Goal: Information Seeking & Learning: Learn about a topic

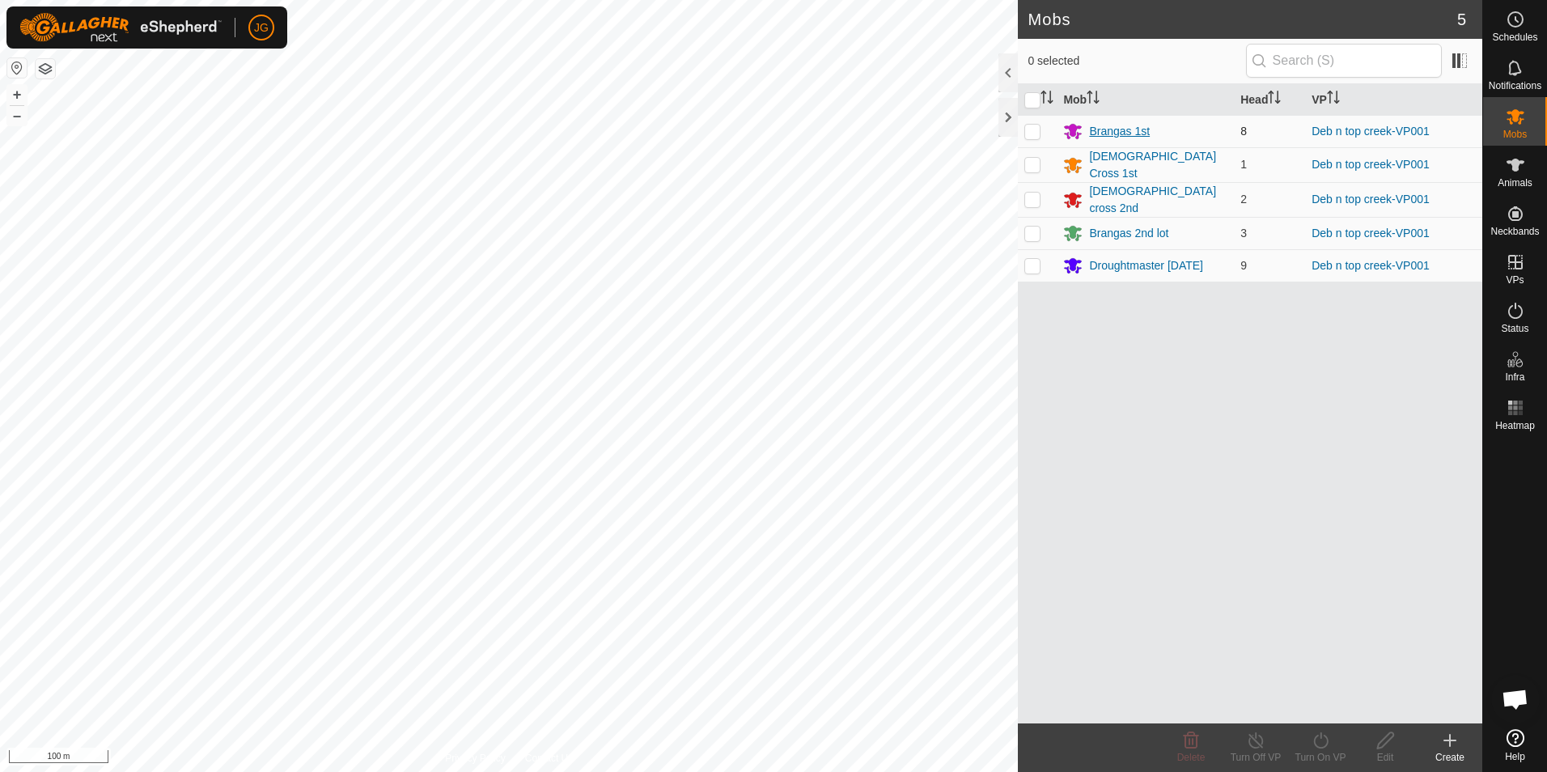
click at [1098, 130] on div "Brangas 1st" at bounding box center [1119, 131] width 61 height 17
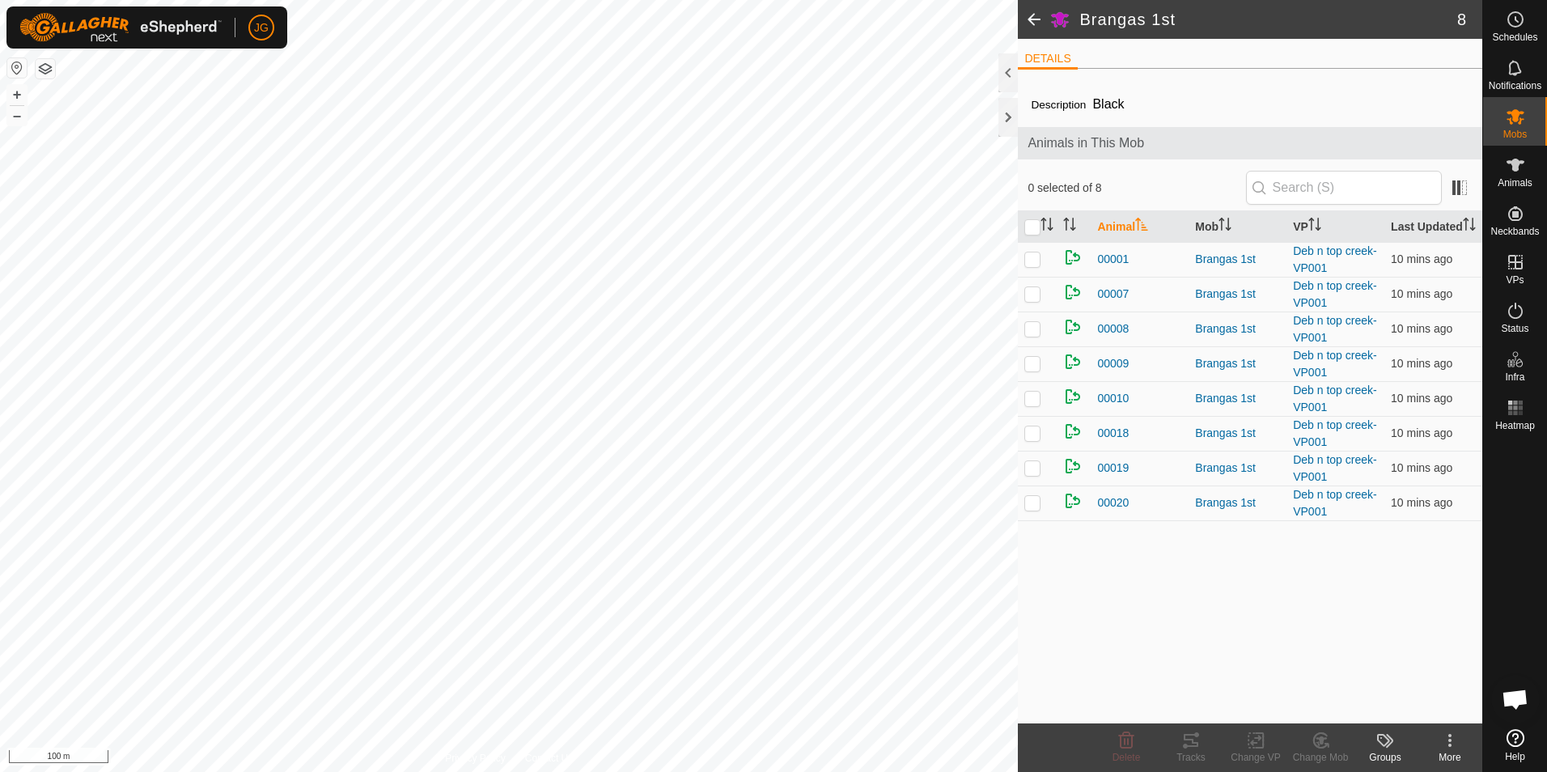
click at [1035, 20] on span at bounding box center [1034, 19] width 32 height 39
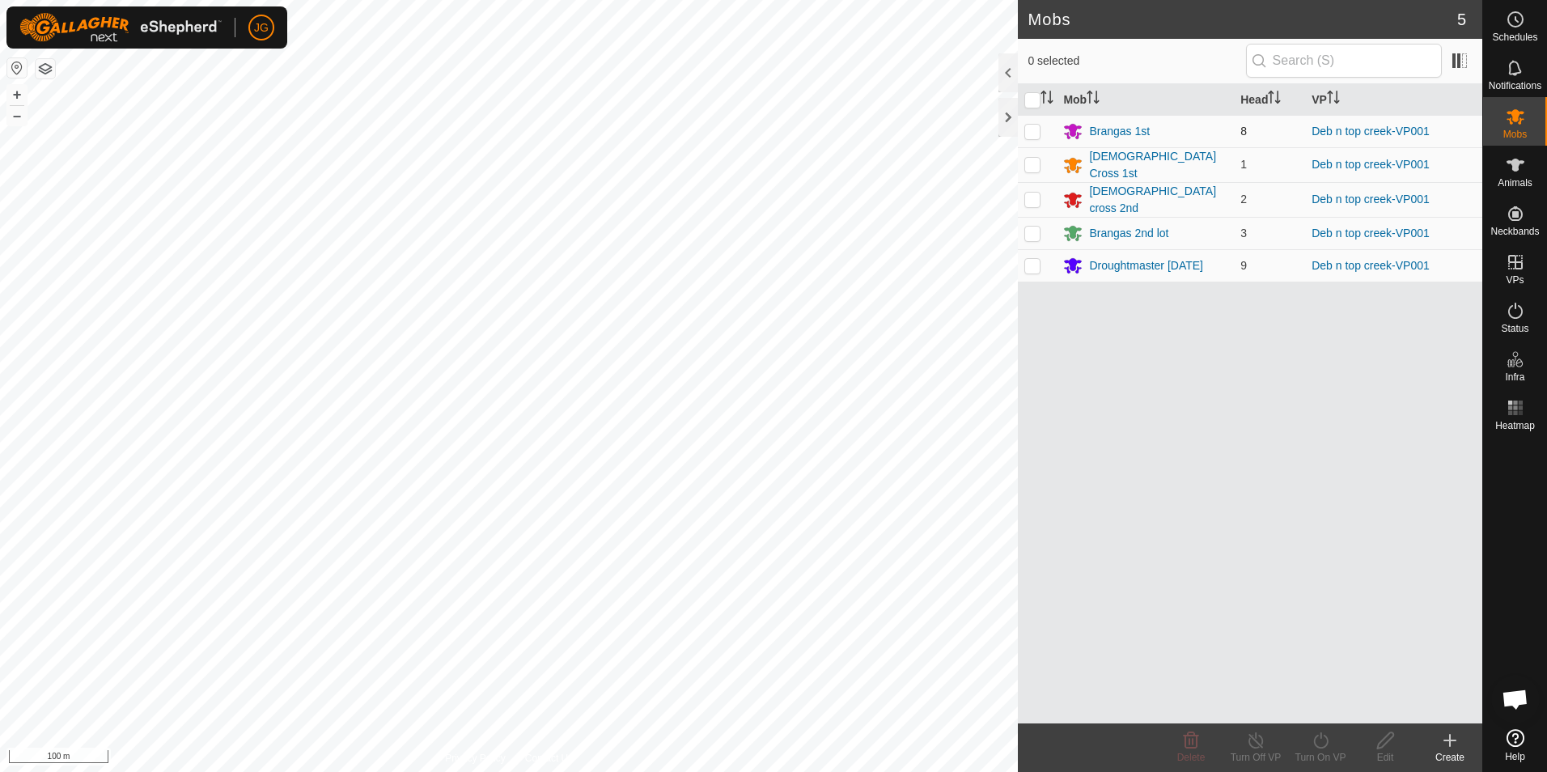
click at [1033, 132] on p-checkbox at bounding box center [1033, 131] width 16 height 13
checkbox input "true"
click at [1321, 740] on icon at bounding box center [1321, 740] width 20 height 19
click at [1324, 716] on link "Now" at bounding box center [1369, 705] width 160 height 32
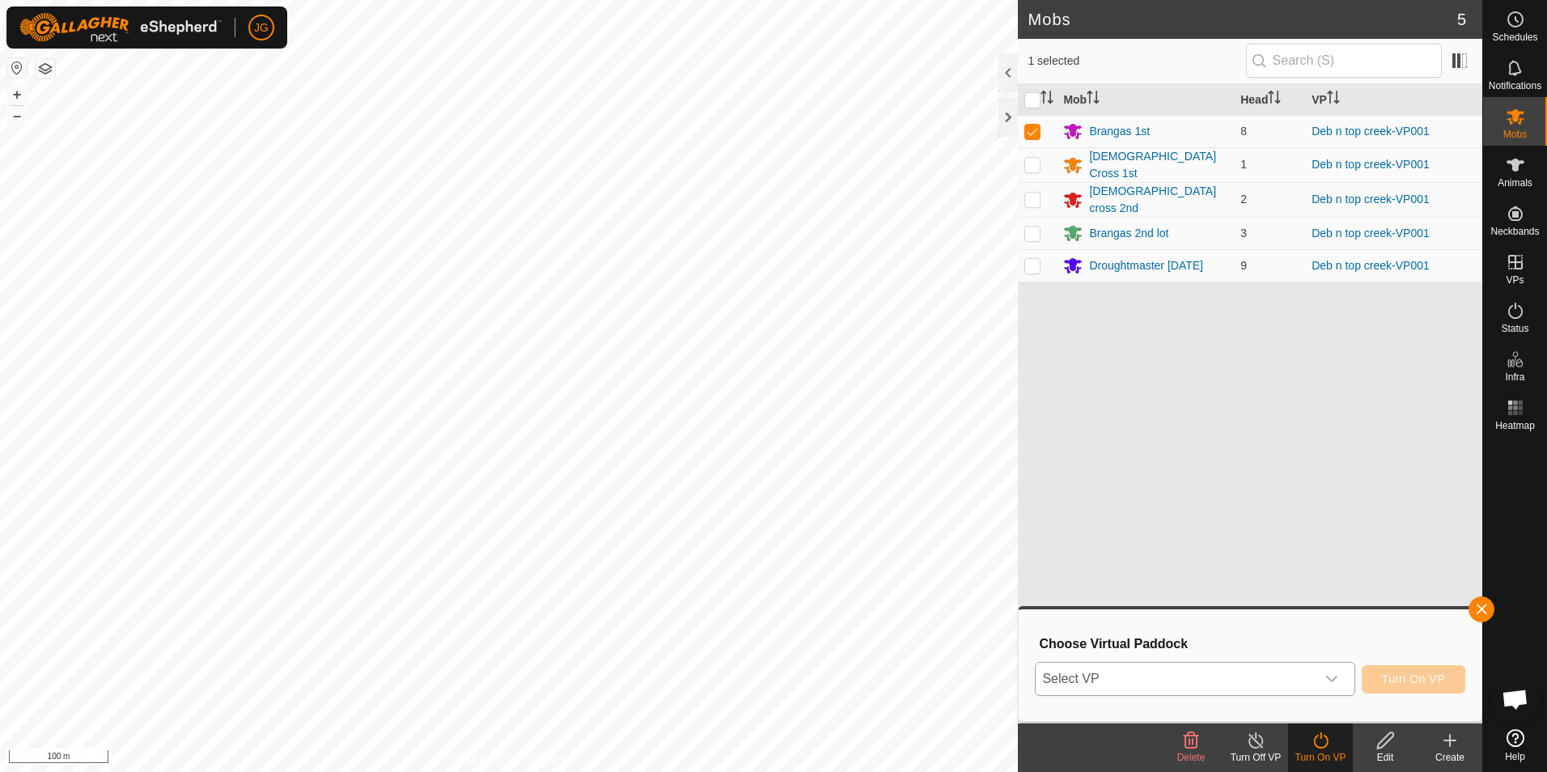
click at [1330, 683] on icon "dropdown trigger" at bounding box center [1332, 678] width 13 height 13
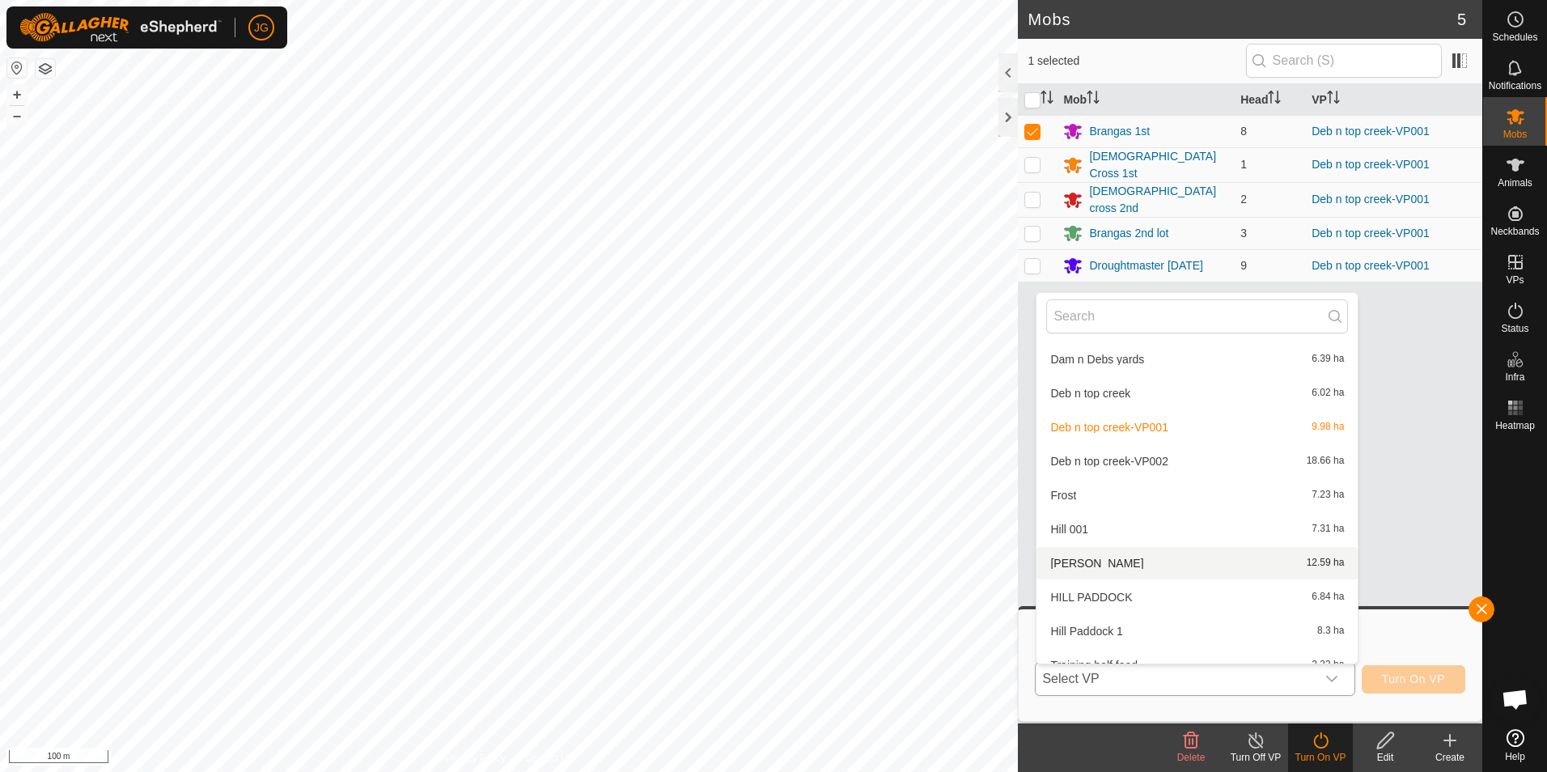
scroll to position [827, 0]
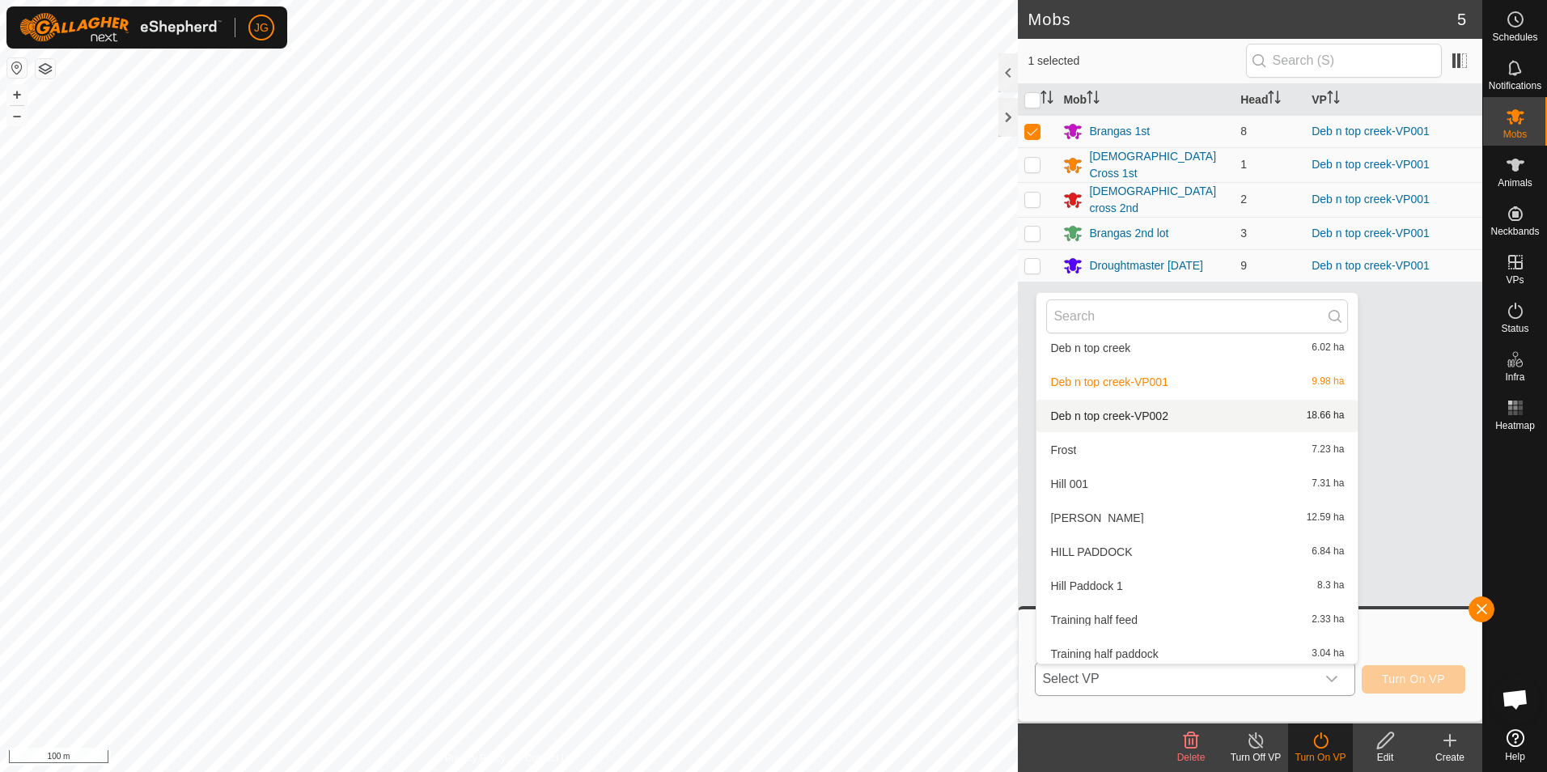
click at [1126, 409] on li "Deb n top creek-VP002 18.66 ha" at bounding box center [1197, 416] width 321 height 32
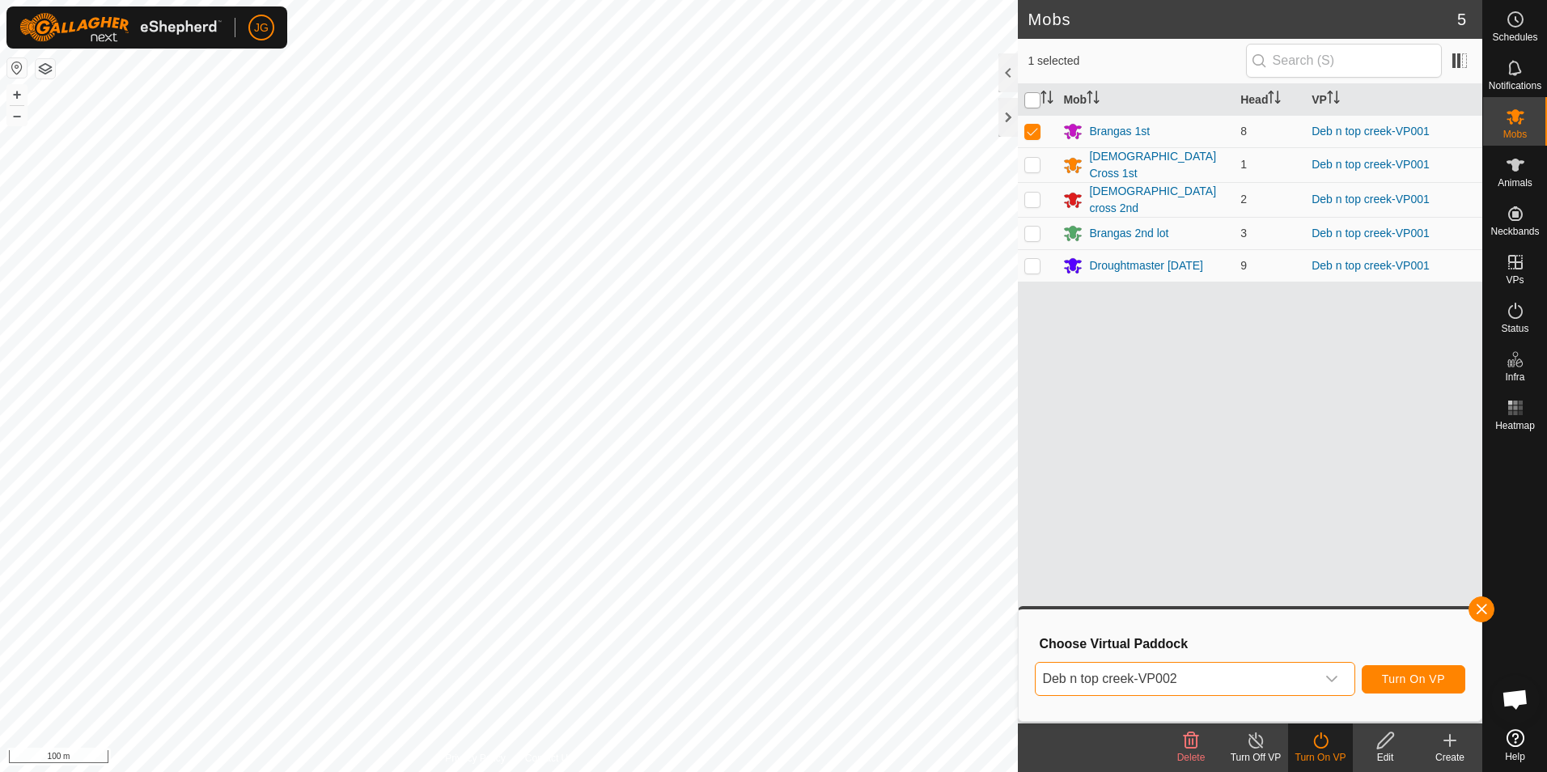
click at [1033, 102] on input "checkbox" at bounding box center [1033, 100] width 16 height 16
checkbox input "true"
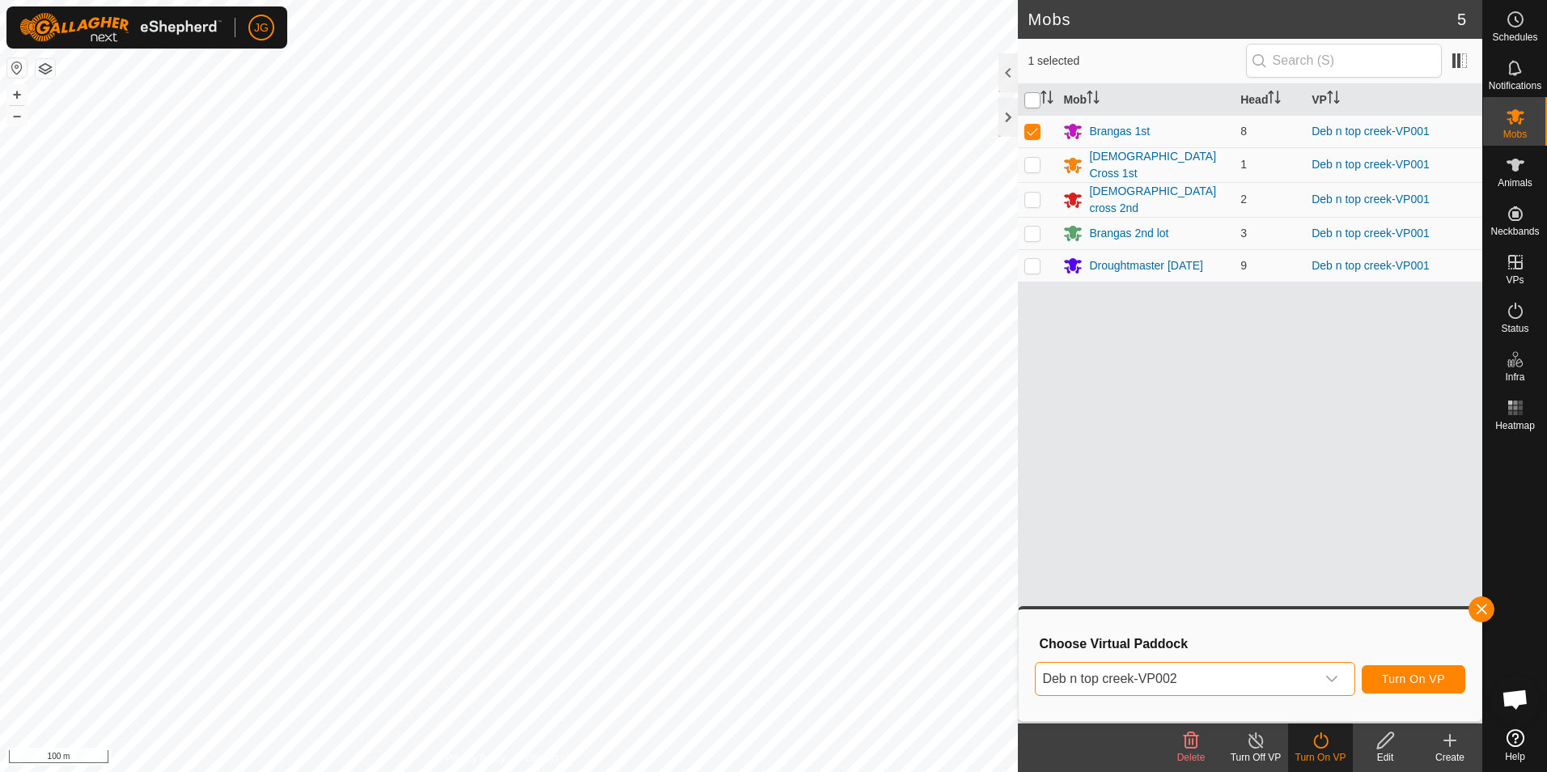
checkbox input "true"
click at [1334, 681] on icon "dropdown trigger" at bounding box center [1331, 679] width 11 height 6
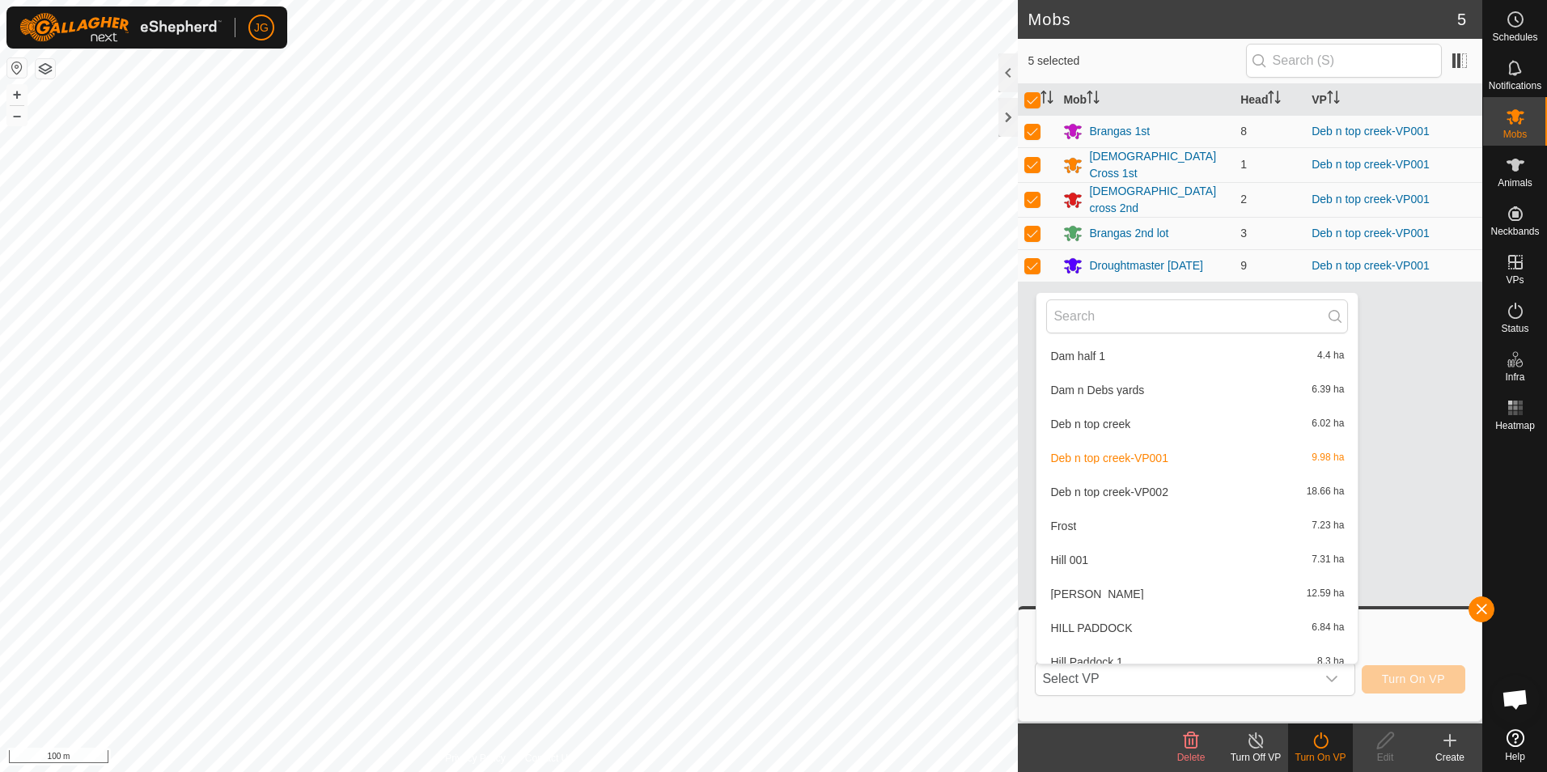
scroll to position [735, 0]
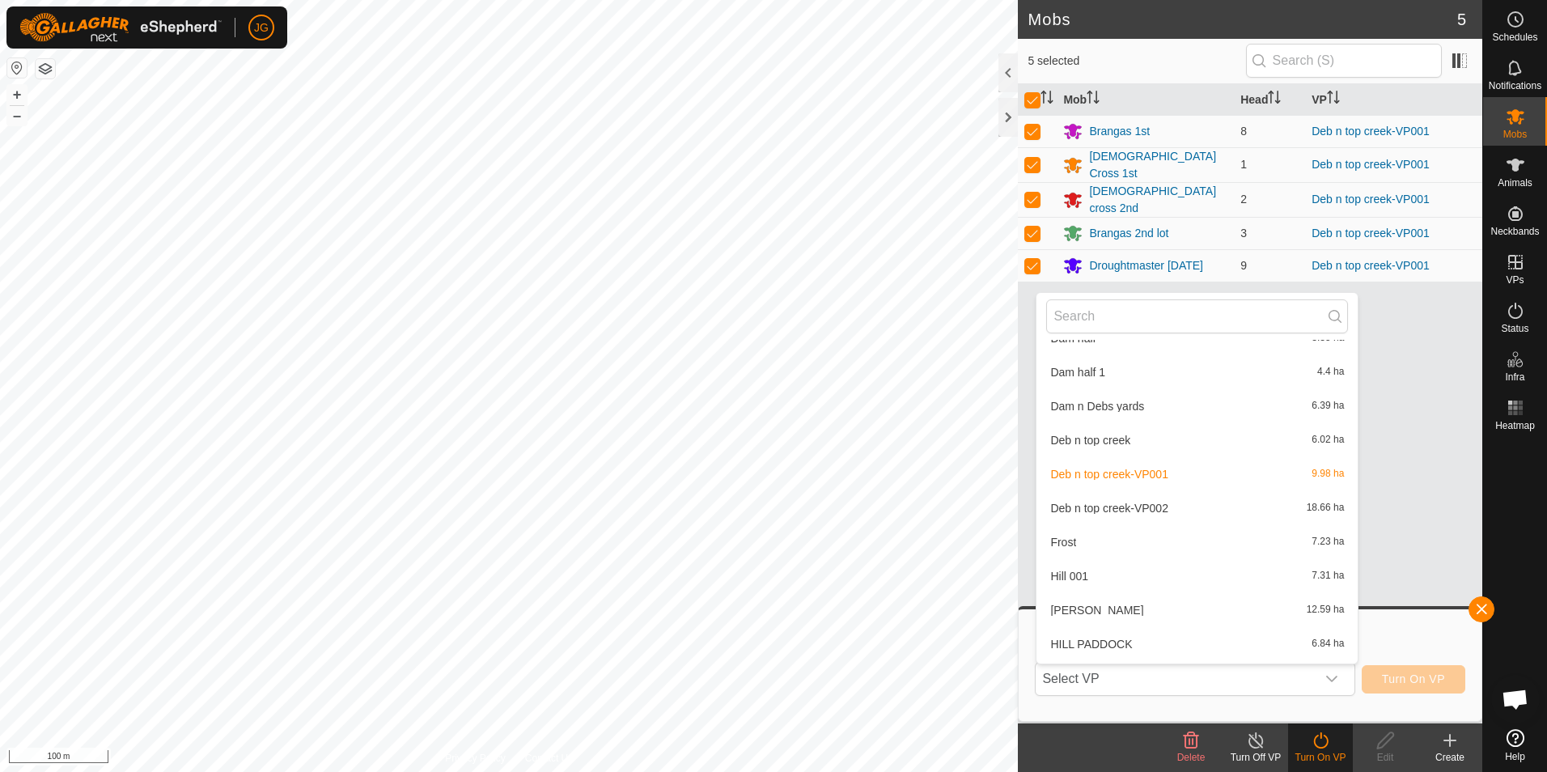
click at [1143, 509] on li "Deb n top creek-VP002 18.66 ha" at bounding box center [1197, 508] width 321 height 32
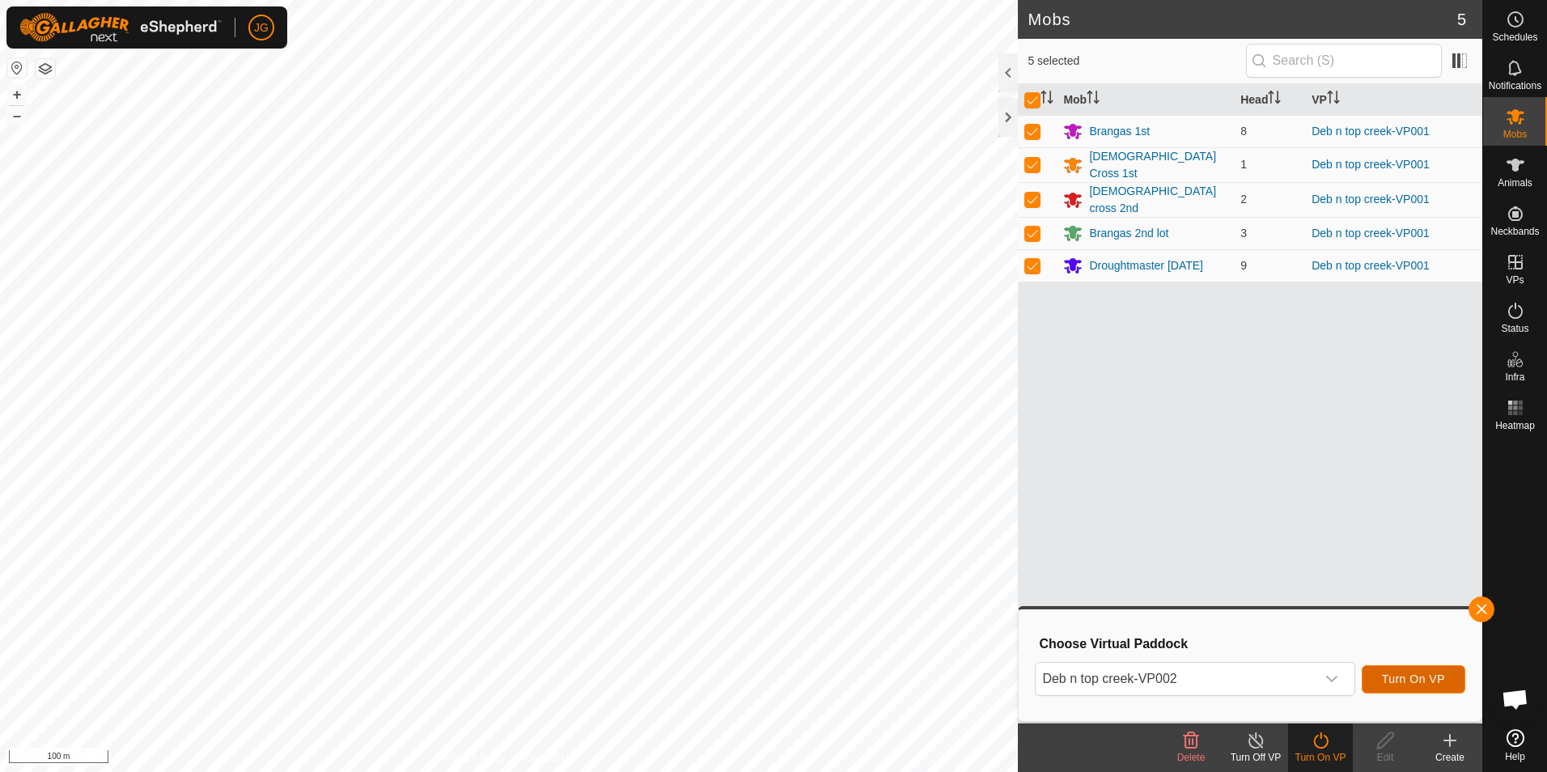
click at [1404, 672] on span "Turn On VP" at bounding box center [1413, 678] width 63 height 13
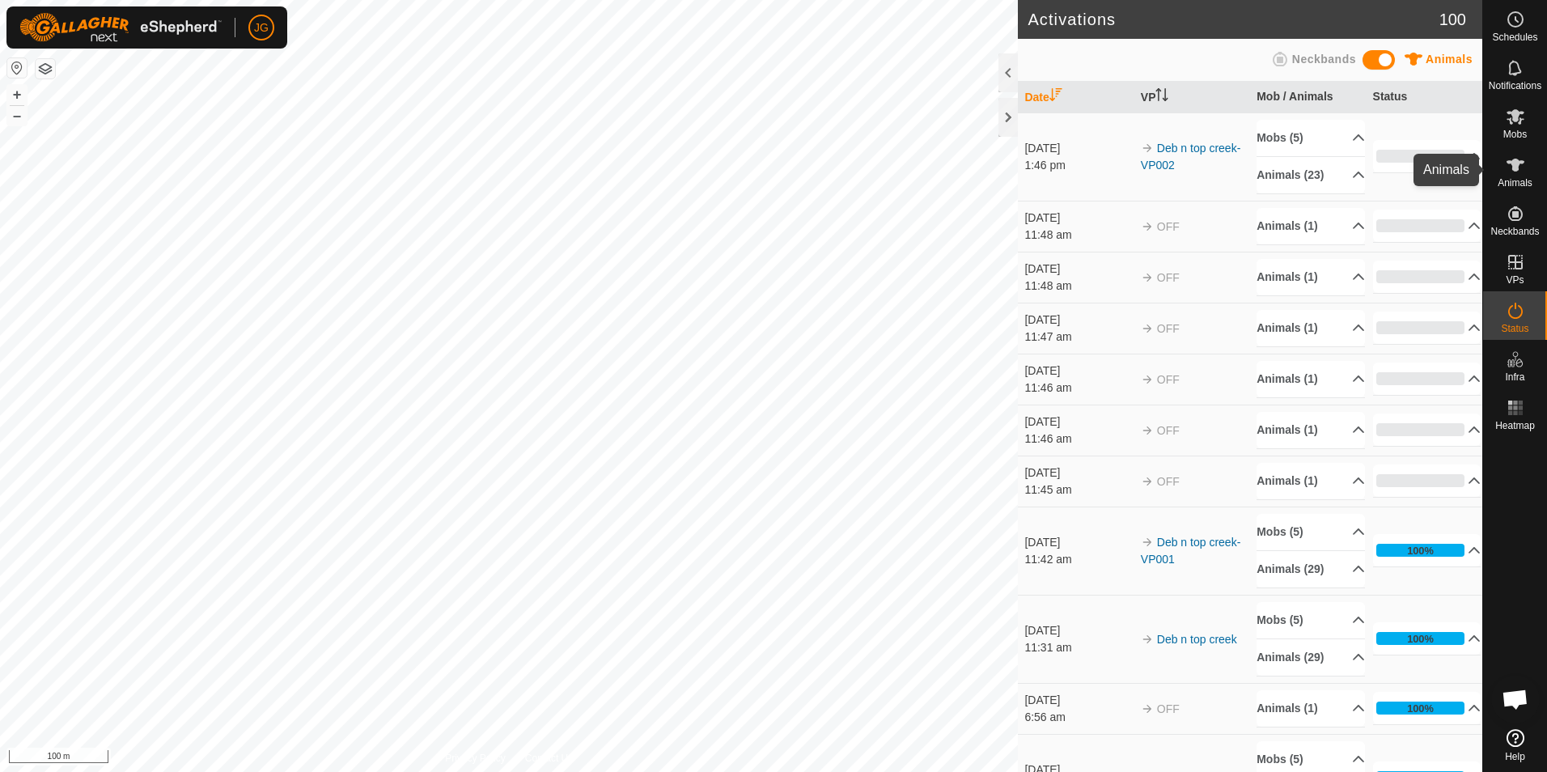
click at [1517, 175] on es-animals-svg-icon at bounding box center [1515, 165] width 29 height 26
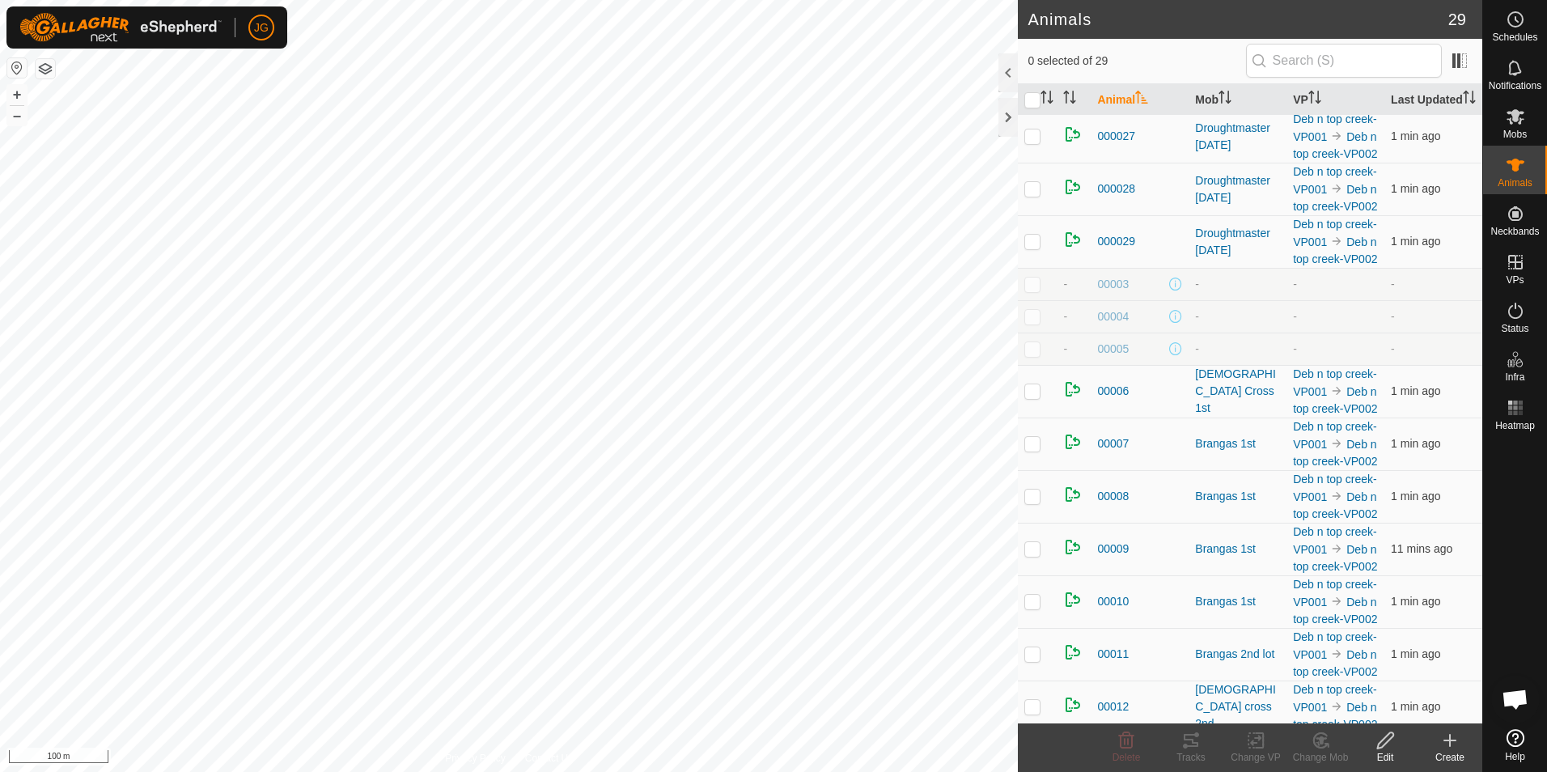
scroll to position [405, 0]
click at [1514, 111] on icon at bounding box center [1516, 116] width 18 height 15
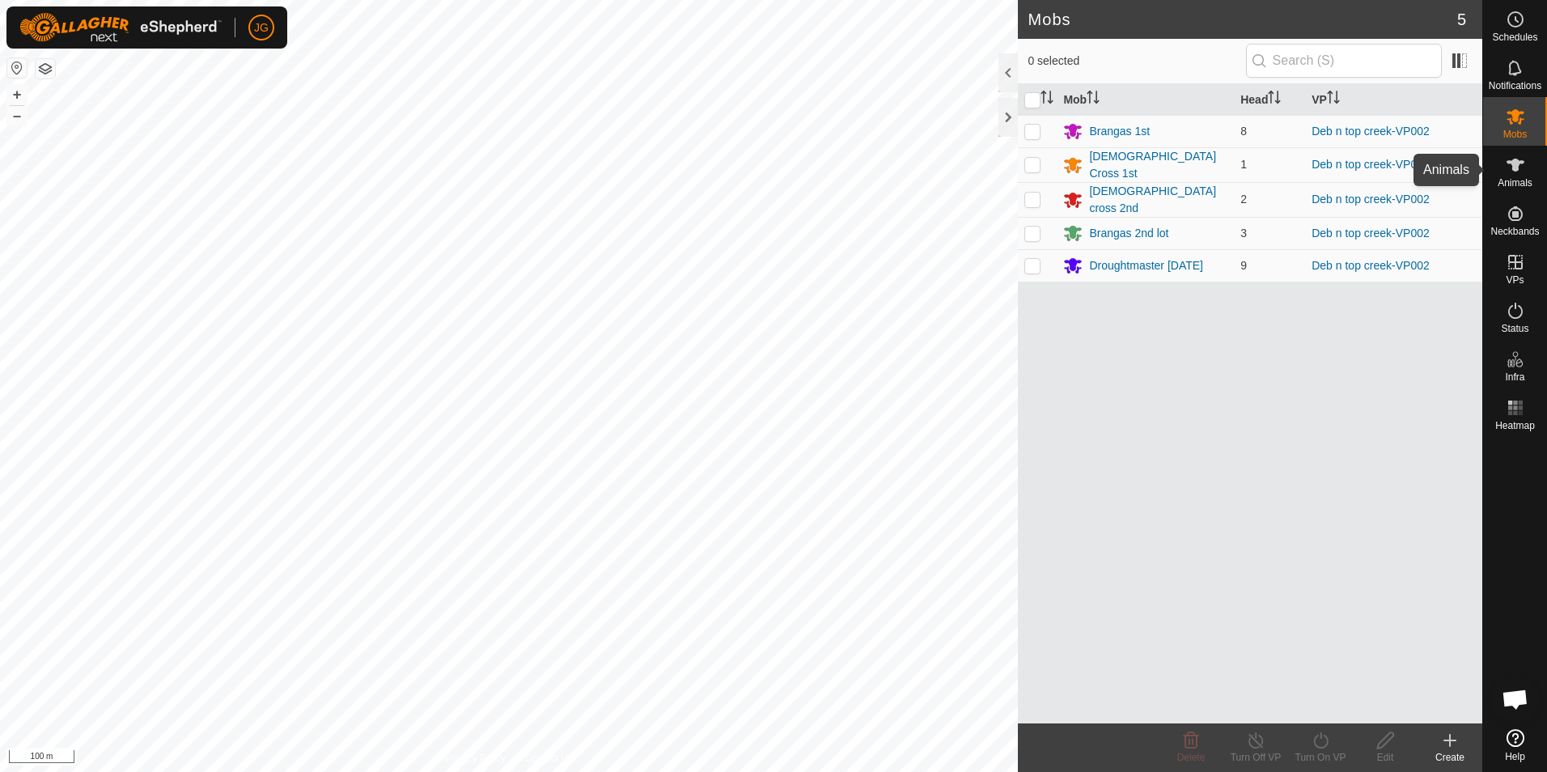
click at [1515, 163] on icon at bounding box center [1516, 165] width 18 height 13
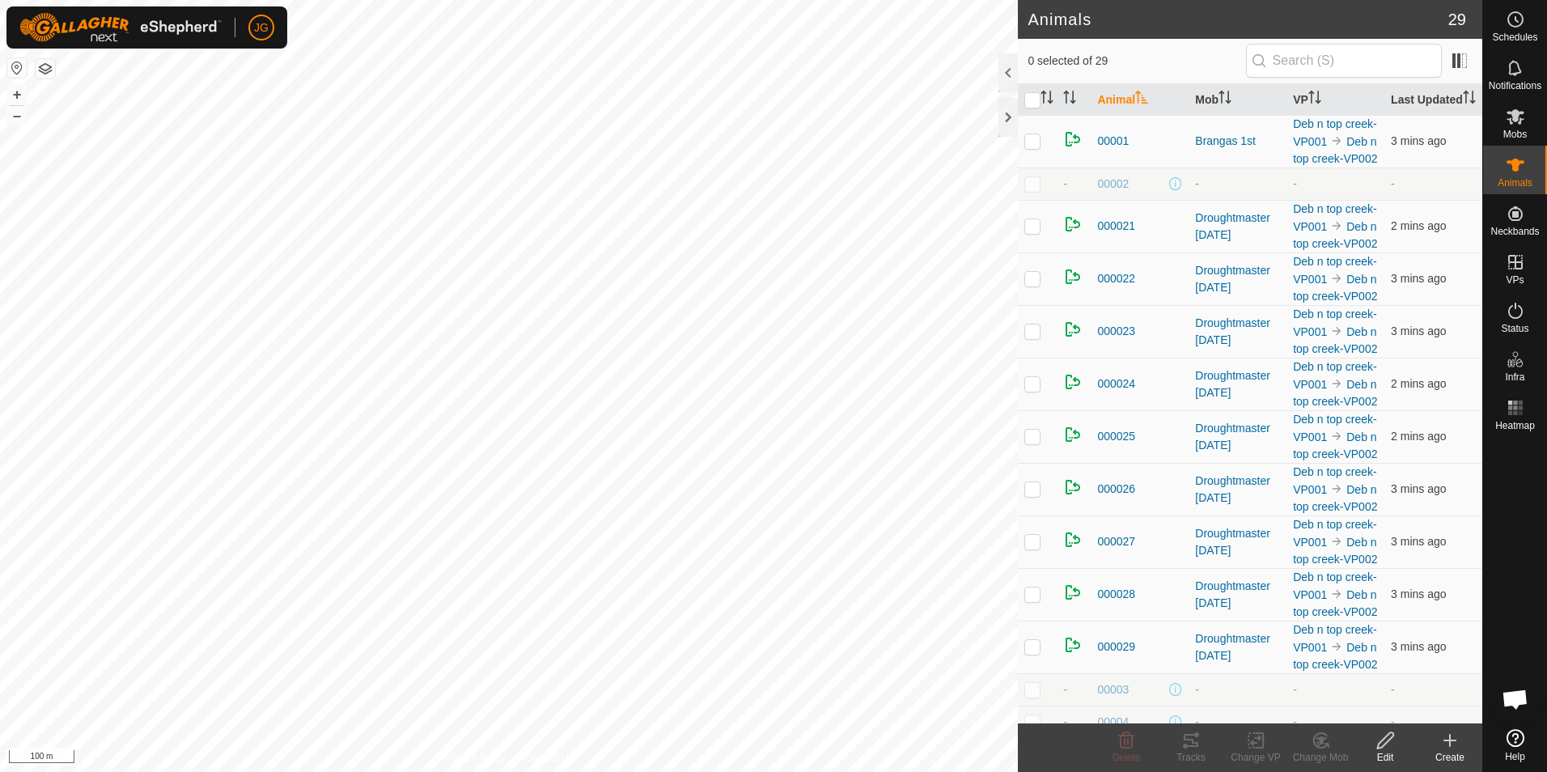
click at [1028, 190] on p-checkbox at bounding box center [1033, 183] width 16 height 13
checkbox input "true"
click at [1112, 193] on span "00002" at bounding box center [1113, 184] width 32 height 17
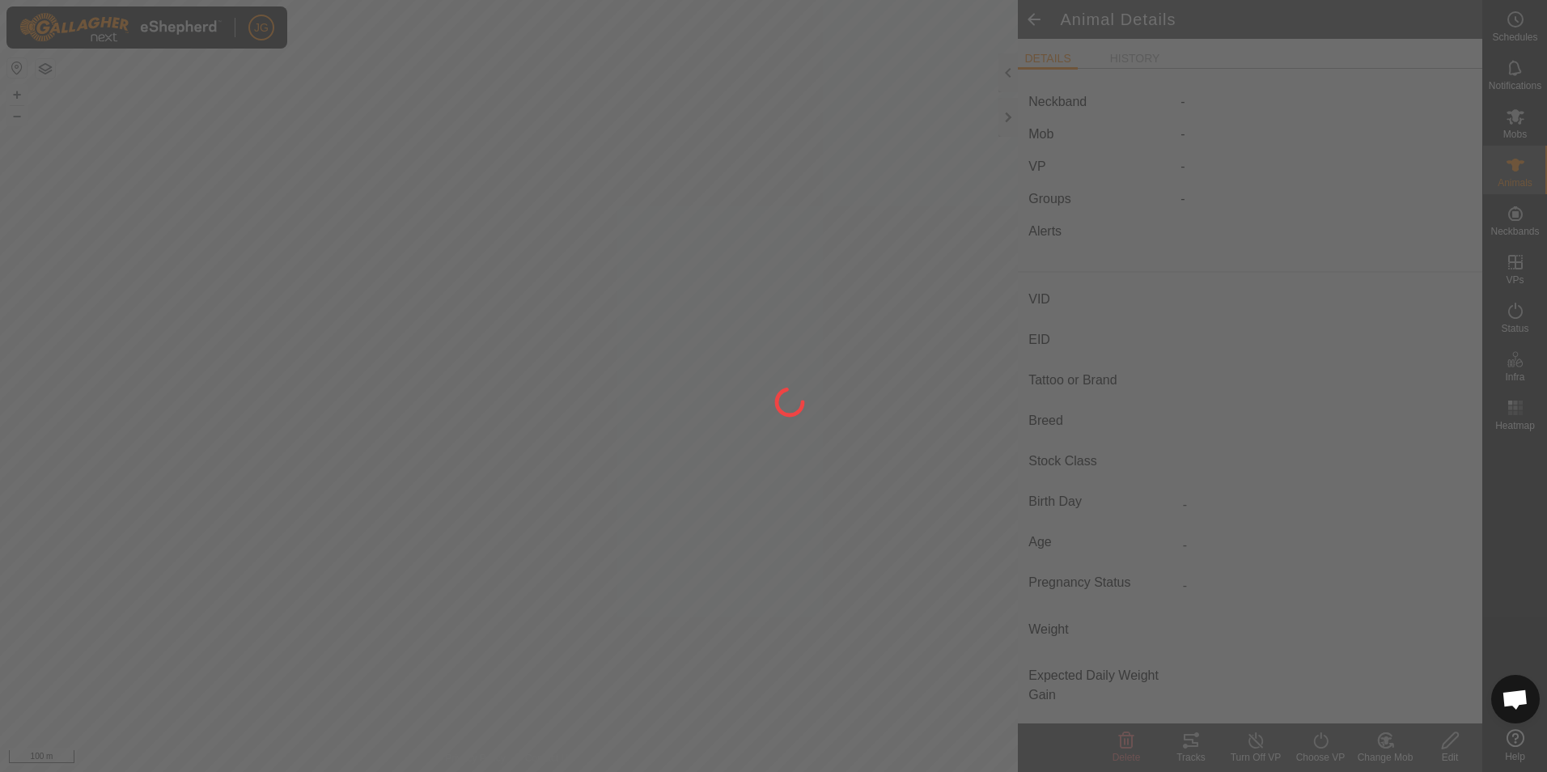
type input "00002"
type input "951000330068573"
type input "-"
type input "[DEMOGRAPHIC_DATA] Cross"
type input "-"
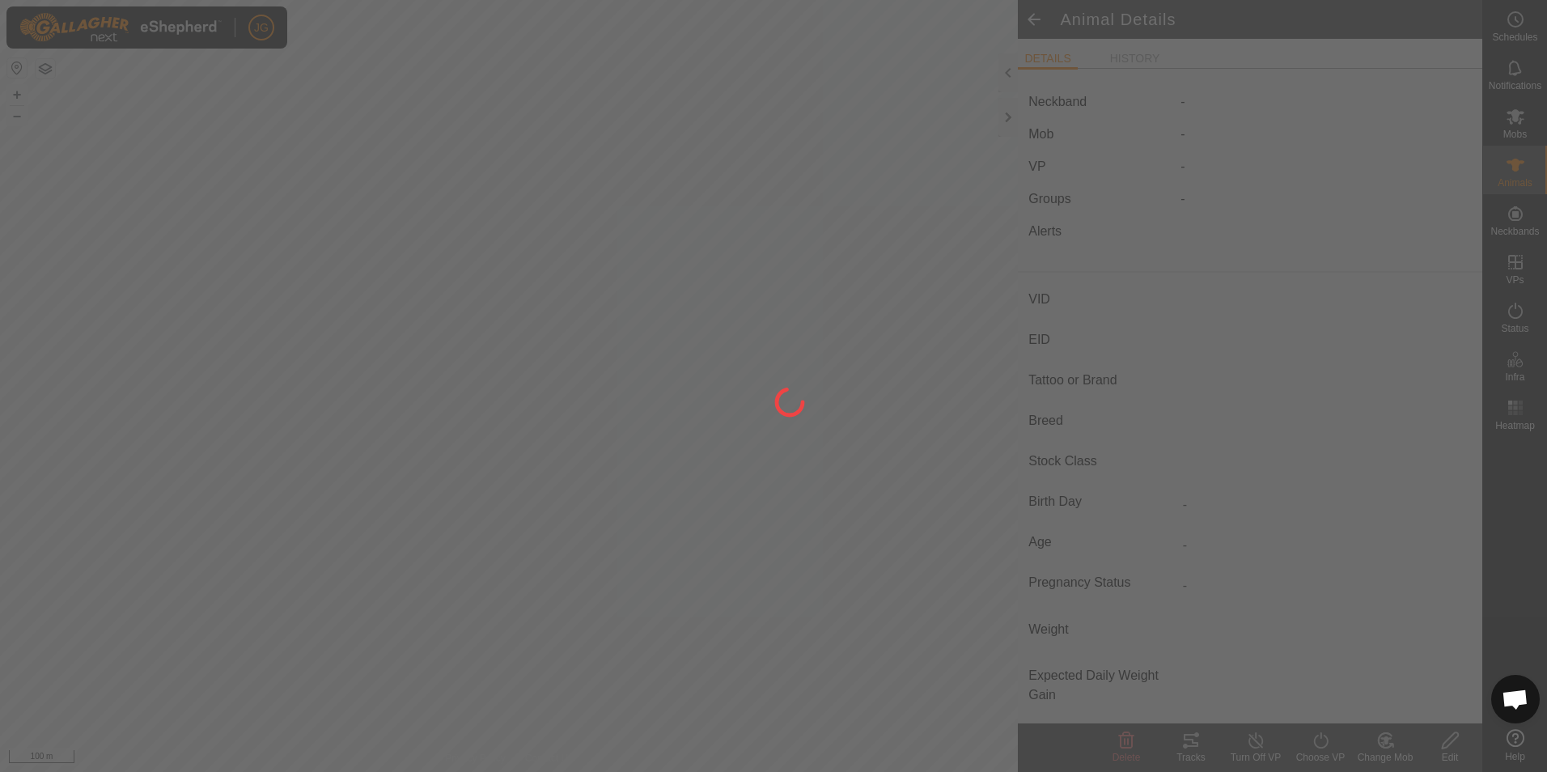
type input "12/2023"
type input "1 year 9 months"
type input "386 kg"
type input "-"
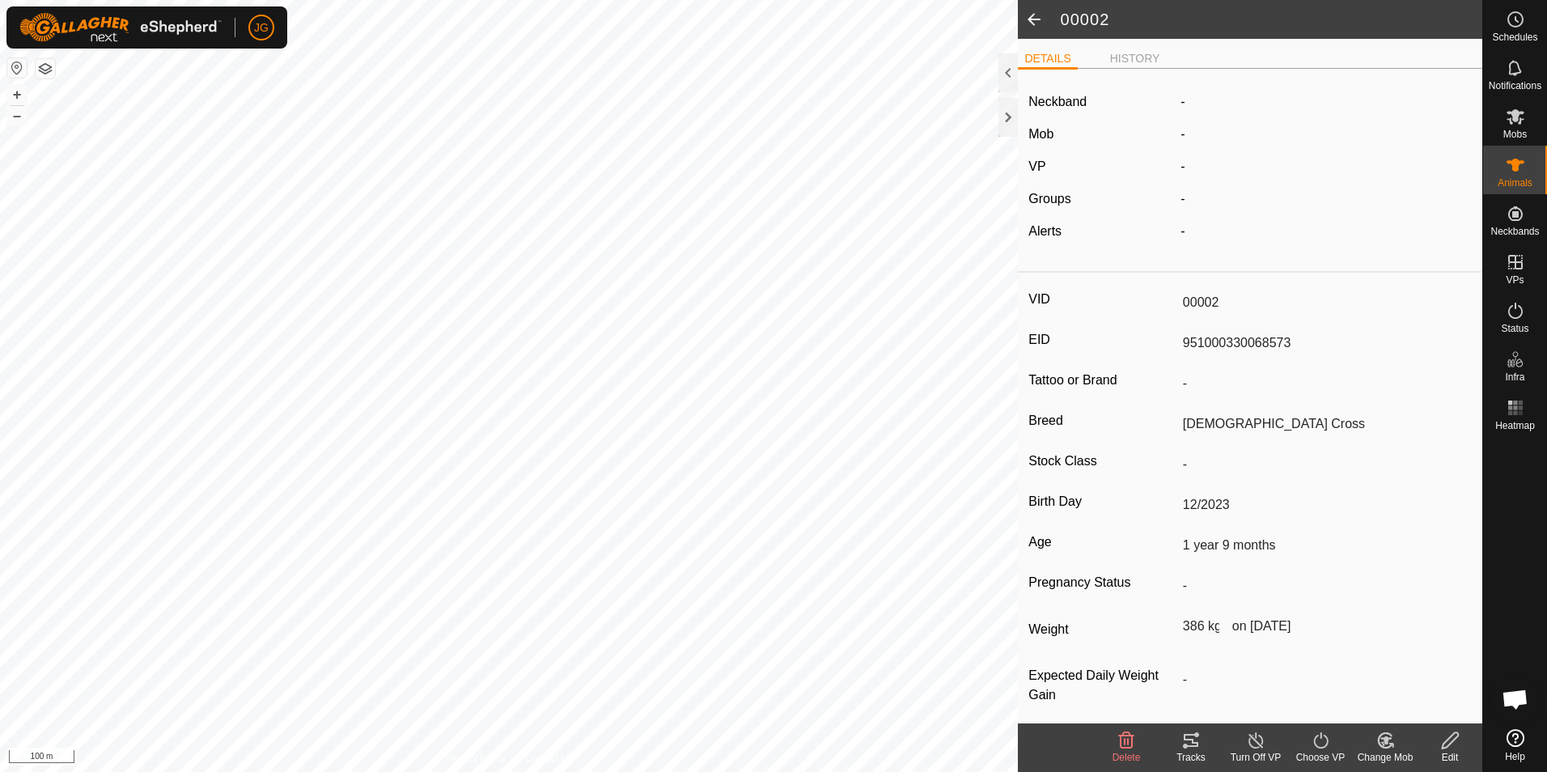
click at [1462, 737] on edit-svg-icon at bounding box center [1450, 740] width 65 height 19
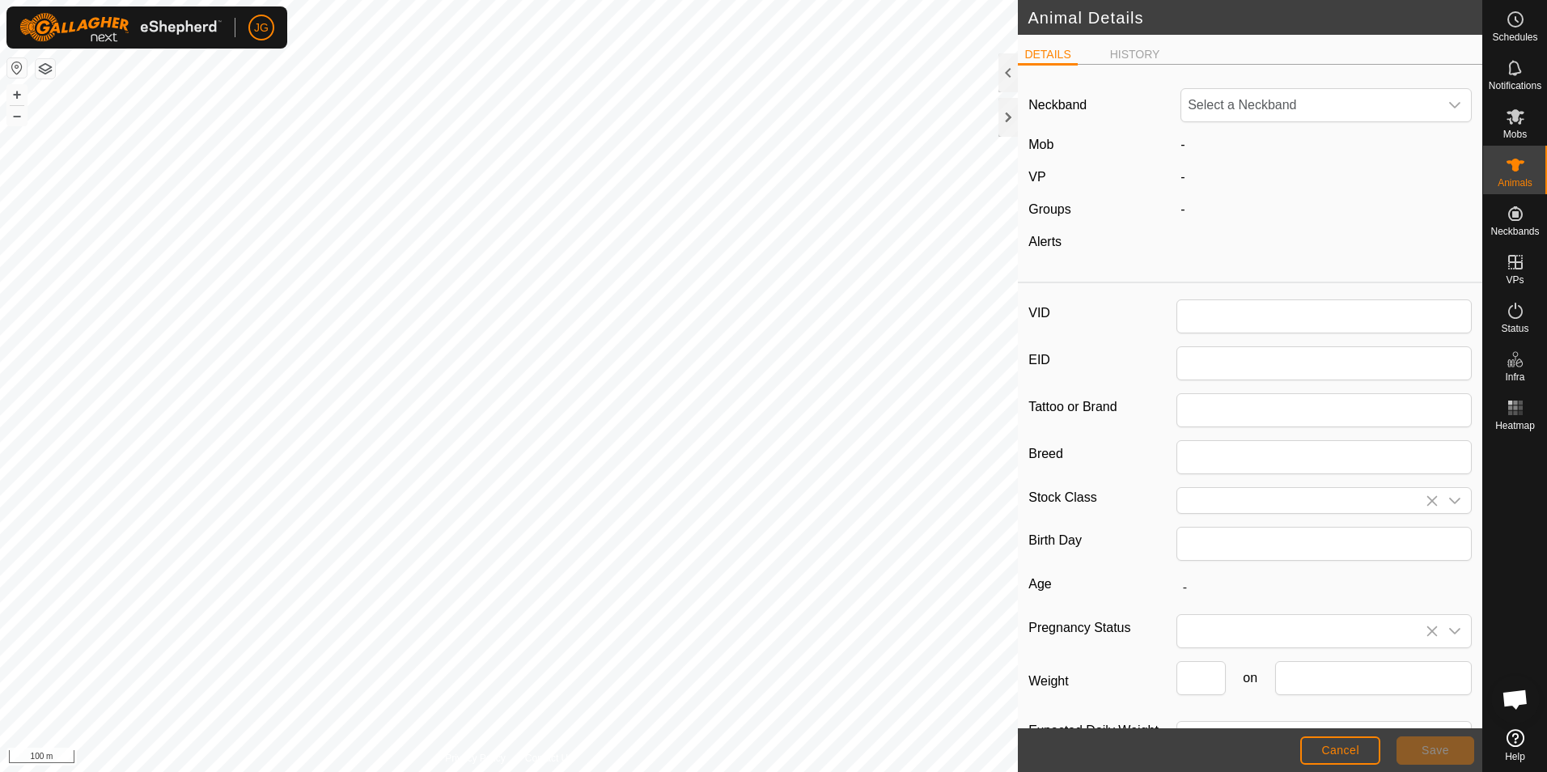
type input "00002"
type input "951000330068573"
type input "[DEMOGRAPHIC_DATA] Cross"
type input "12/2023"
type input "1 year 9 months"
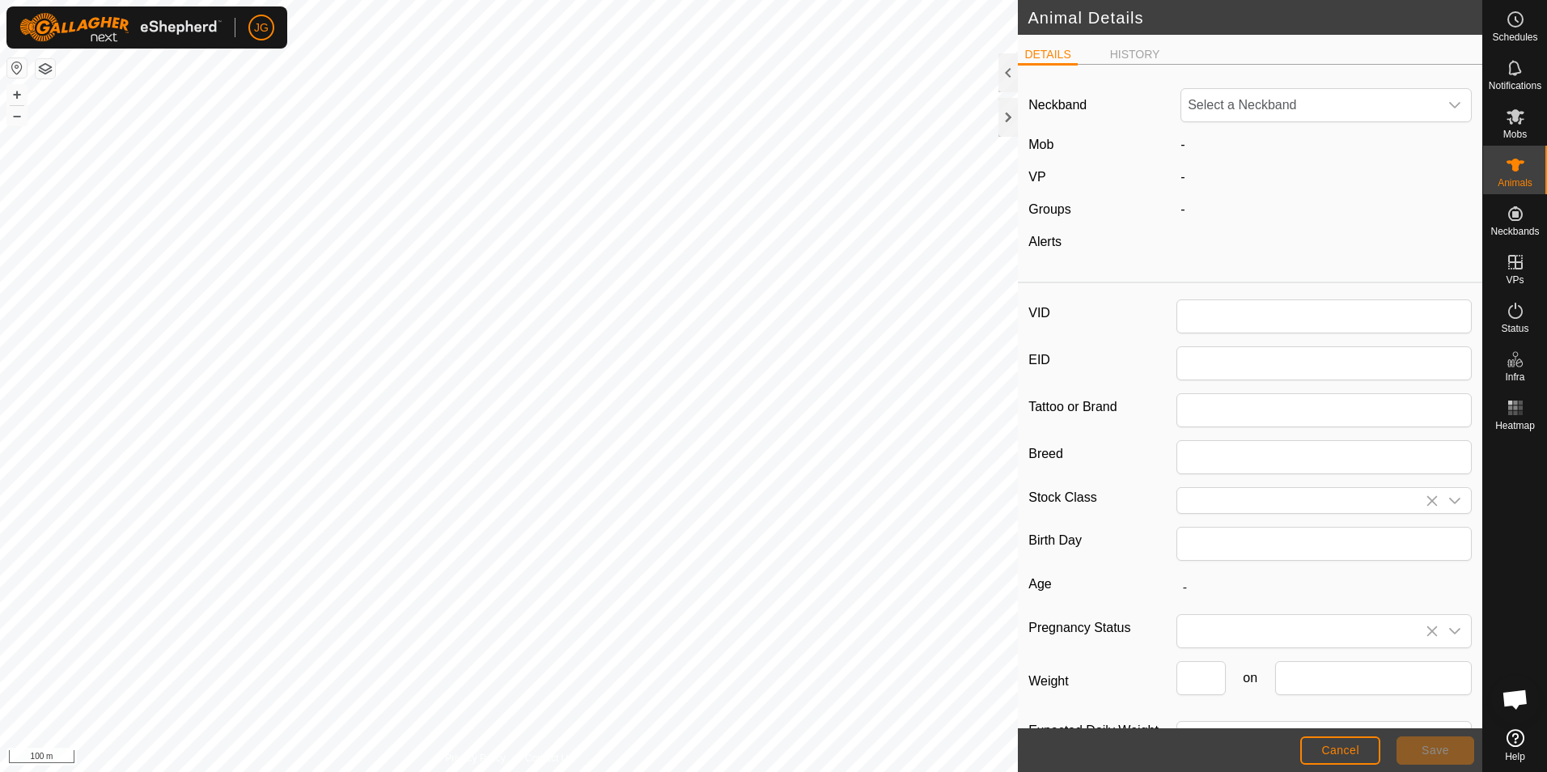
type input "386"
type input "[DATE]"
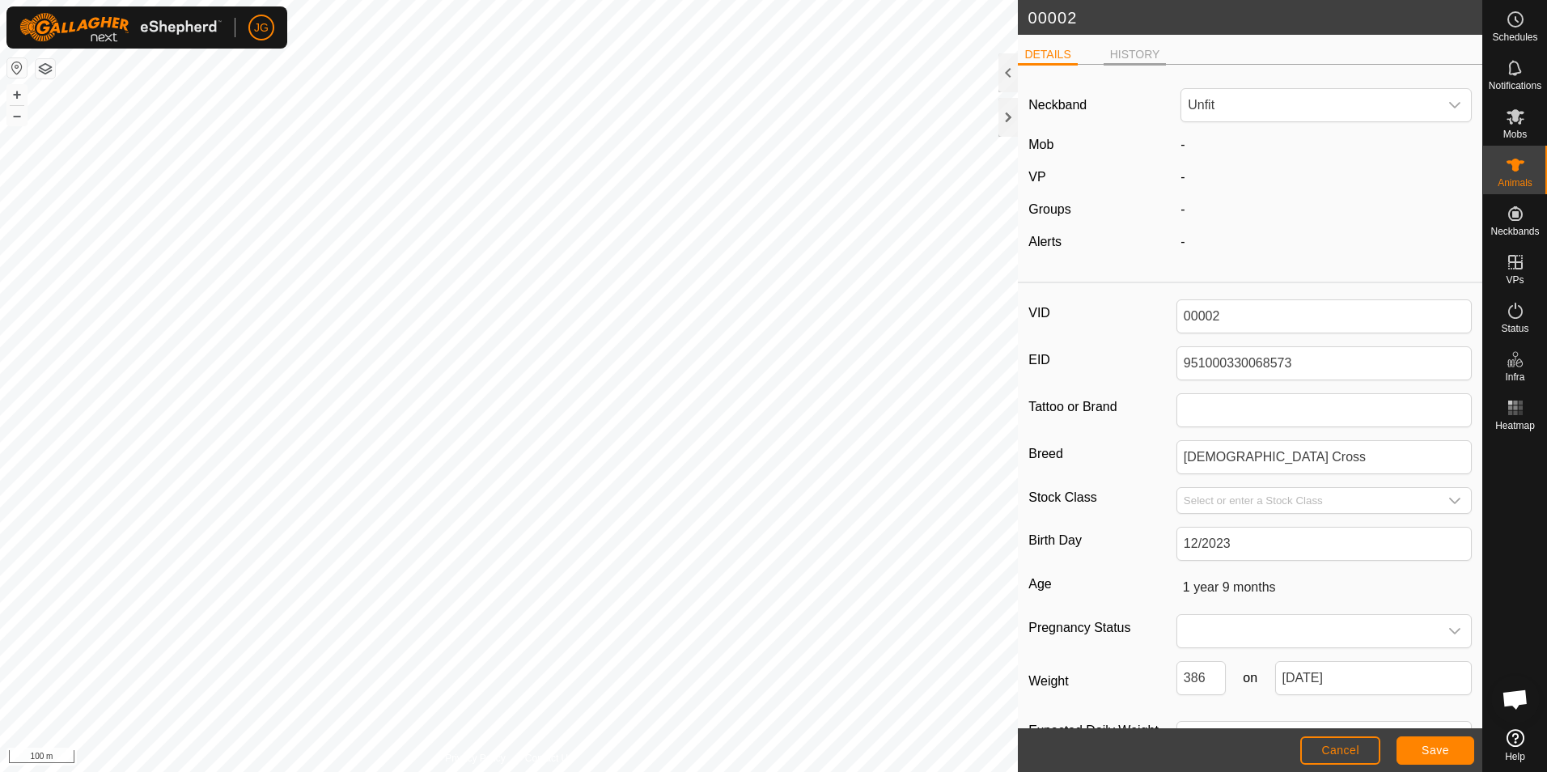
click at [1123, 56] on li "HISTORY" at bounding box center [1135, 55] width 63 height 19
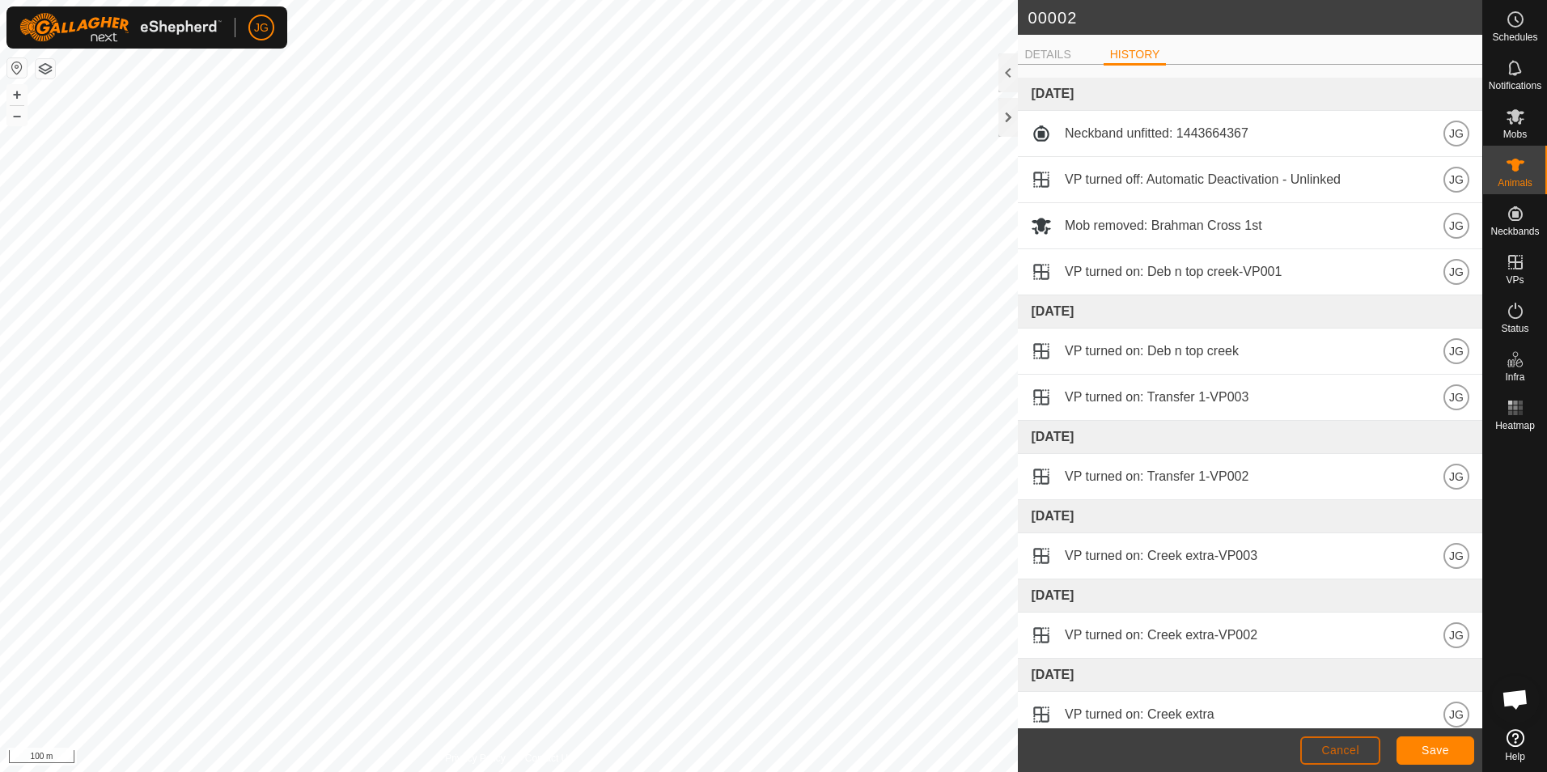
click at [1352, 745] on span "Cancel" at bounding box center [1341, 750] width 38 height 13
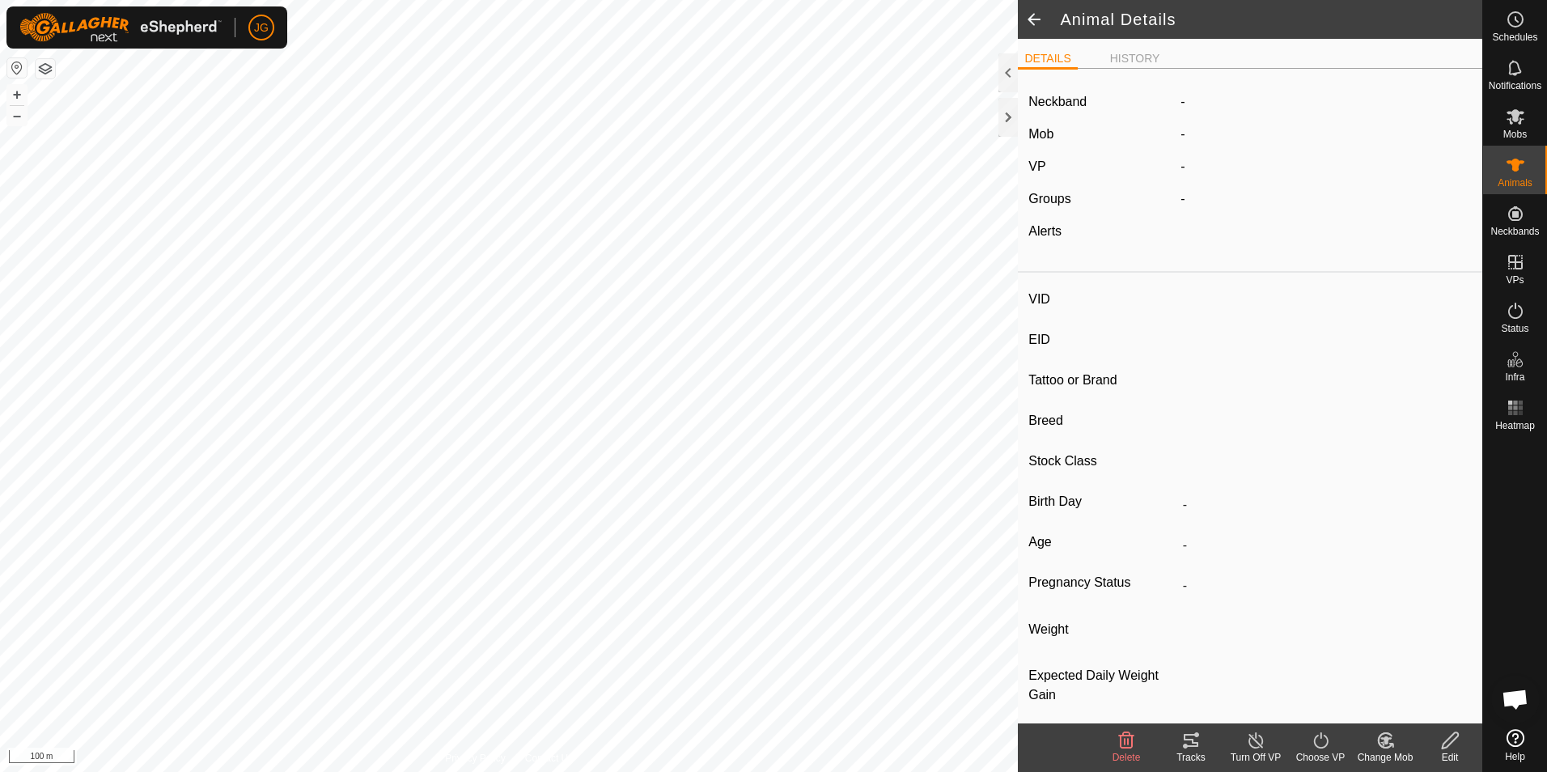
type input "00002"
type input "951000330068573"
type input "-"
type input "[DEMOGRAPHIC_DATA] Cross"
type input "-"
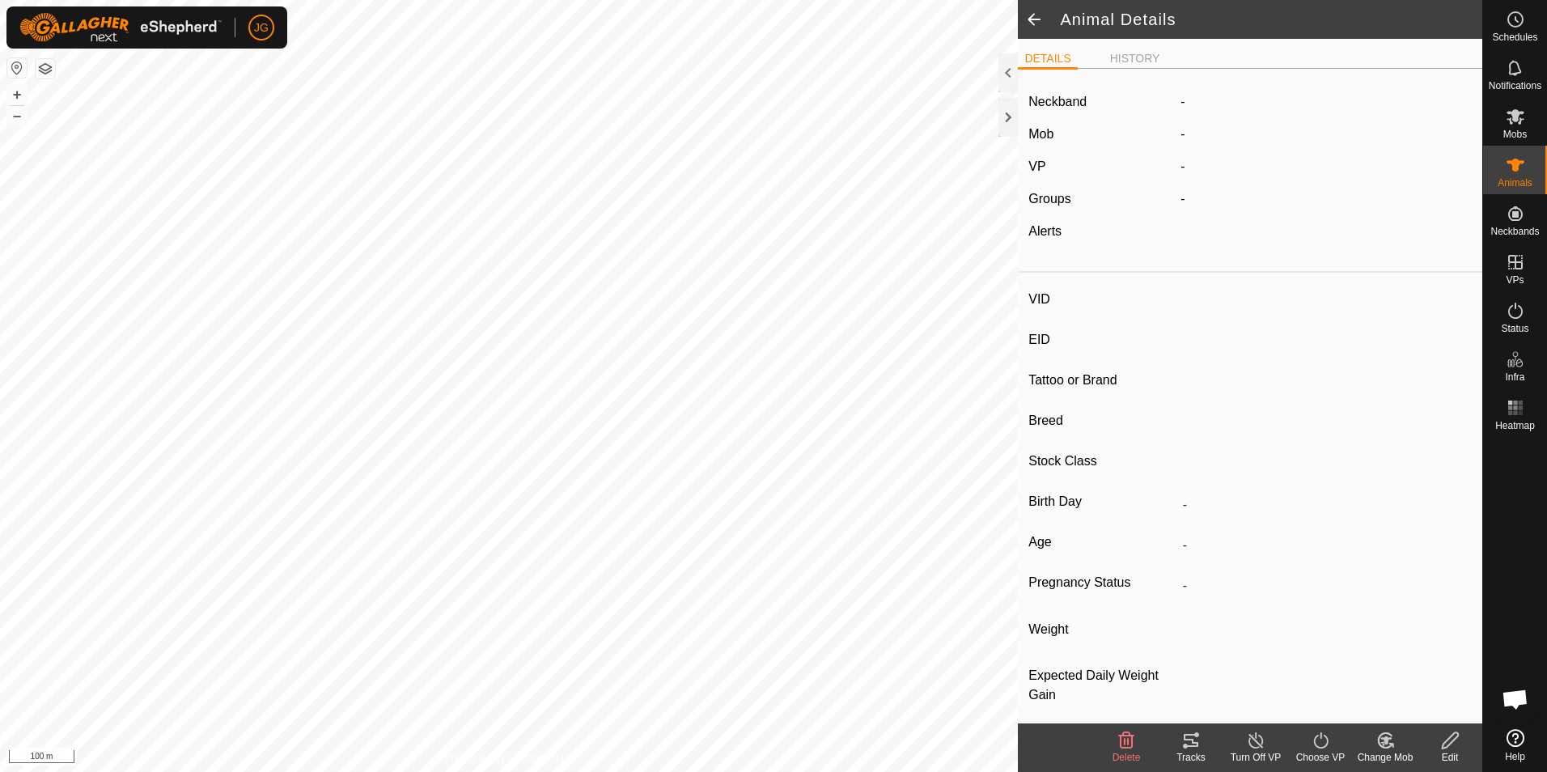
type input "12/2023"
type input "1 year 9 months"
type input "386 kg"
type input "-"
click at [1037, 26] on span at bounding box center [1034, 19] width 32 height 39
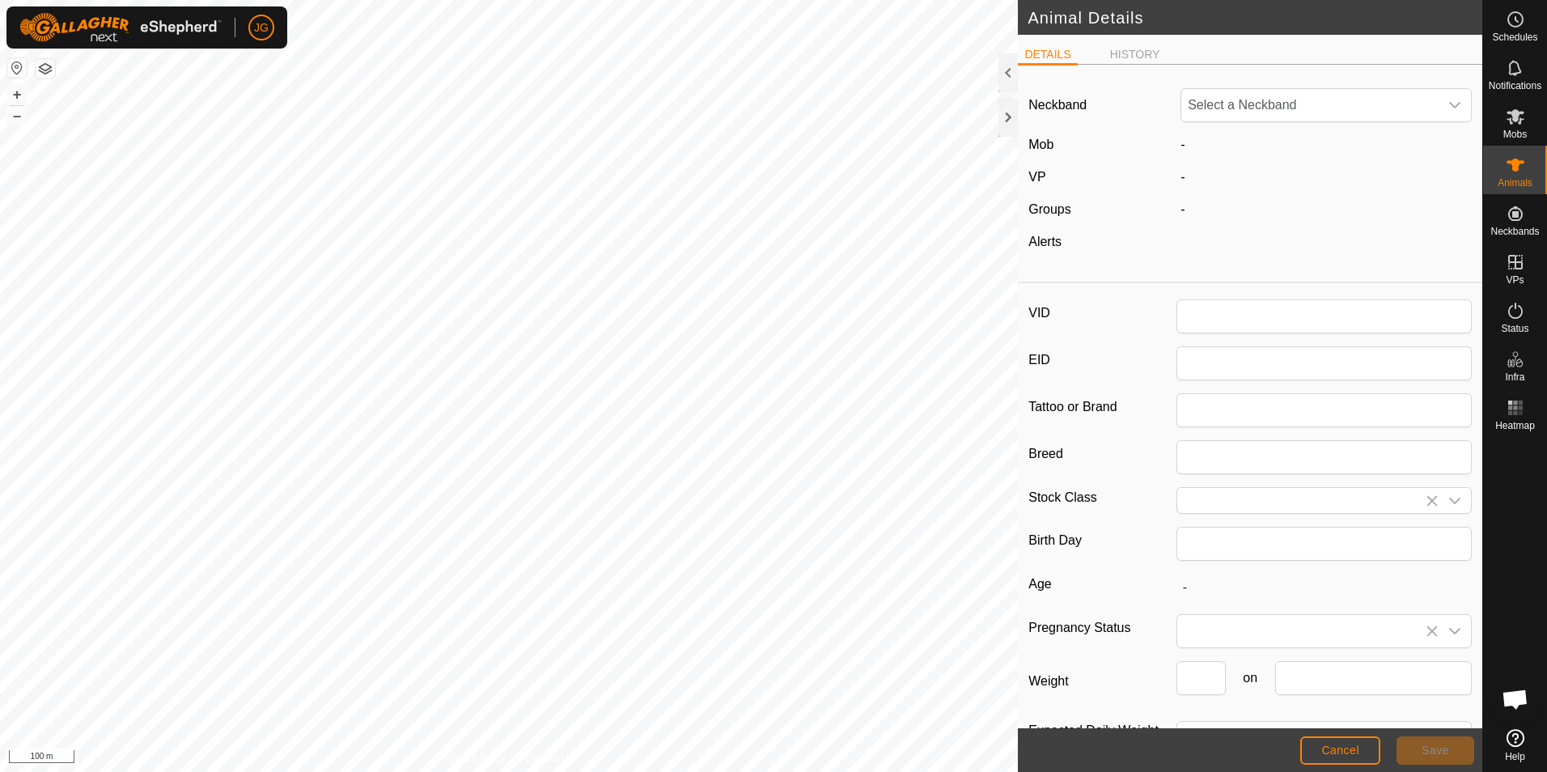
type input "00002"
type input "951000330068573"
type input "[DEMOGRAPHIC_DATA] Cross"
type input "12/2023"
type input "1 year 9 months"
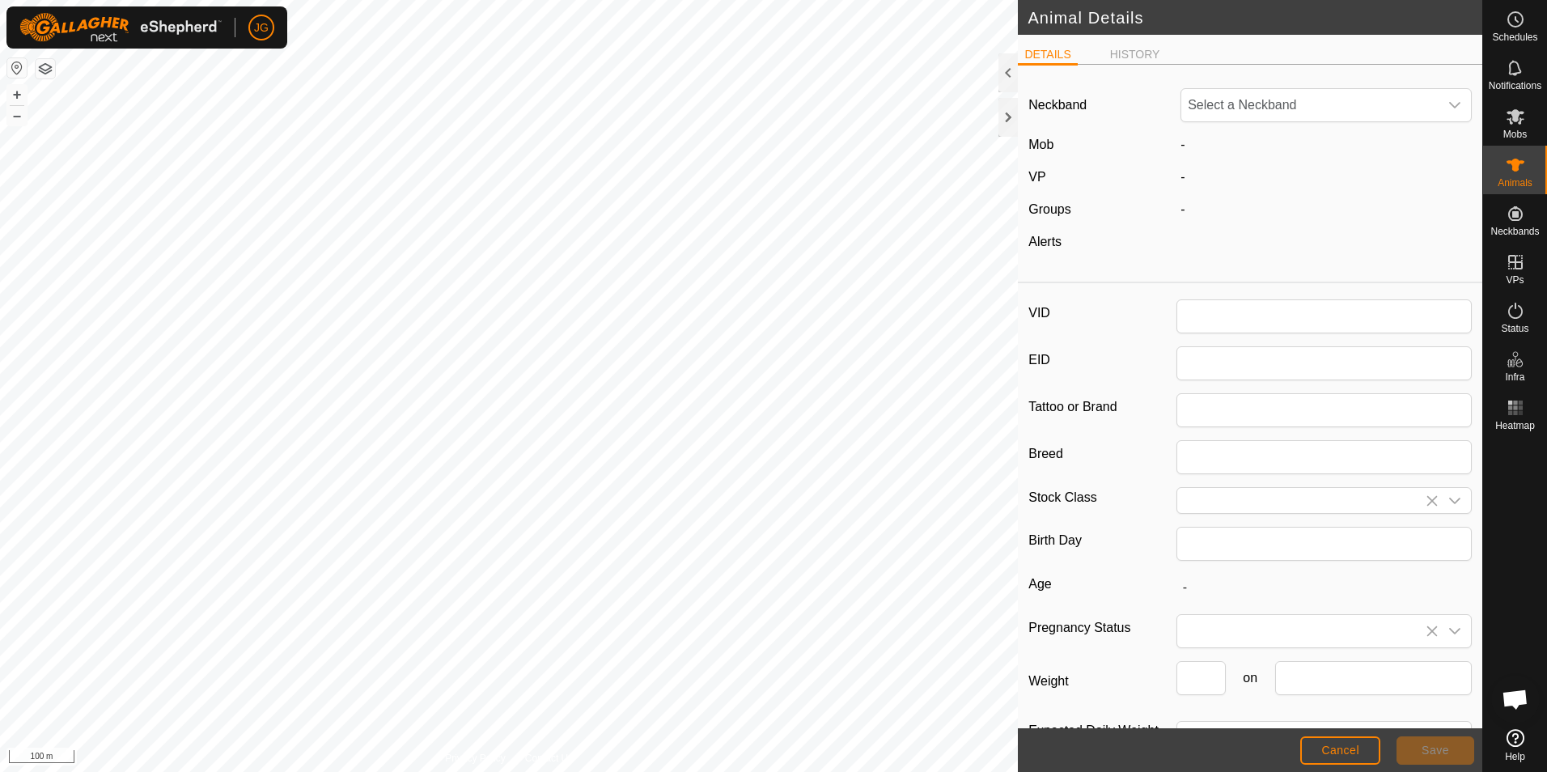
type input "386"
type input "[DATE]"
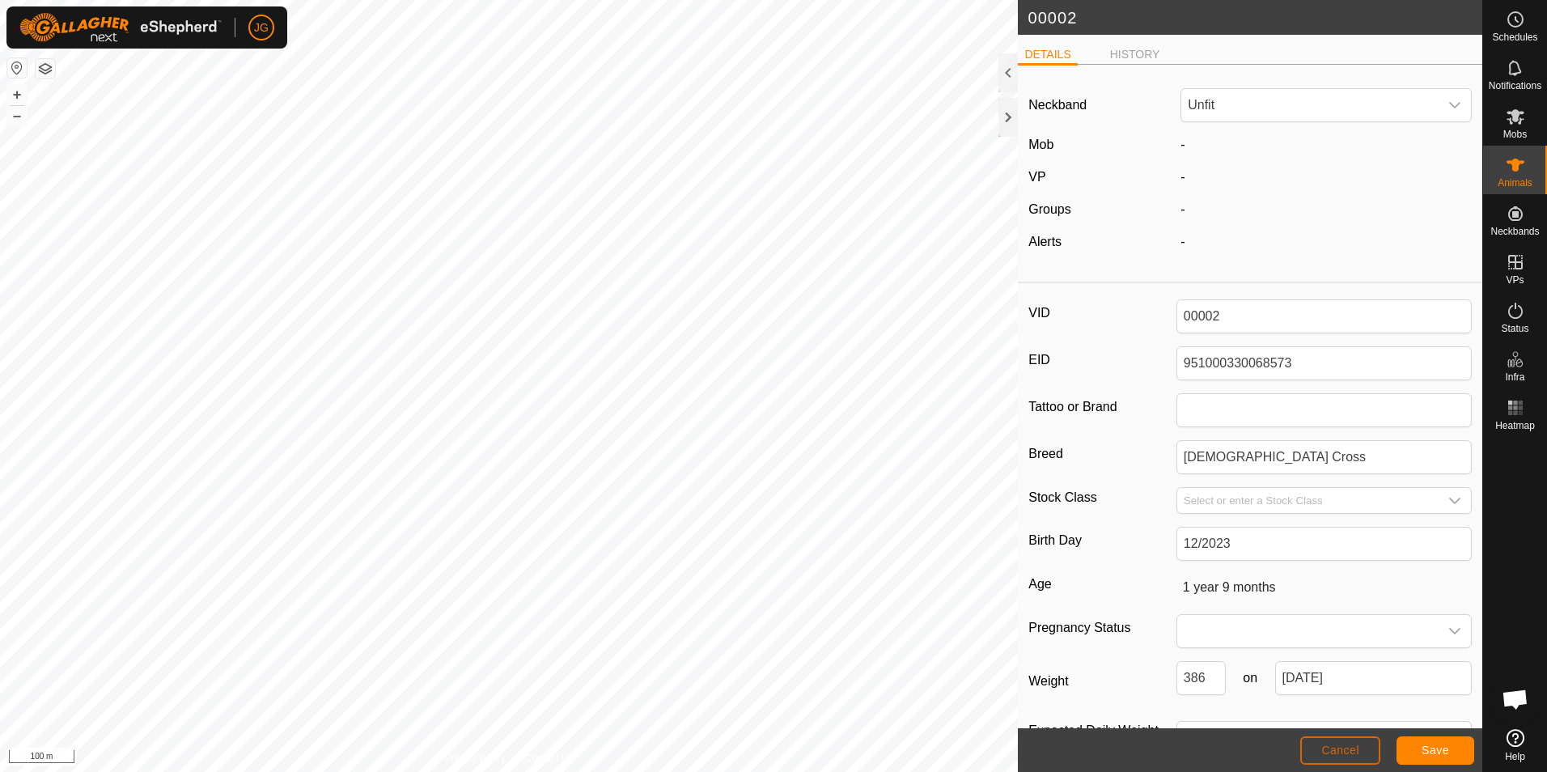
click at [1354, 749] on span "Cancel" at bounding box center [1341, 750] width 38 height 13
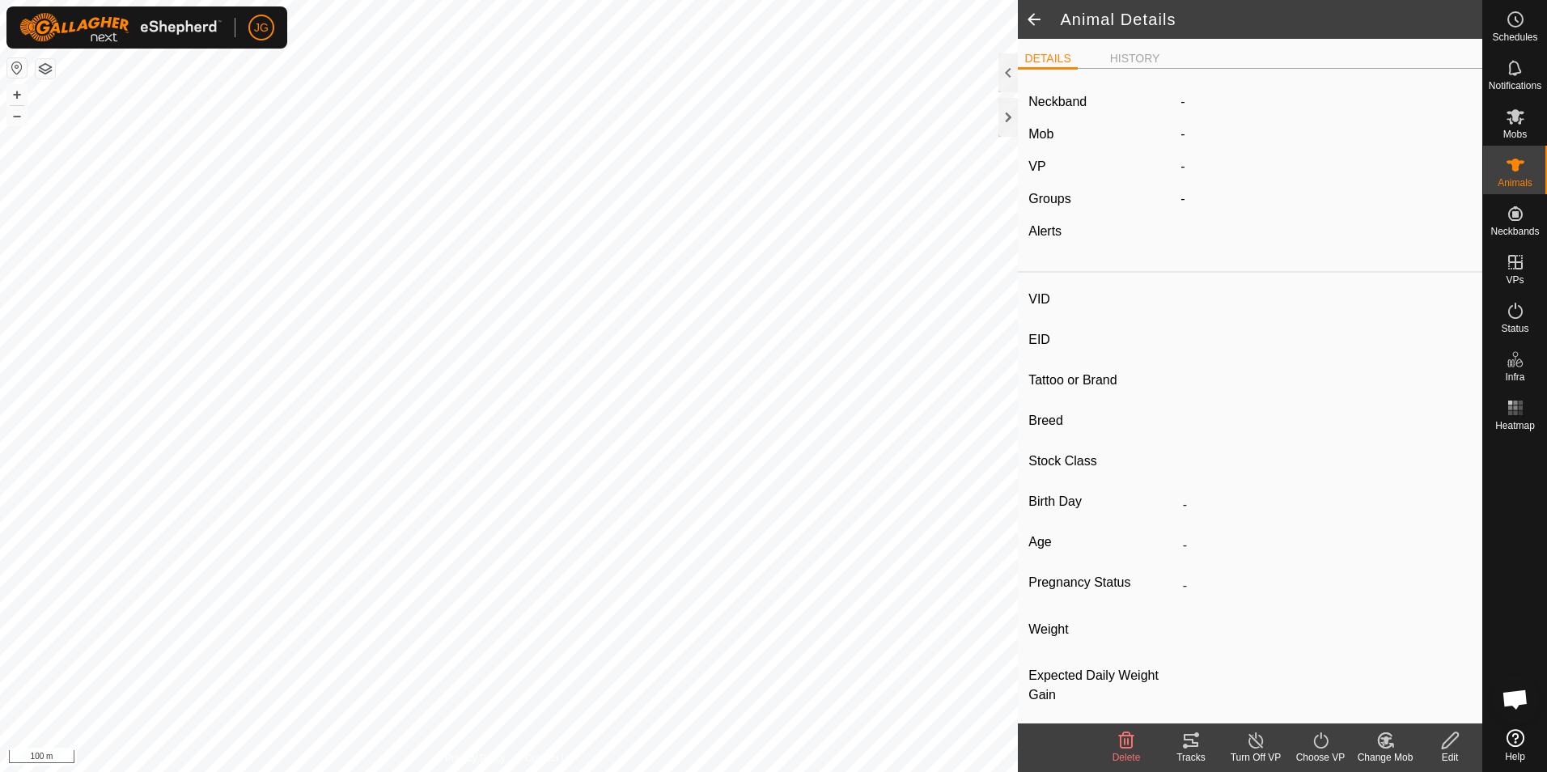
type input "00002"
type input "951000330068573"
type input "-"
type input "[DEMOGRAPHIC_DATA] Cross"
type input "-"
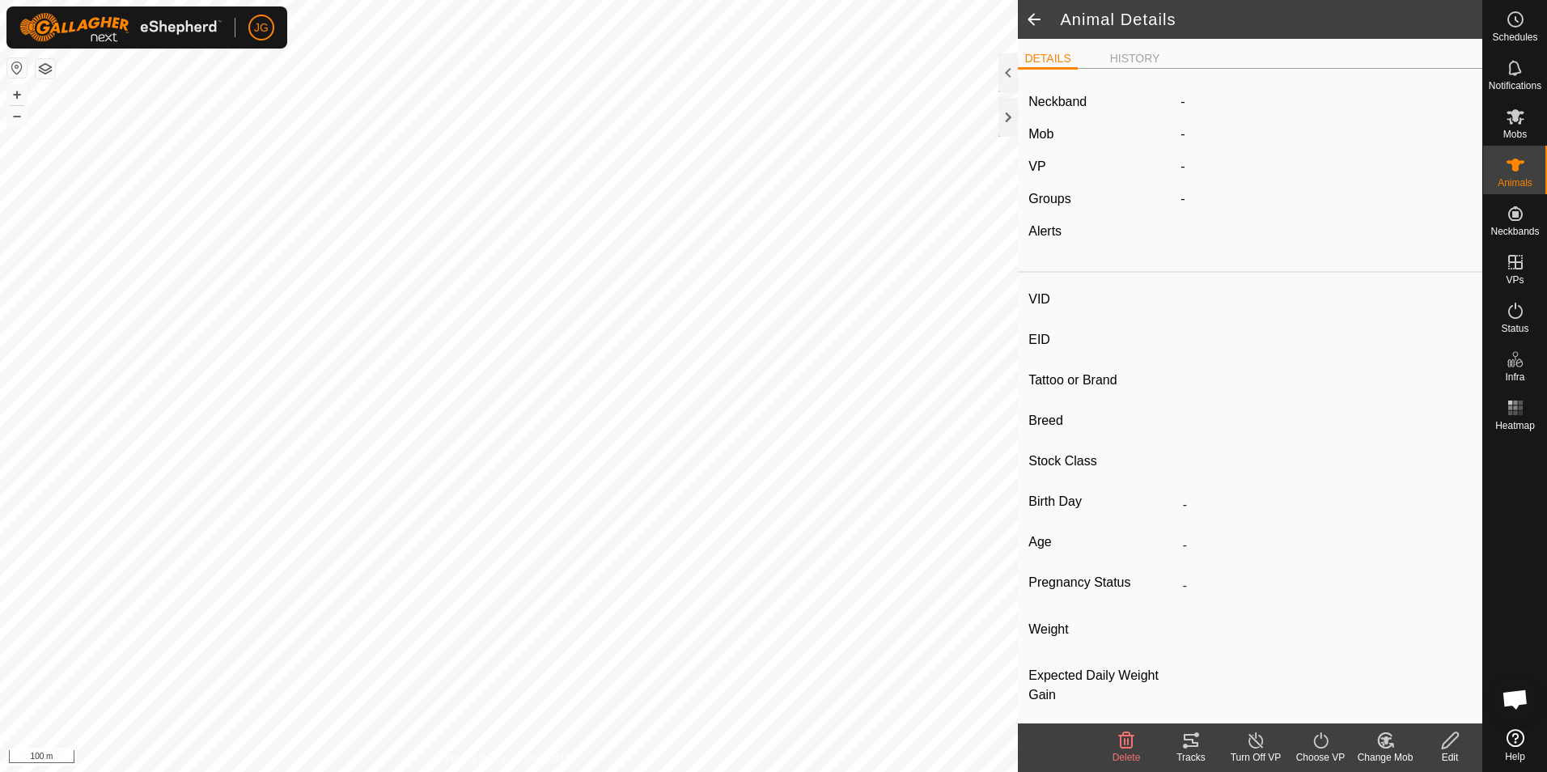
type input "12/2023"
type input "1 year 9 months"
type input "386 kg"
type input "-"
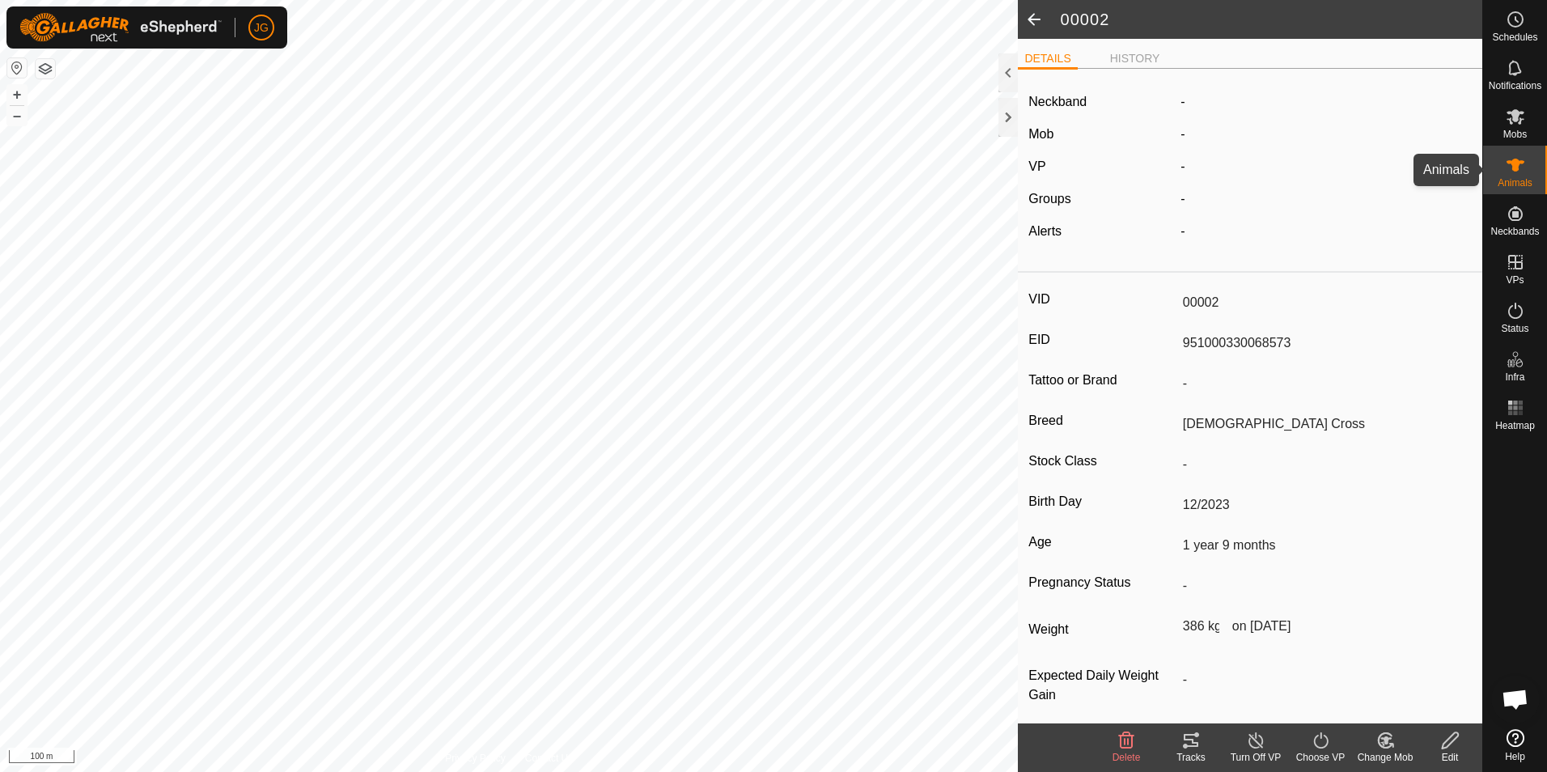
click at [1501, 167] on es-animals-svg-icon at bounding box center [1515, 165] width 29 height 26
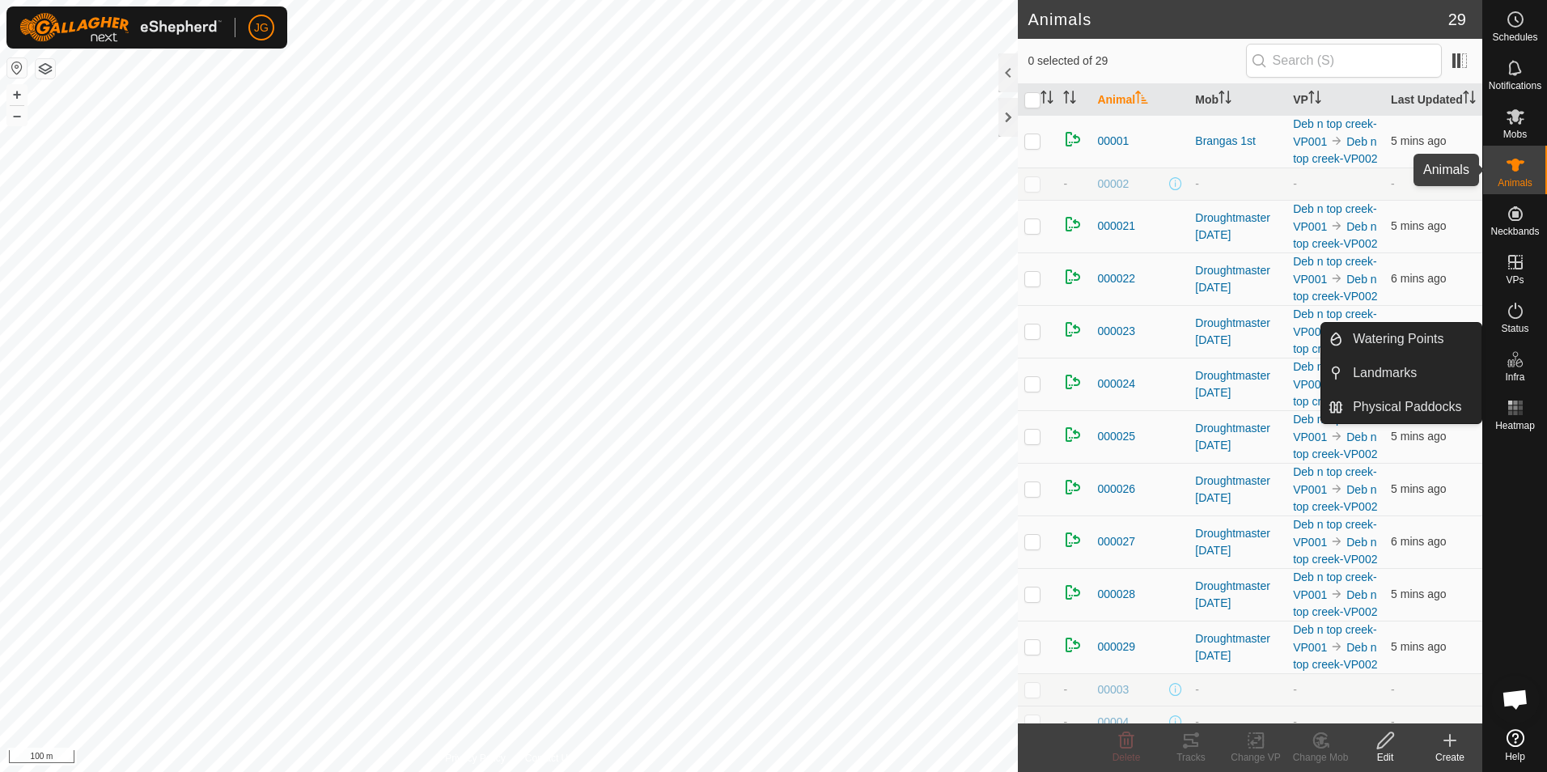
click at [1517, 168] on icon at bounding box center [1516, 165] width 18 height 13
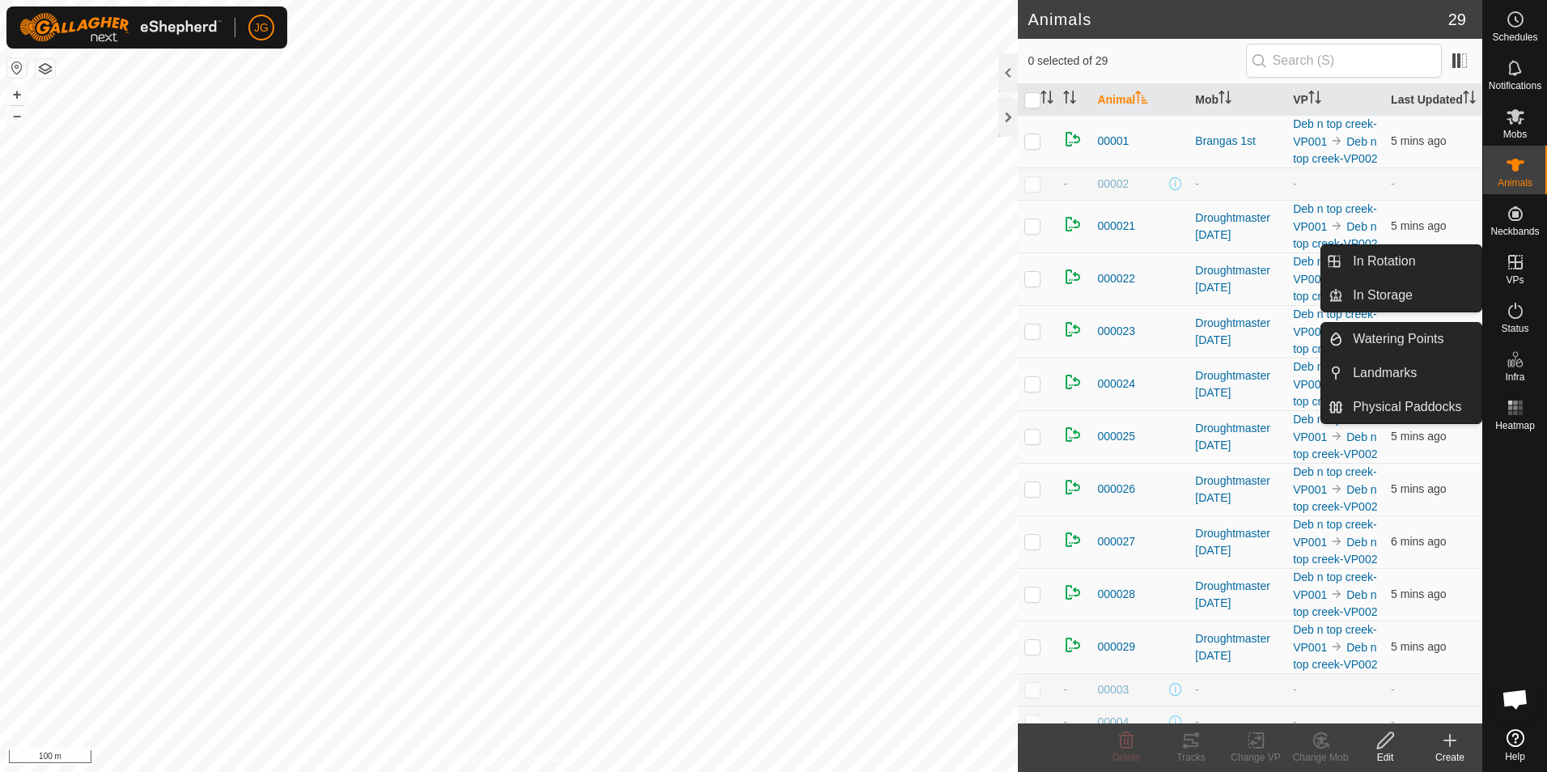
click at [1515, 275] on span "VPs" at bounding box center [1515, 280] width 18 height 10
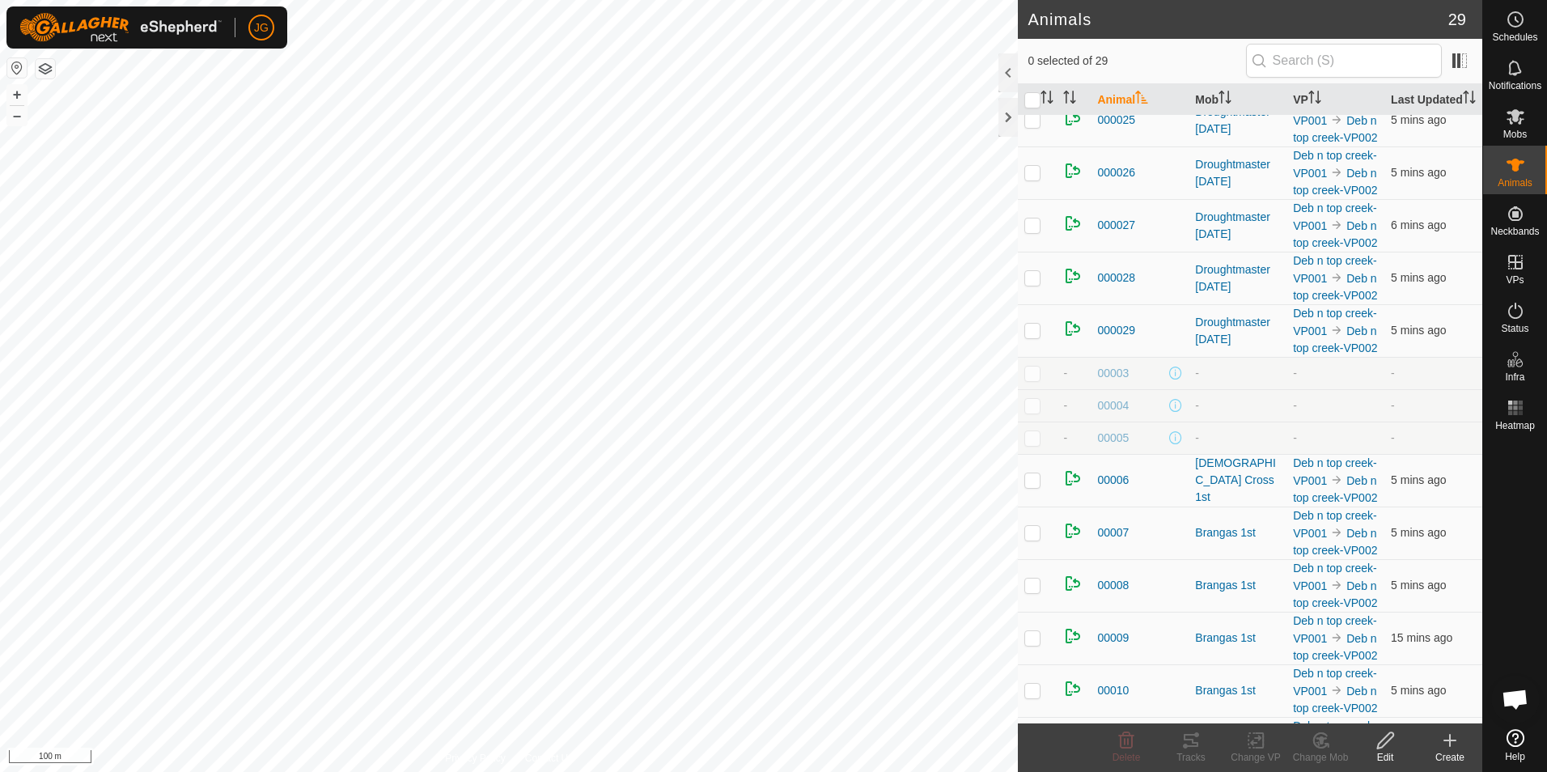
scroll to position [324, 0]
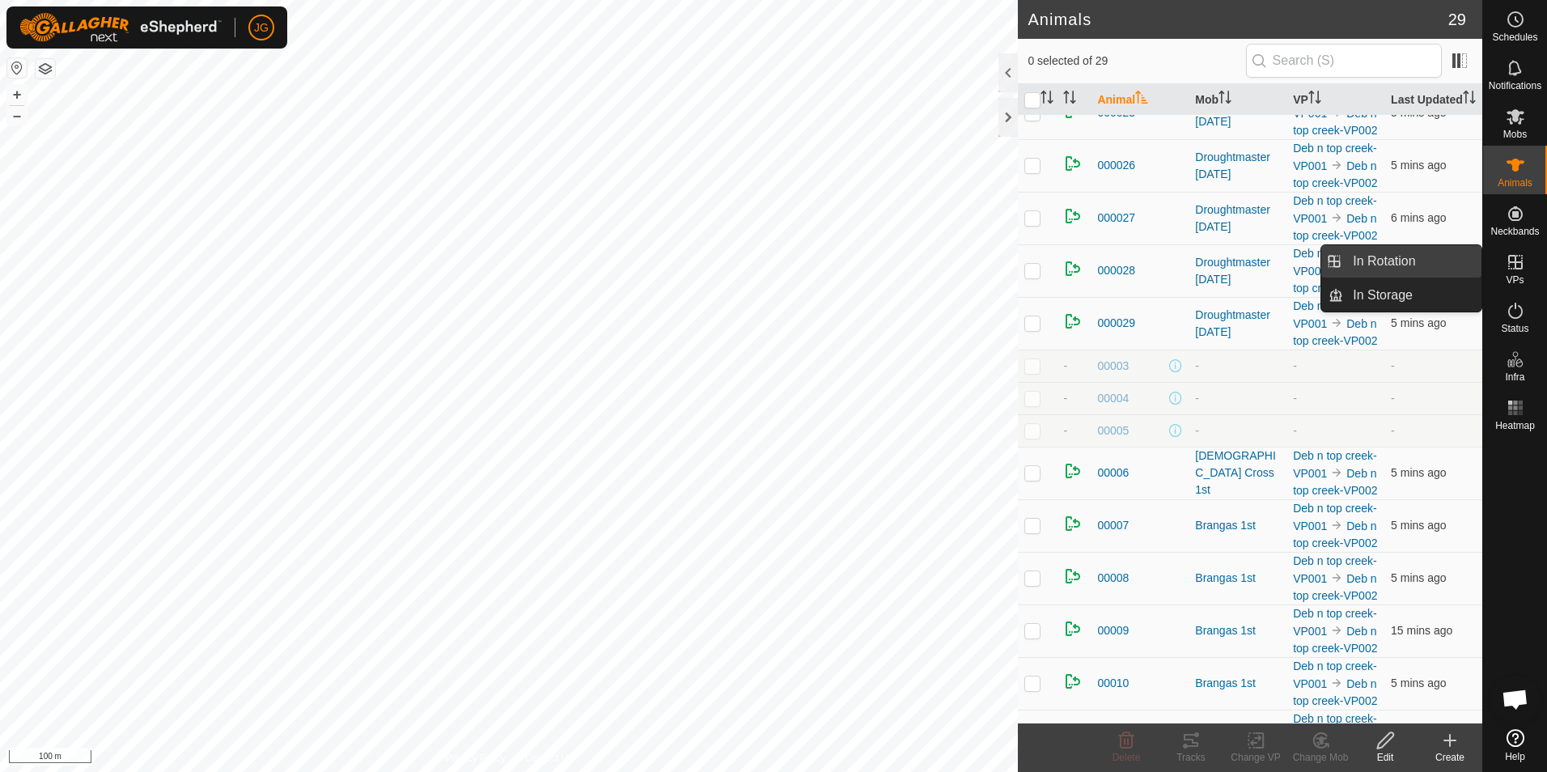
click at [1423, 261] on link "In Rotation" at bounding box center [1412, 261] width 138 height 32
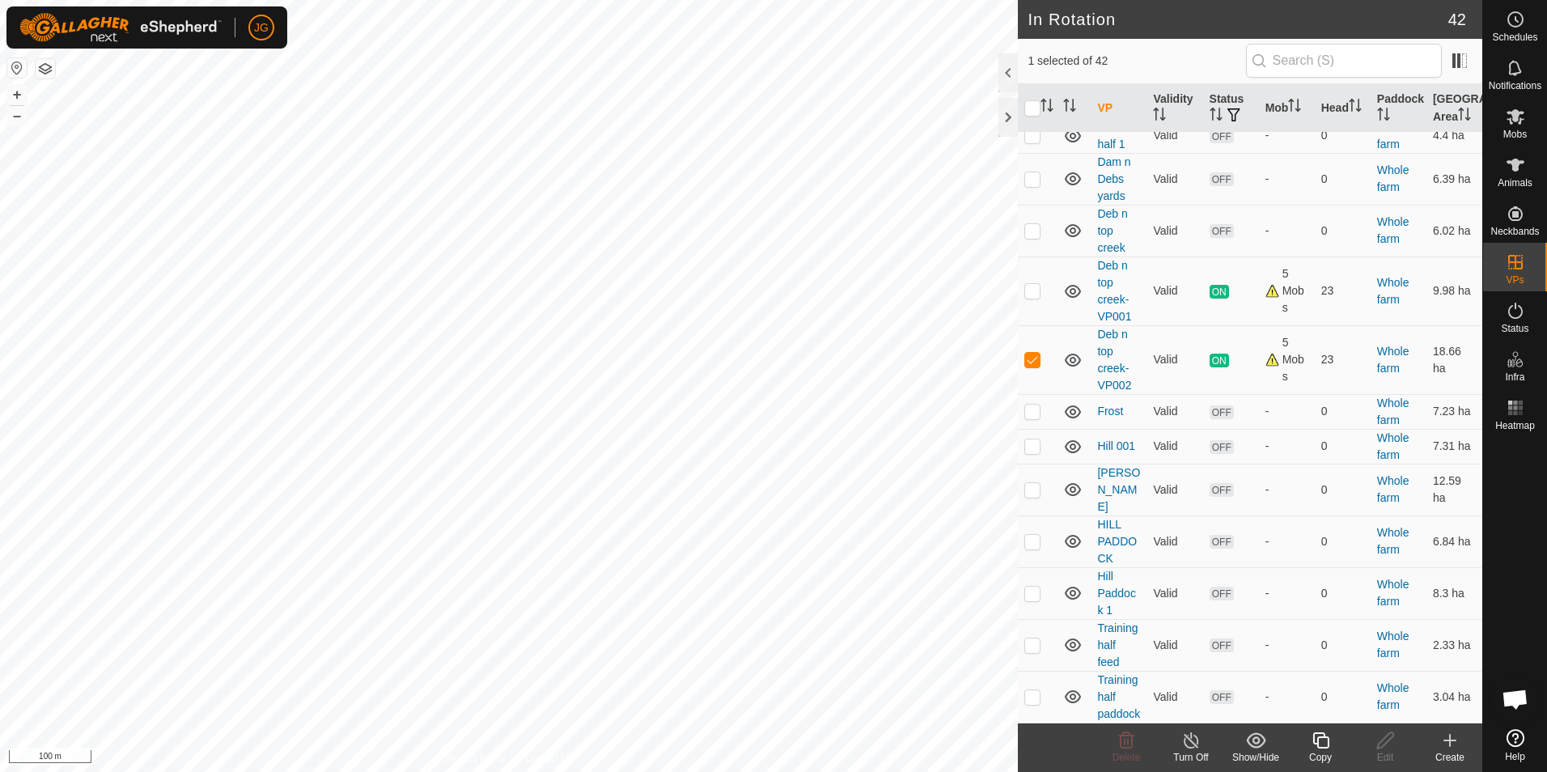
scroll to position [890, 0]
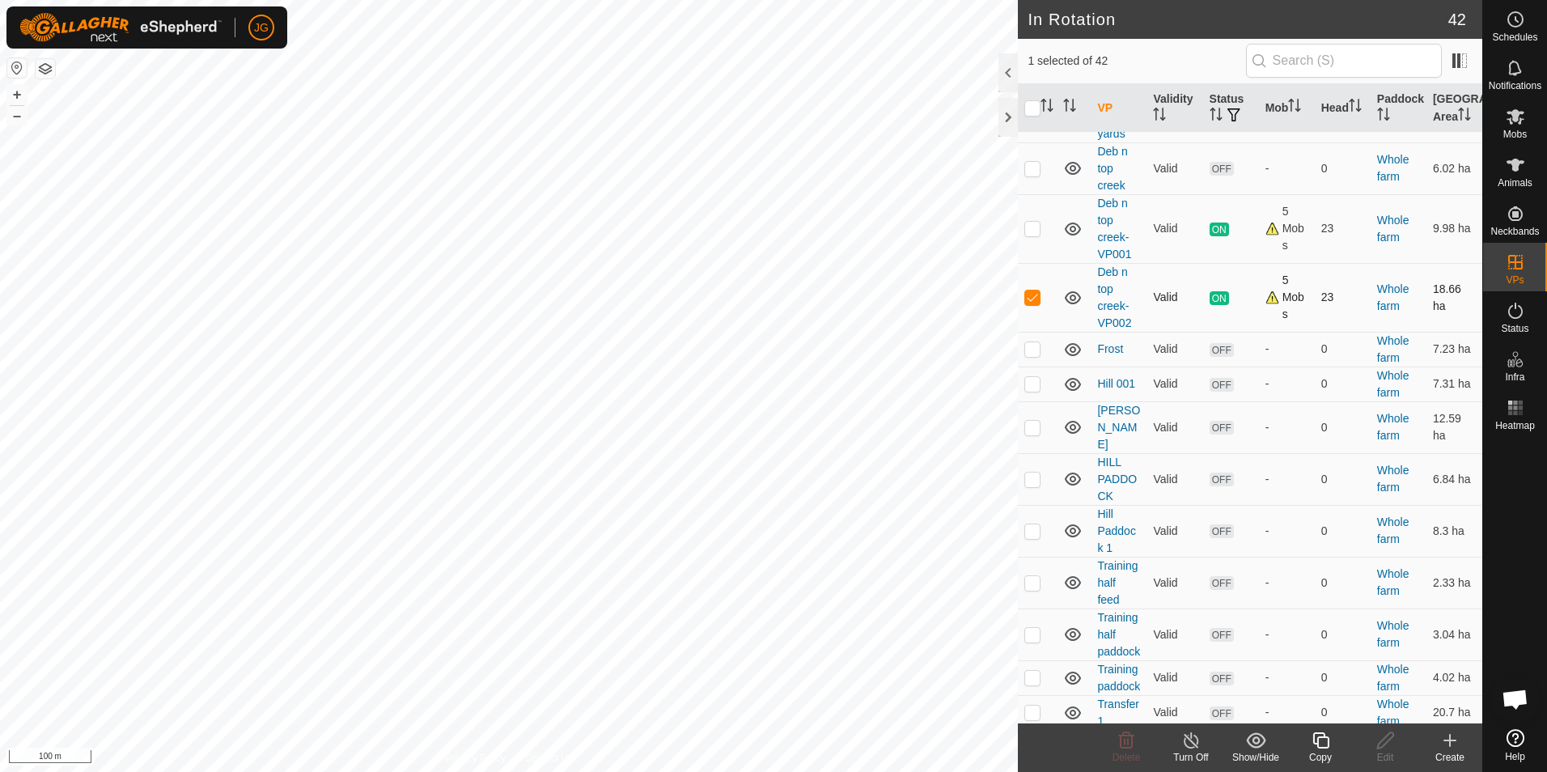
drag, startPoint x: 1034, startPoint y: 319, endPoint x: 1033, endPoint y: 327, distance: 8.1
click at [1034, 303] on p-checkbox at bounding box center [1033, 297] width 16 height 13
checkbox input "false"
click at [1513, 176] on es-animals-svg-icon at bounding box center [1515, 165] width 29 height 26
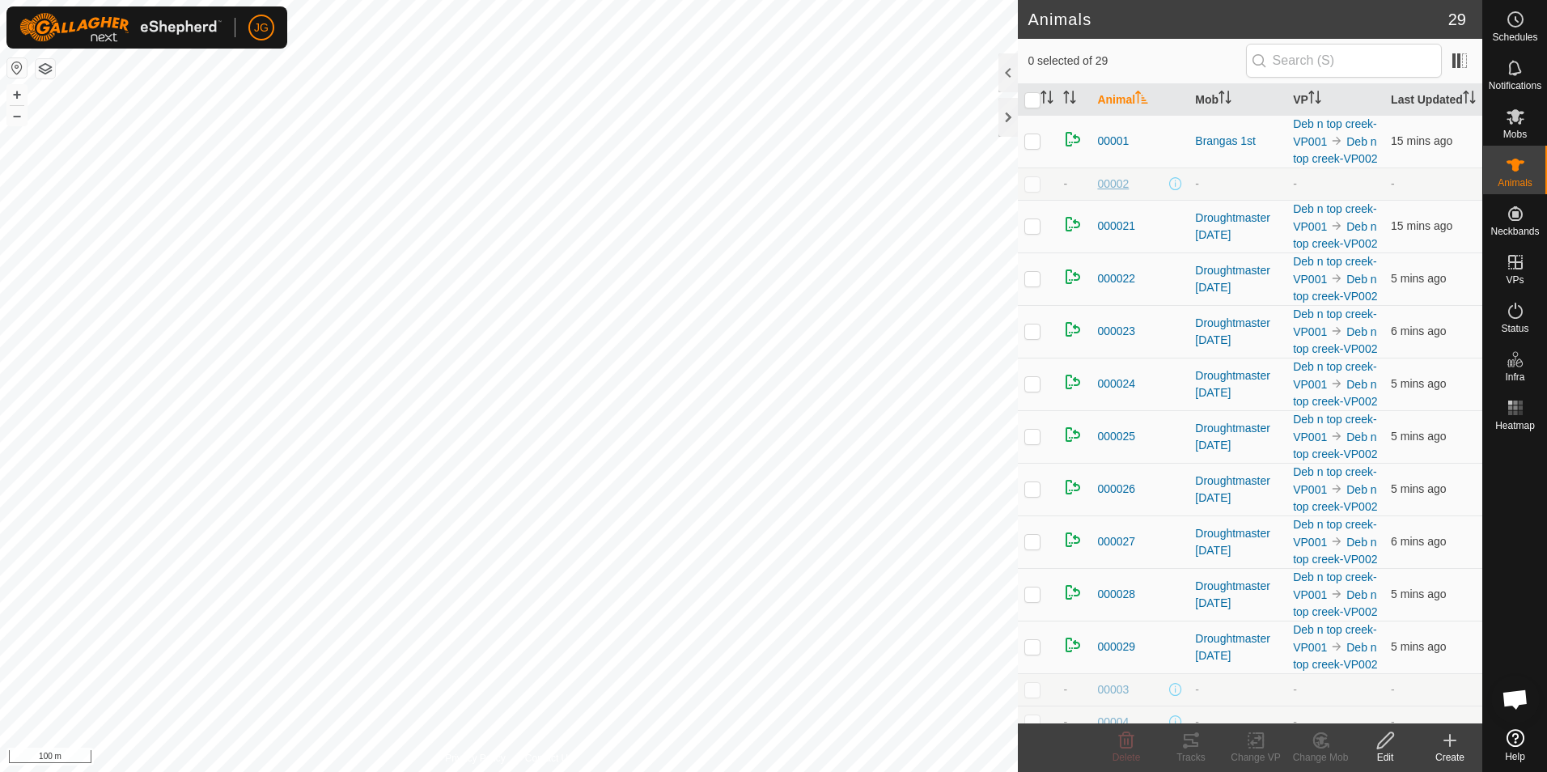
click at [1116, 193] on span "00002" at bounding box center [1113, 184] width 32 height 17
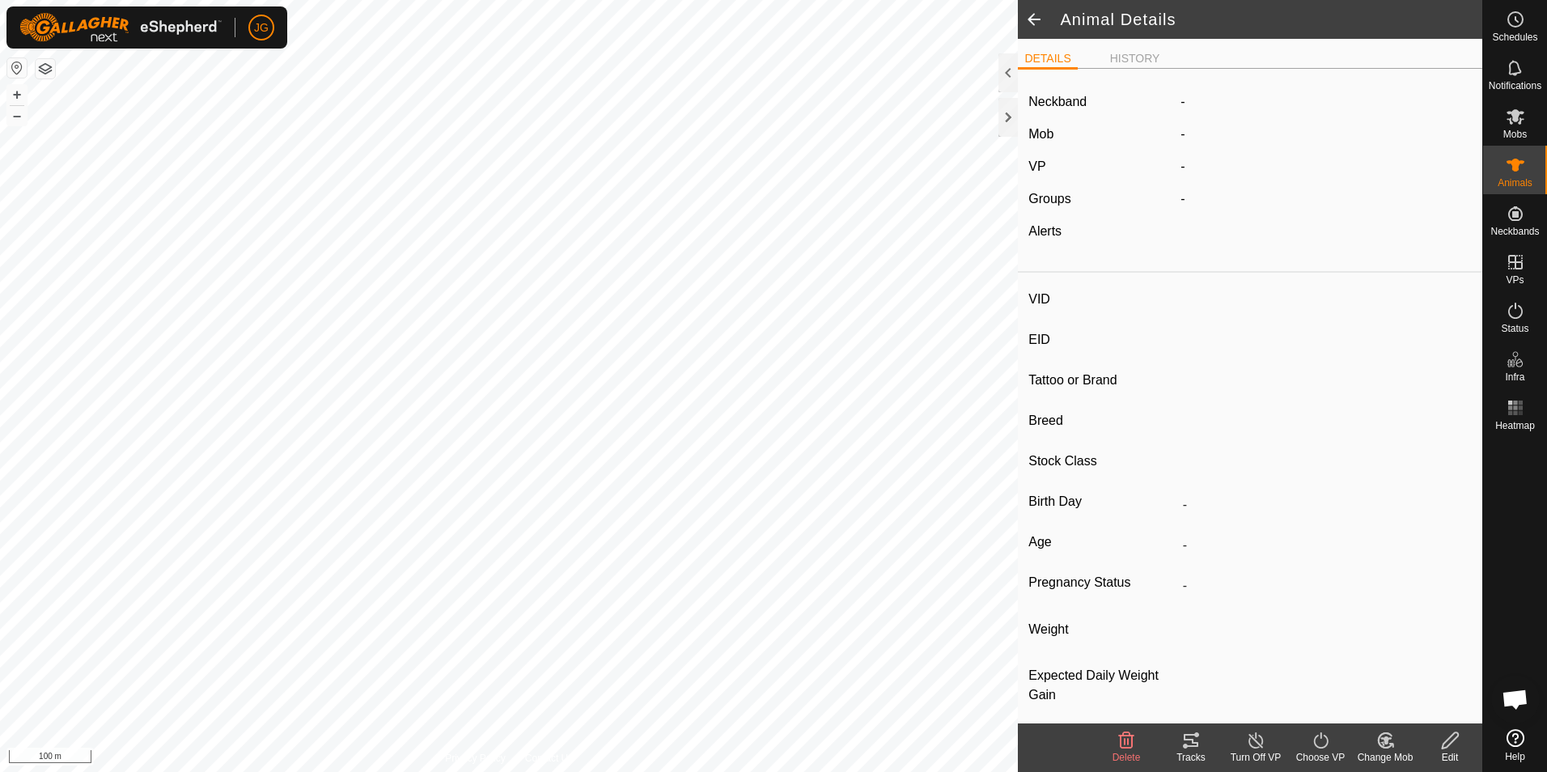
type input "00002"
type input "951000330068573"
type input "-"
type input "[DEMOGRAPHIC_DATA] Cross"
type input "-"
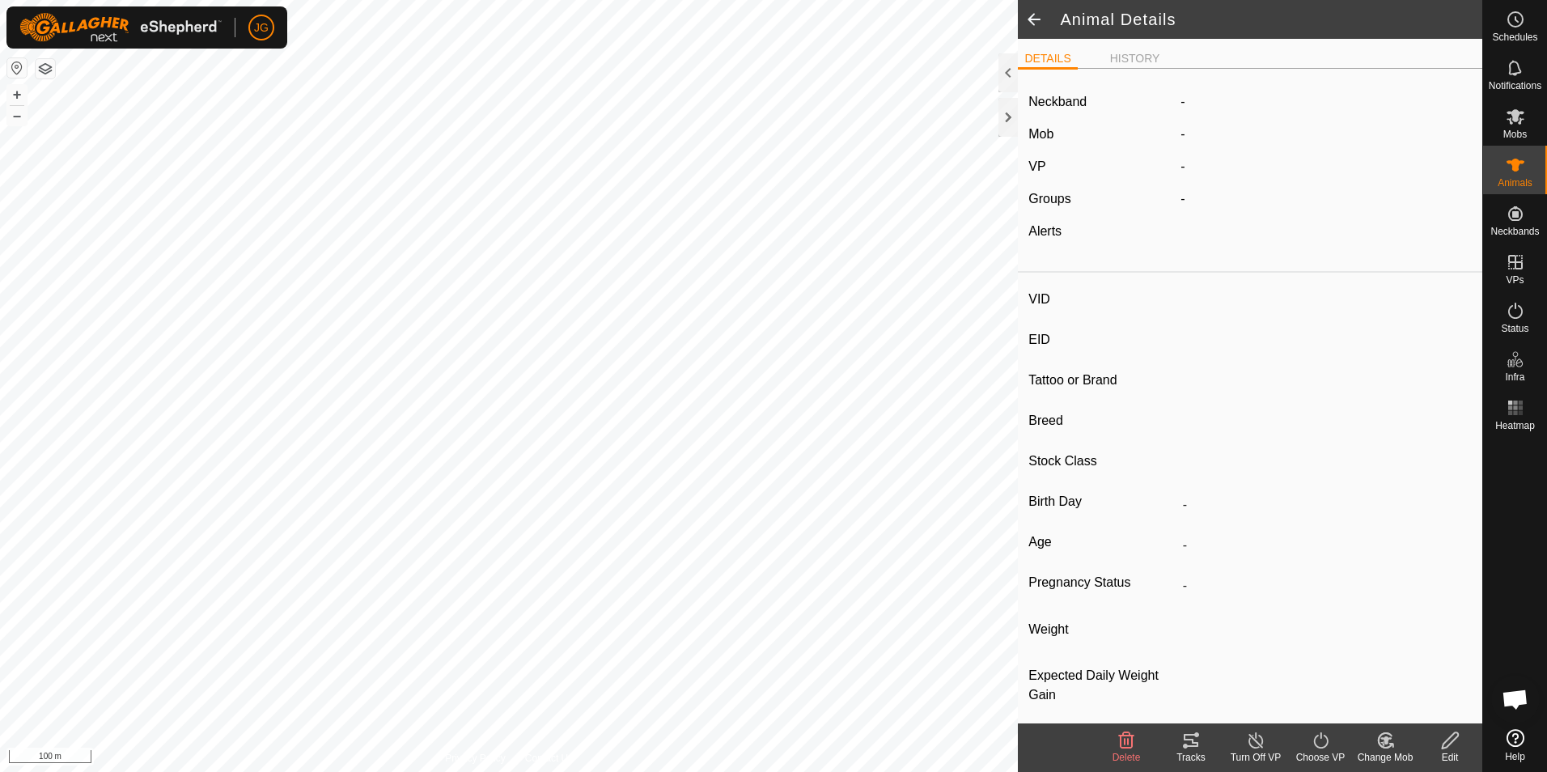
type input "12/2023"
type input "1 year 9 months"
type input "386 kg"
type input "-"
drag, startPoint x: 1285, startPoint y: 342, endPoint x: 1182, endPoint y: 342, distance: 103.6
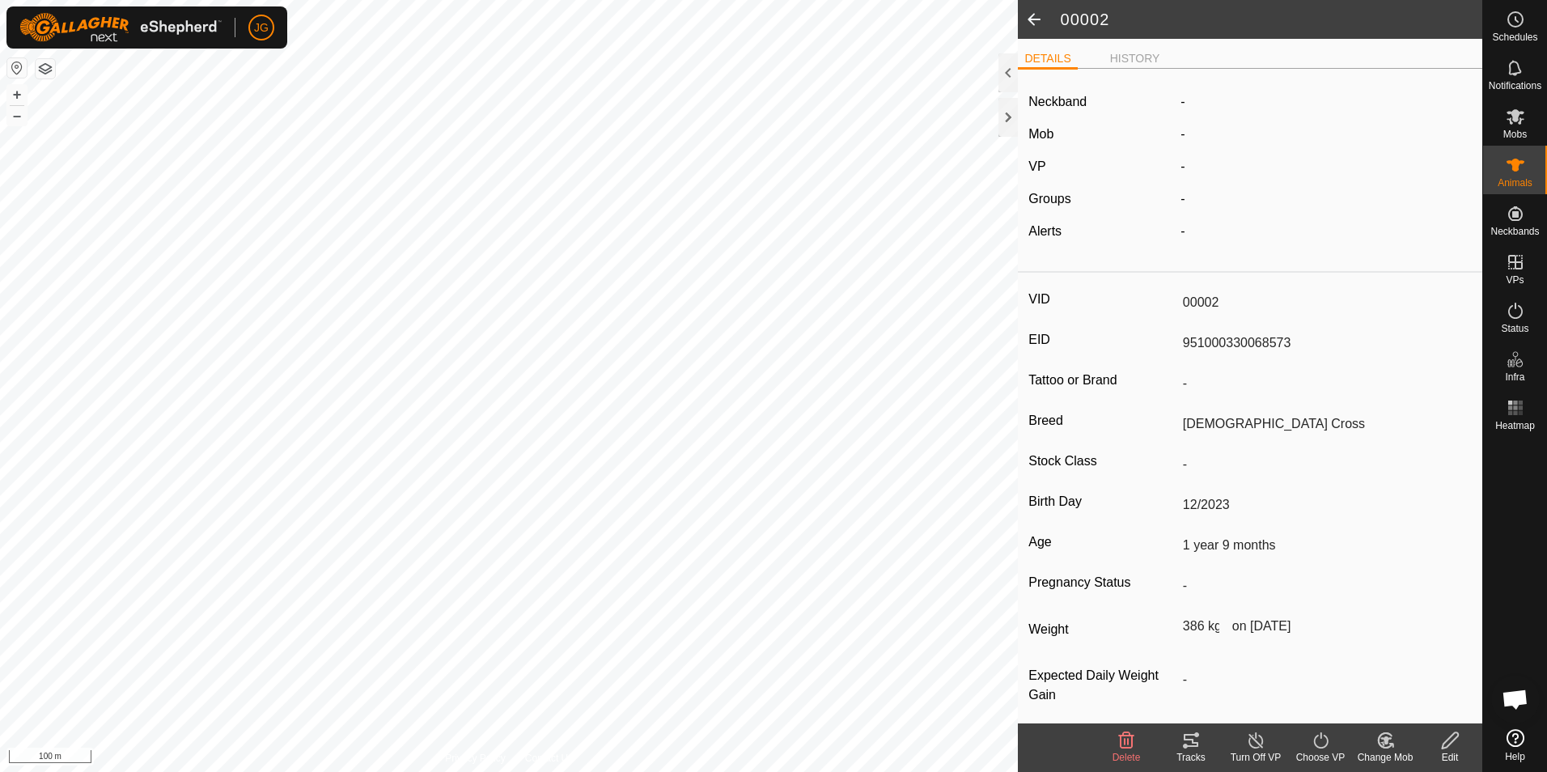
click at [1182, 342] on input "951000330068573" at bounding box center [1324, 343] width 295 height 28
drag, startPoint x: 1182, startPoint y: 342, endPoint x: 1200, endPoint y: 345, distance: 18.9
click at [1043, 12] on span at bounding box center [1034, 19] width 32 height 39
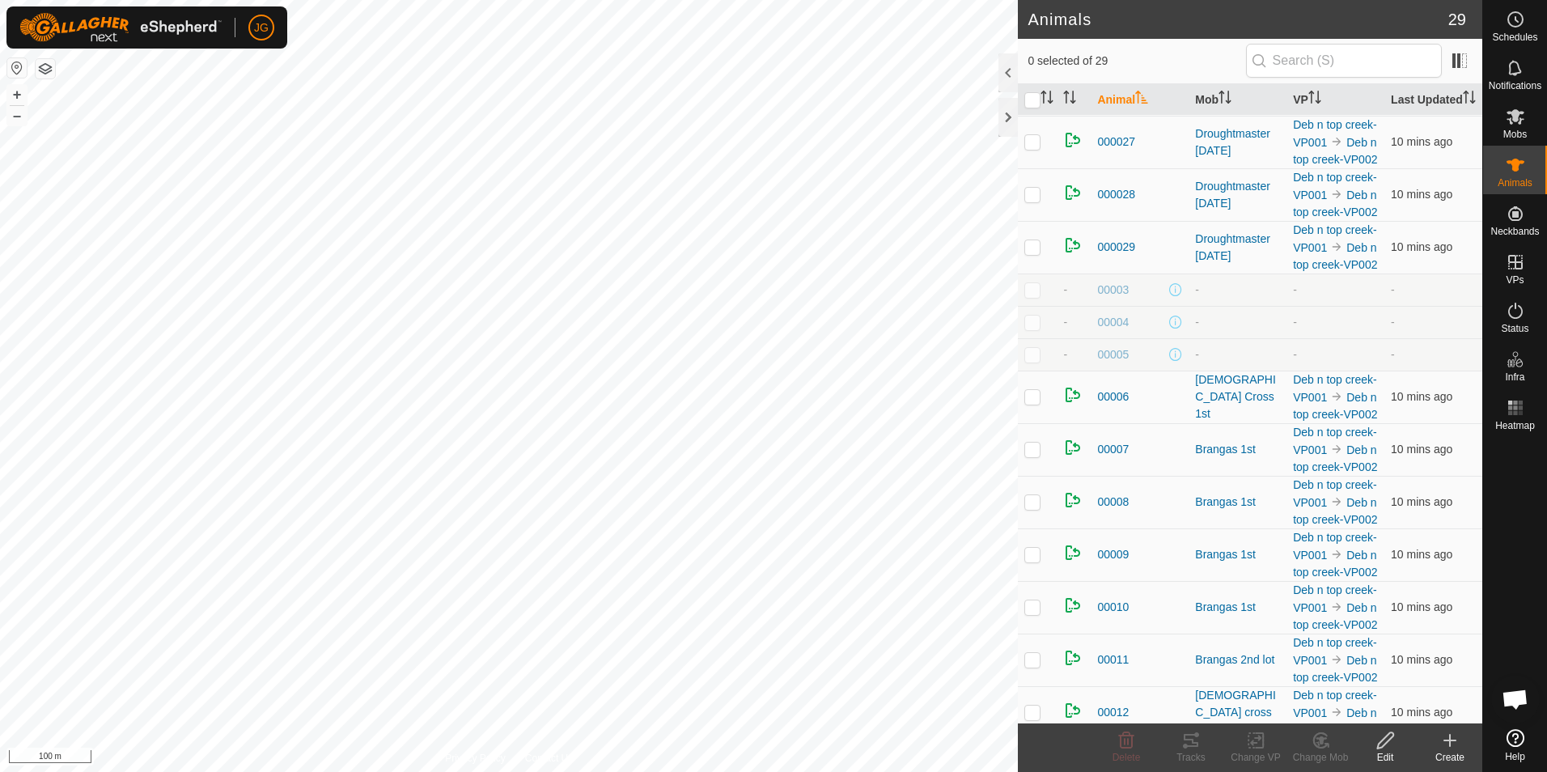
scroll to position [405, 0]
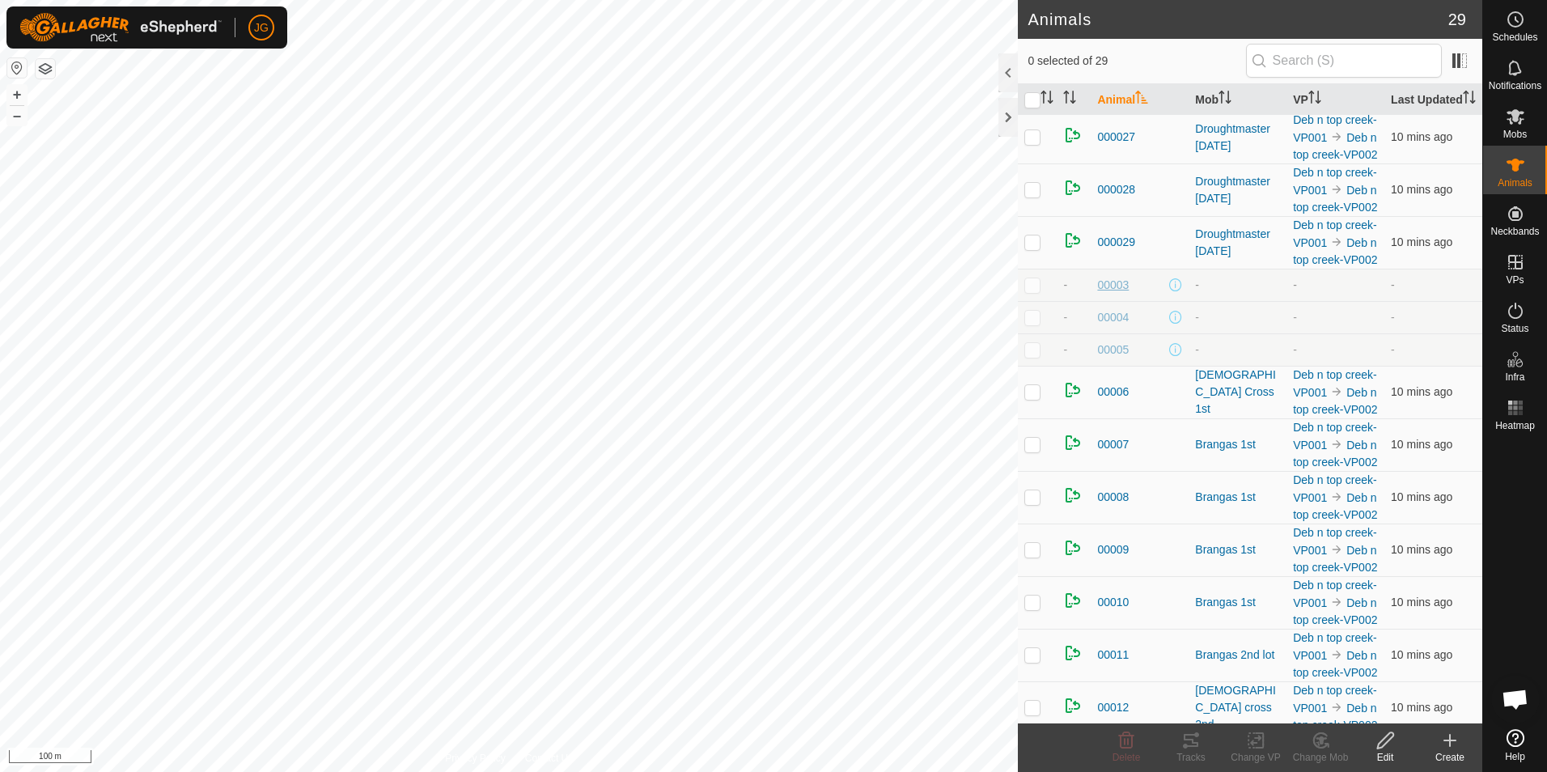
click at [1119, 294] on span "00003" at bounding box center [1113, 285] width 32 height 17
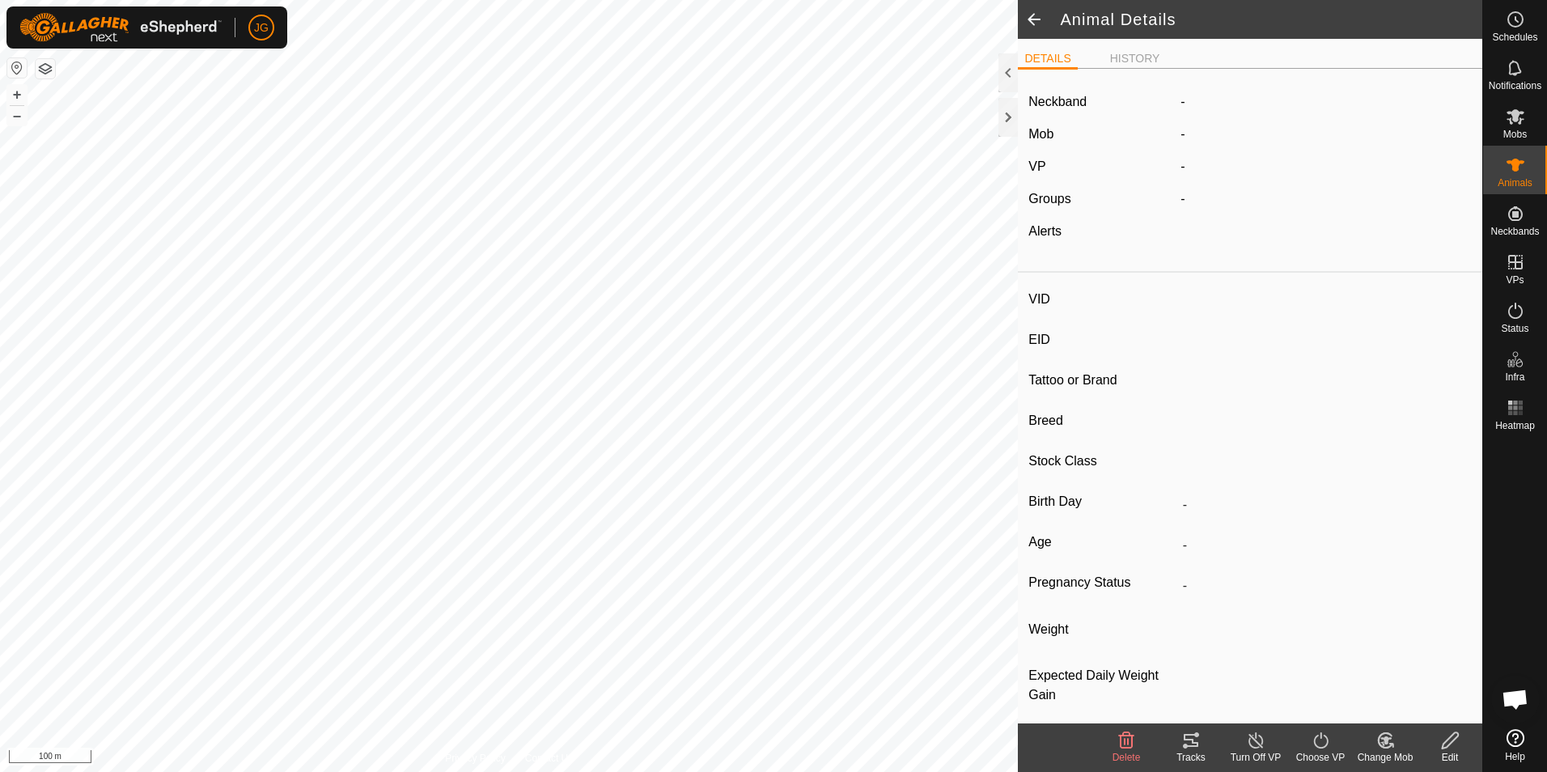
type input "00003"
type input "951000330069011"
type input "-"
type input "[DEMOGRAPHIC_DATA] cross"
type input "-"
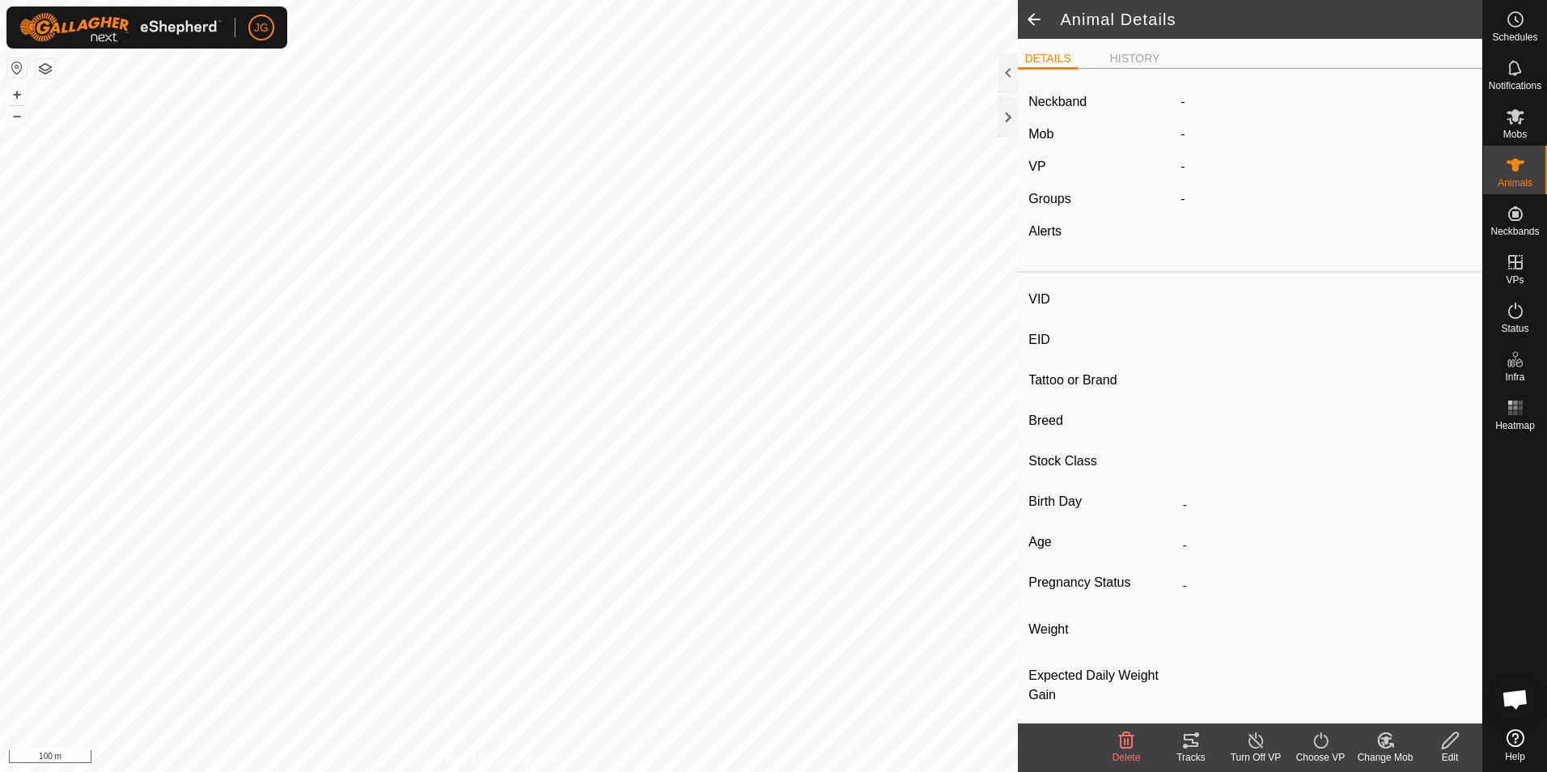
type input "12/2023"
type input "1 year 9 months"
type input "357 kg"
type input "-"
drag, startPoint x: 1296, startPoint y: 340, endPoint x: 1181, endPoint y: 335, distance: 115.8
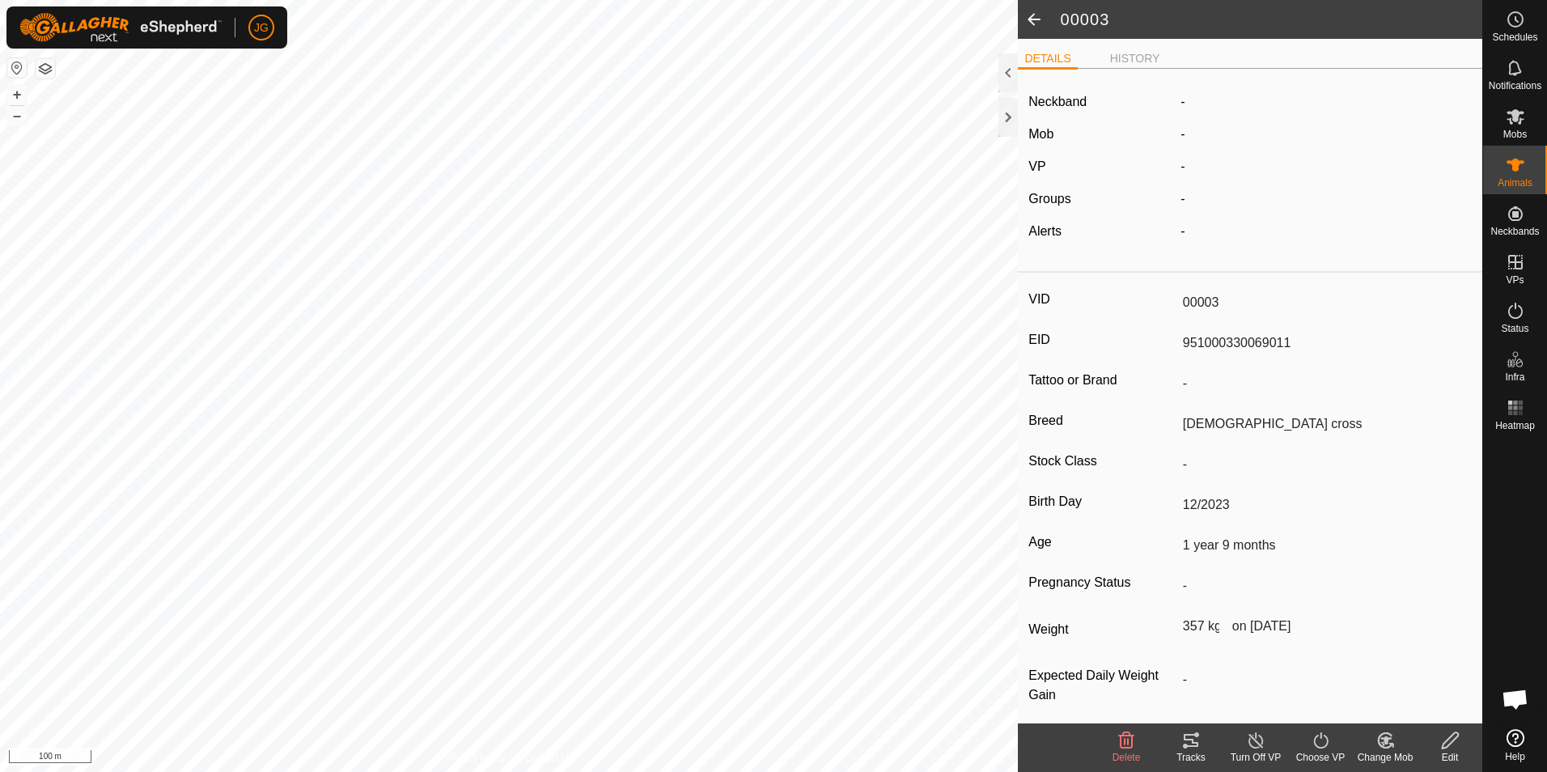
click at [1181, 335] on input "951000330069011" at bounding box center [1324, 343] width 295 height 28
drag, startPoint x: 1181, startPoint y: 335, endPoint x: 1194, endPoint y: 337, distance: 13.9
click at [1038, 15] on span at bounding box center [1034, 19] width 32 height 39
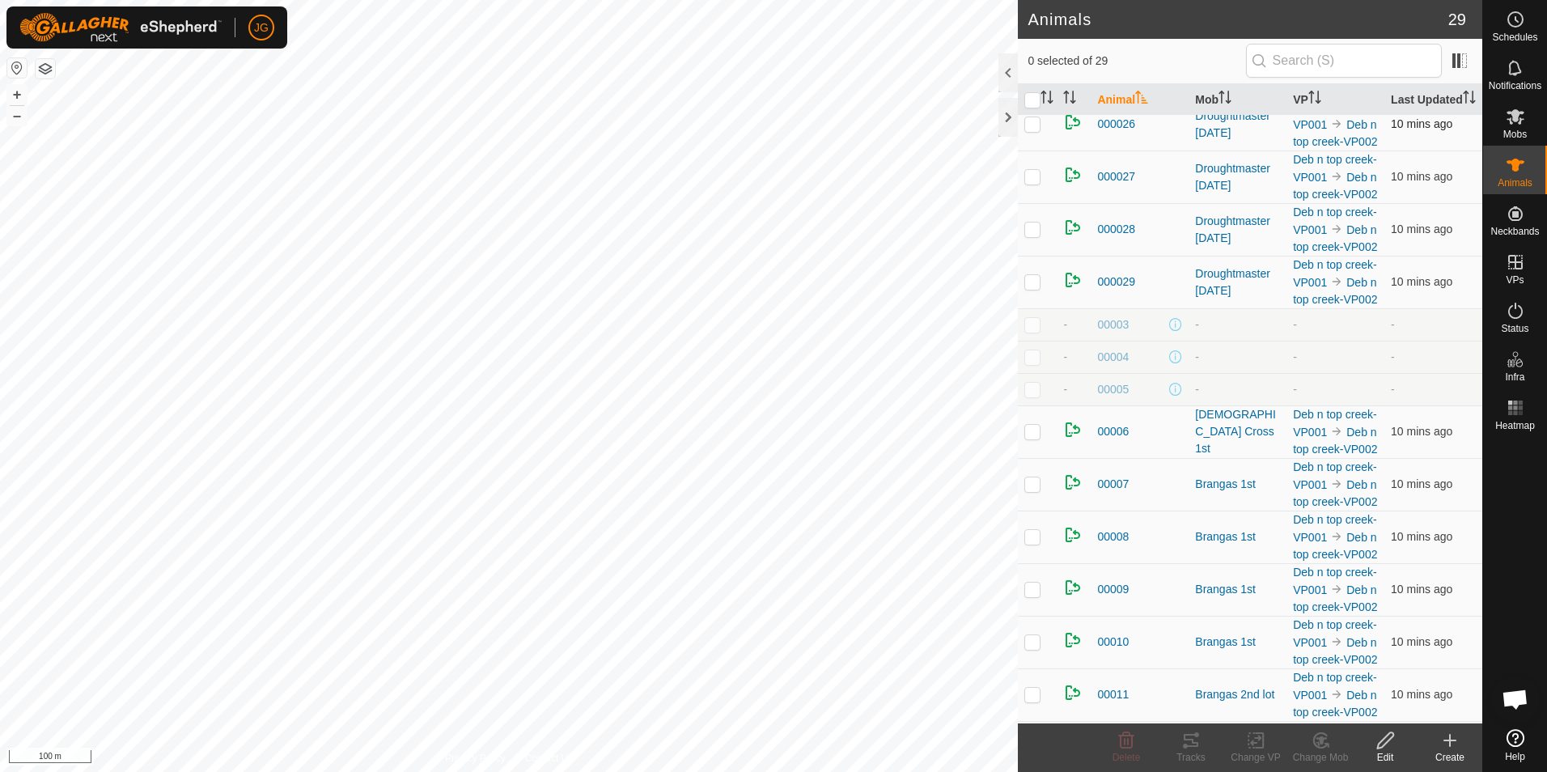
scroll to position [486, 0]
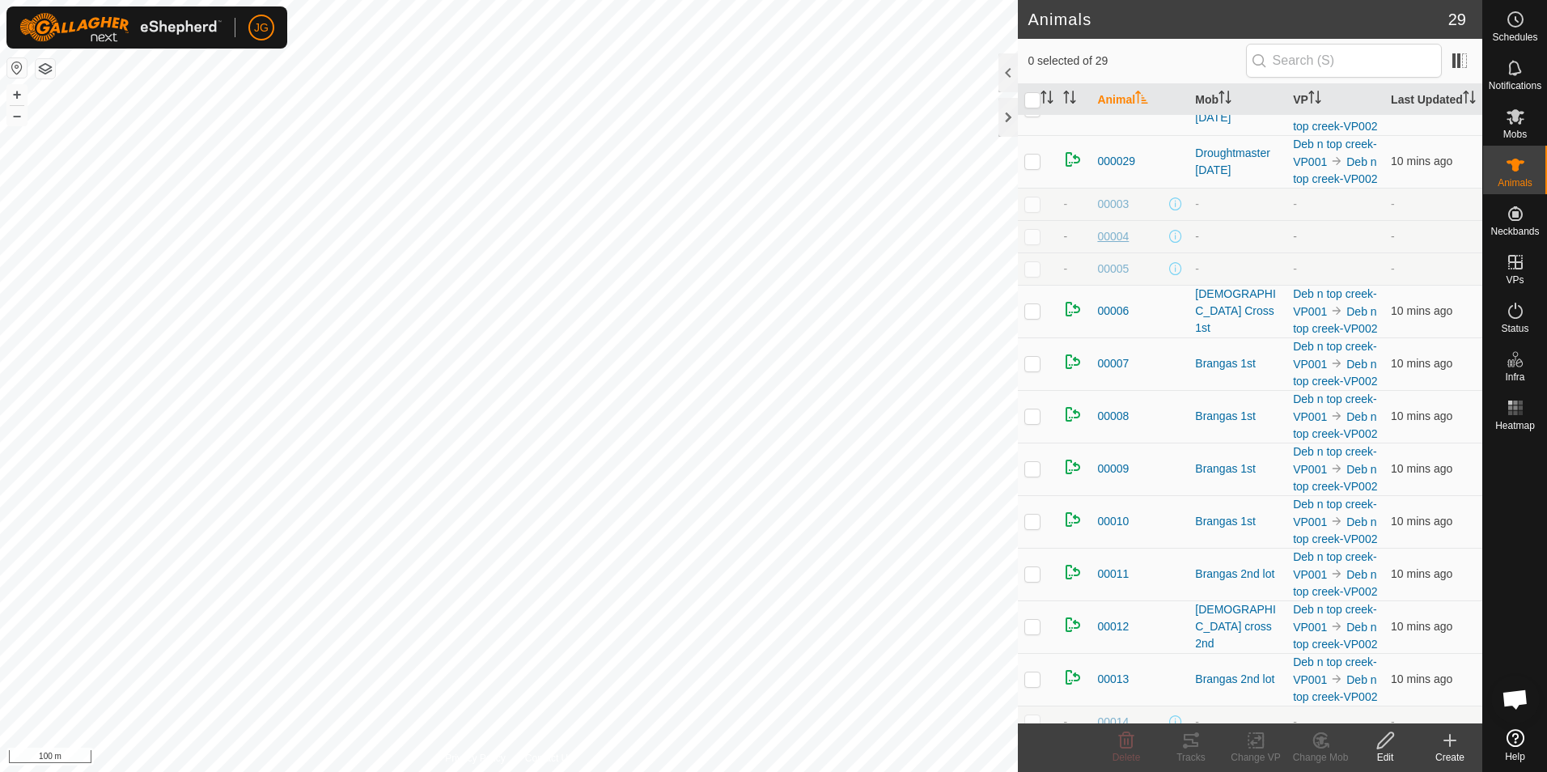
click at [1121, 245] on span "00004" at bounding box center [1113, 236] width 32 height 17
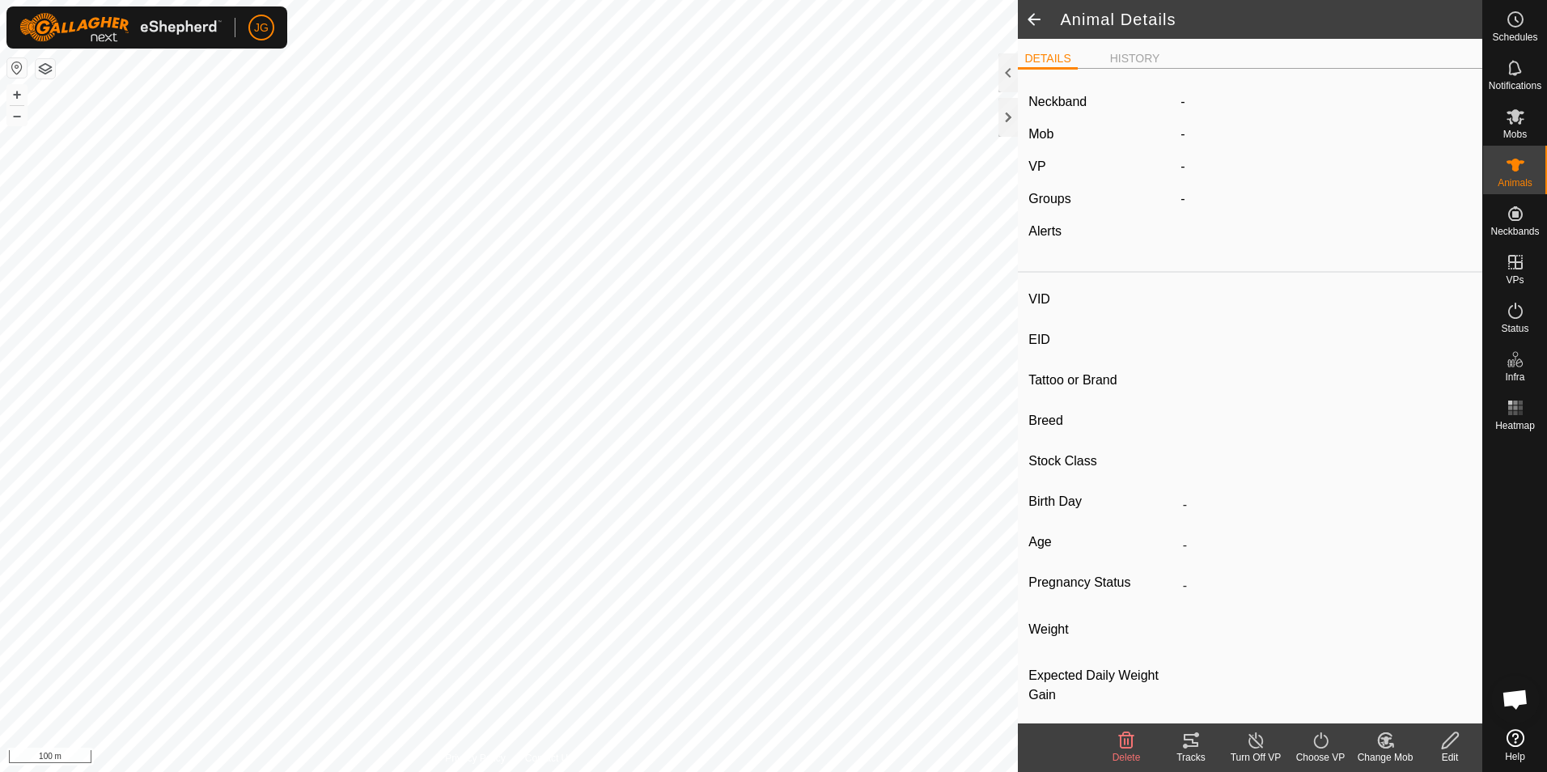
type input "00004"
type input "951000330068513"
type input "-"
type input "[DEMOGRAPHIC_DATA]"
type input "-"
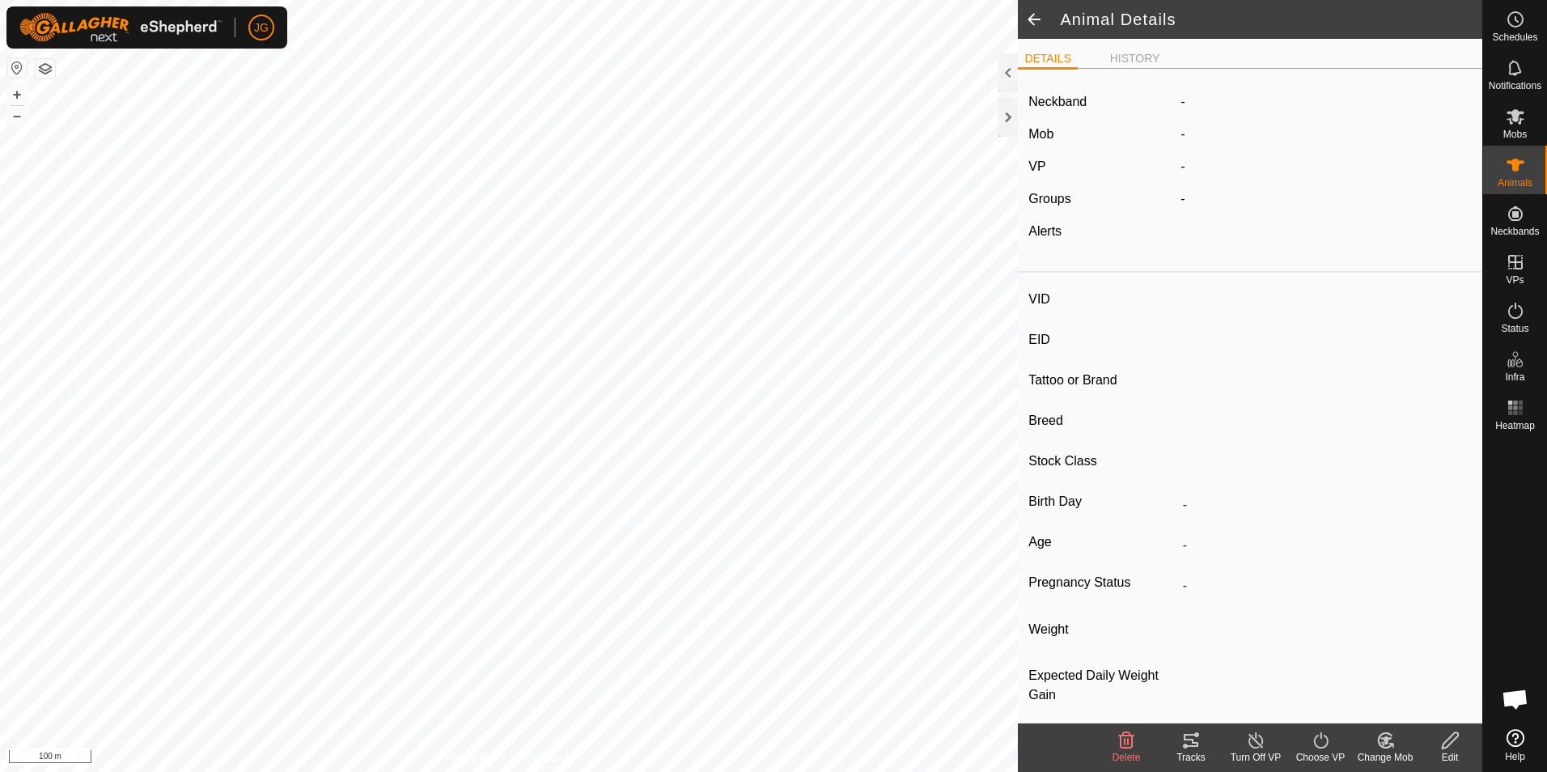
type input "12/2023"
type input "1 year 9 months"
type input "380 kg"
type input "-"
drag, startPoint x: 1288, startPoint y: 344, endPoint x: 1181, endPoint y: 348, distance: 107.7
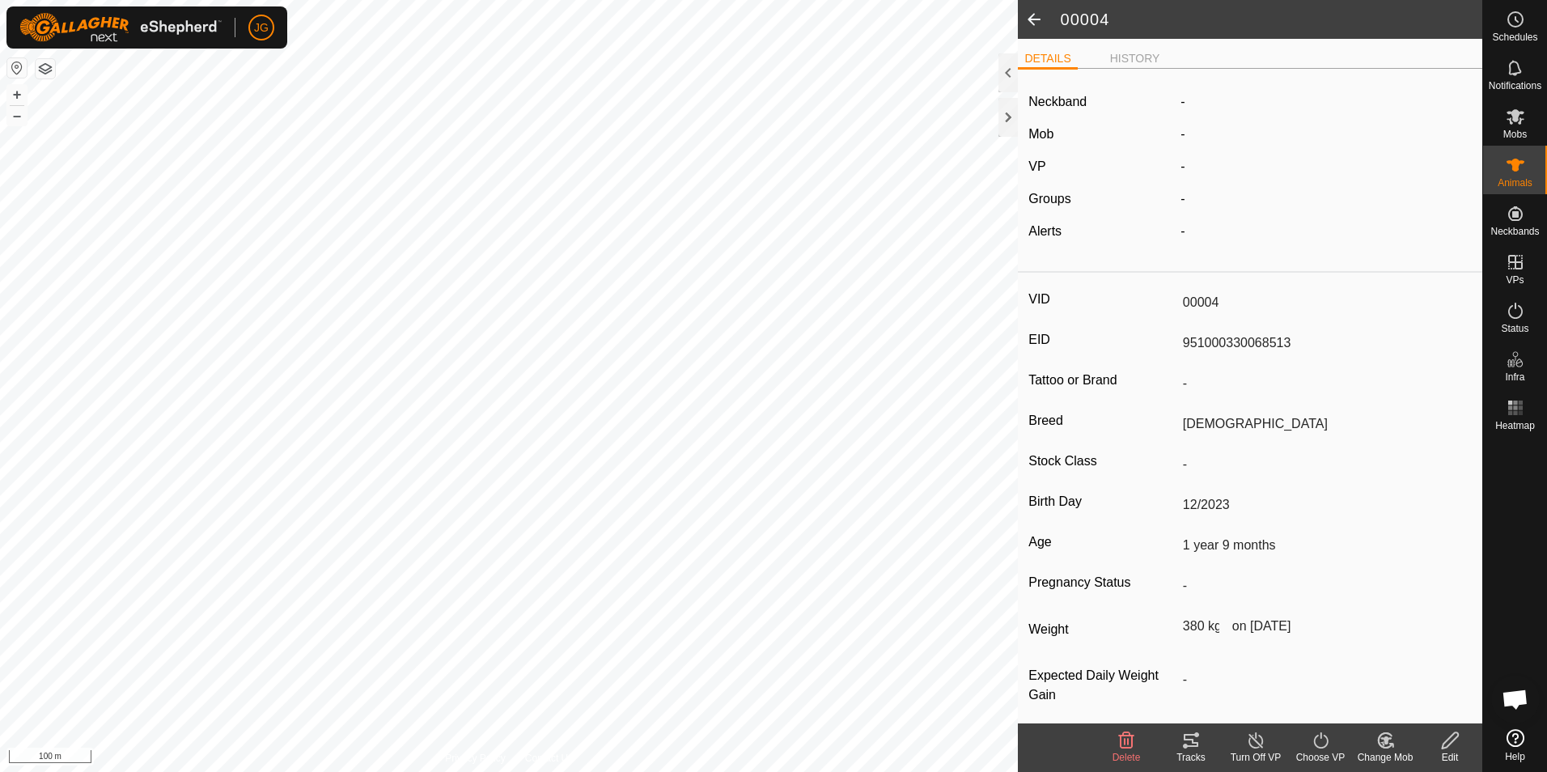
click at [1181, 348] on input "951000330068513" at bounding box center [1324, 343] width 295 height 28
drag, startPoint x: 1181, startPoint y: 348, endPoint x: 1203, endPoint y: 340, distance: 24.1
click at [1037, 22] on span at bounding box center [1034, 19] width 32 height 39
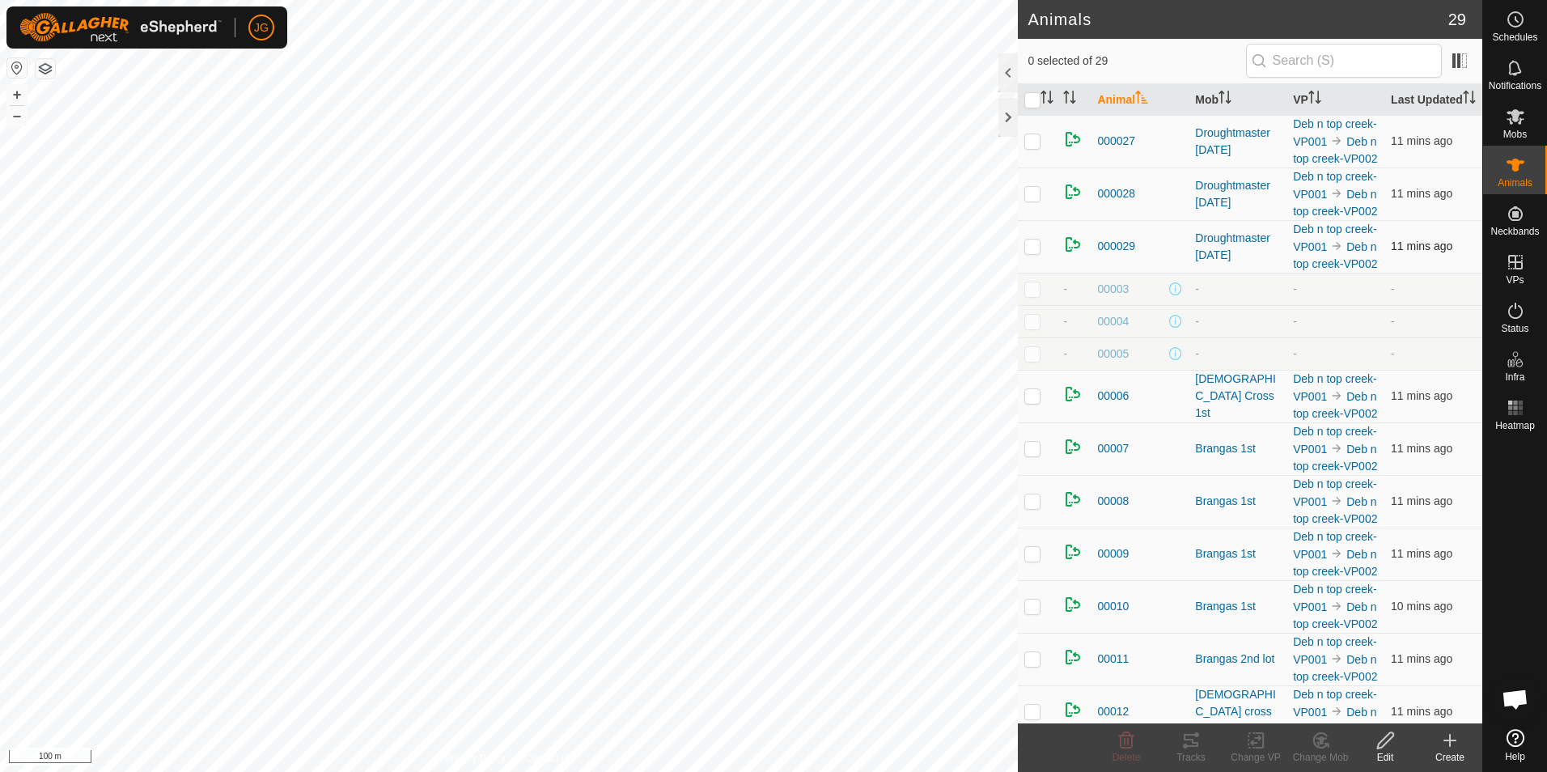
scroll to position [405, 0]
click at [1111, 359] on span "00005" at bounding box center [1113, 350] width 32 height 17
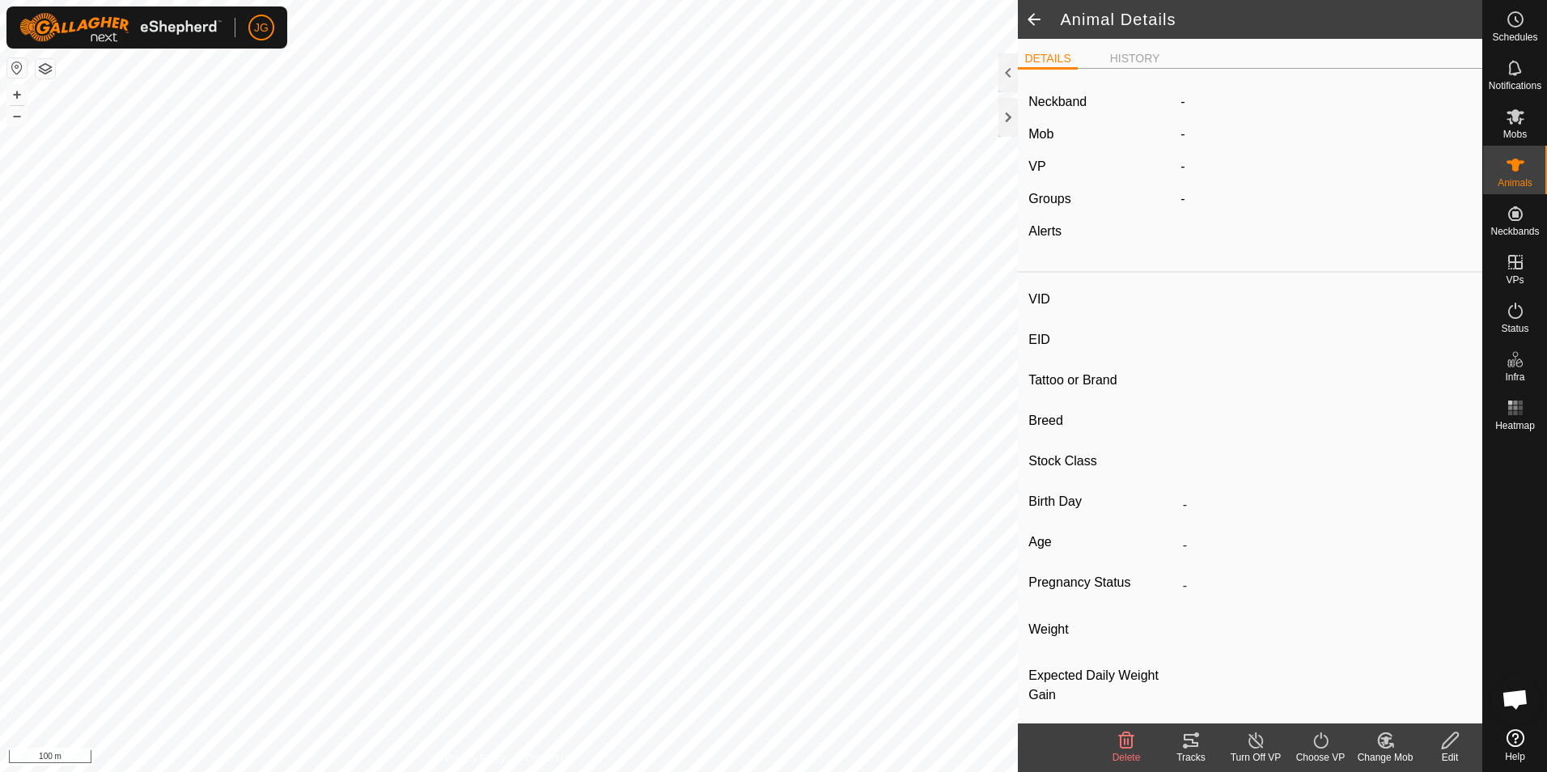
type input "00005"
type input "951000330068539"
type input "-"
type input "[DEMOGRAPHIC_DATA] cross"
type input "-"
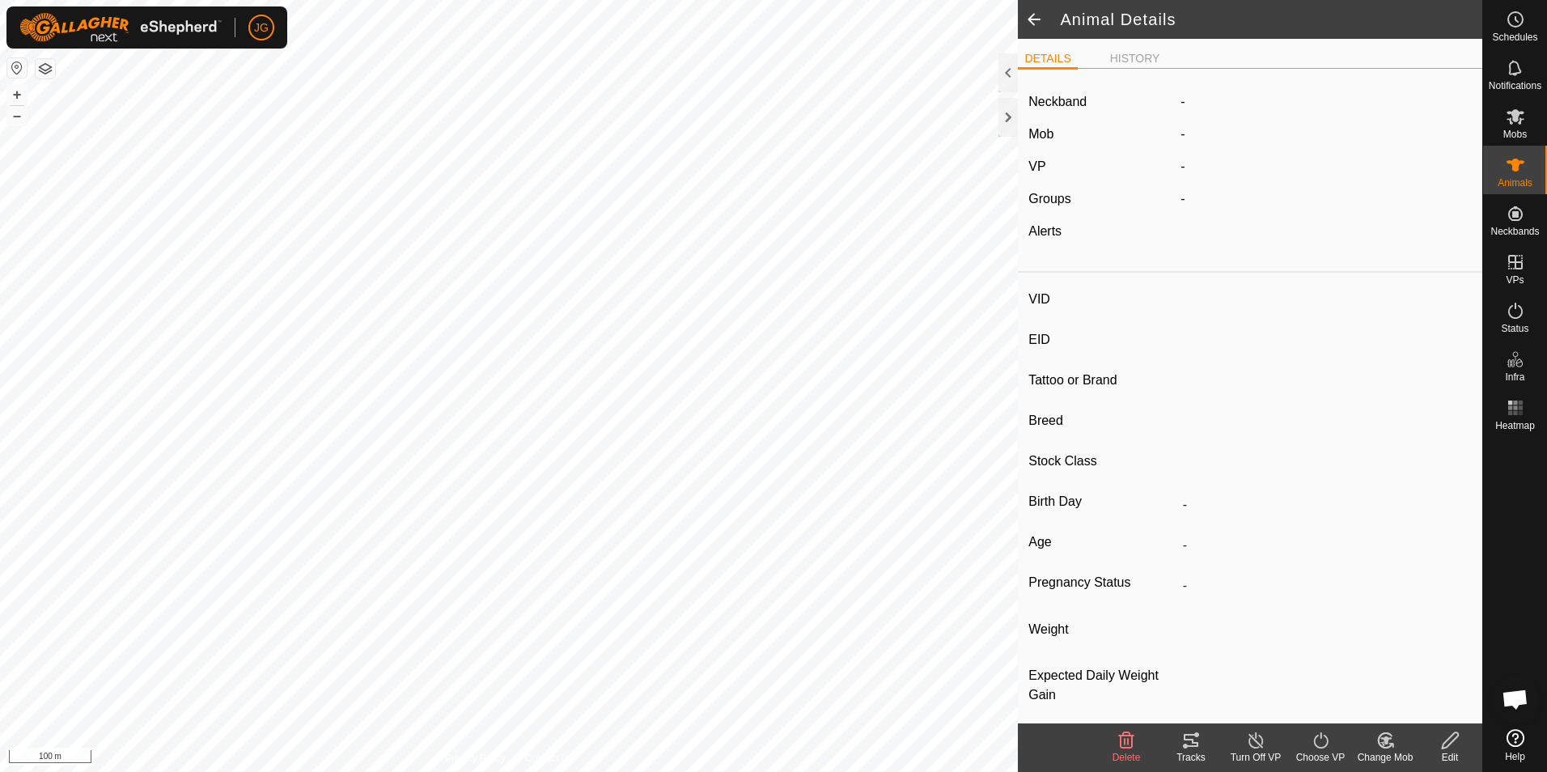
type input "12/2023"
type input "1 year 9 months"
type input "383 kg"
type input "-"
drag, startPoint x: 1287, startPoint y: 344, endPoint x: 1180, endPoint y: 341, distance: 106.9
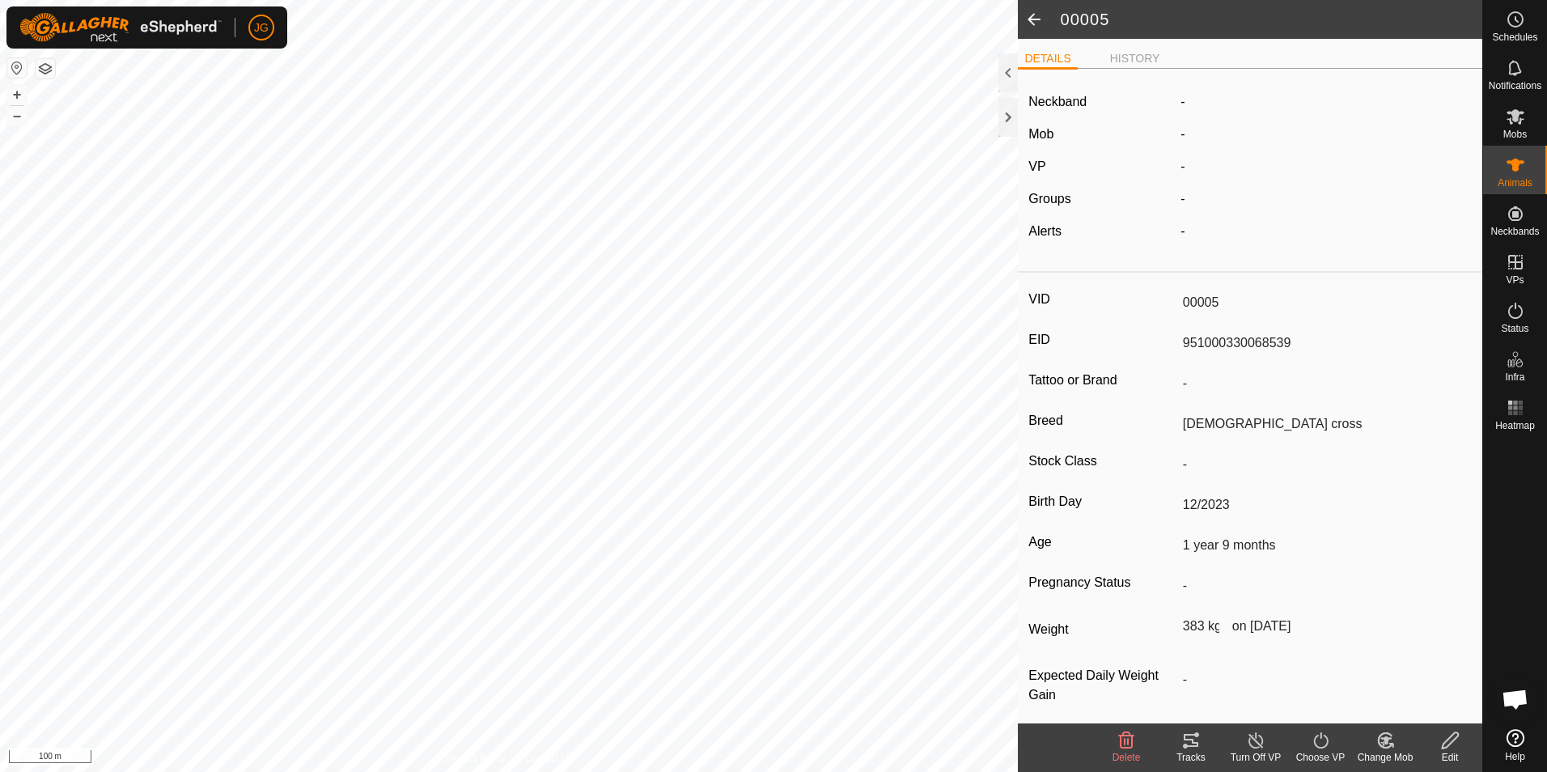
click at [1180, 341] on input "951000330068539" at bounding box center [1324, 343] width 295 height 28
drag, startPoint x: 1180, startPoint y: 341, endPoint x: 1197, endPoint y: 342, distance: 17.1
click at [1037, 19] on span at bounding box center [1034, 19] width 32 height 39
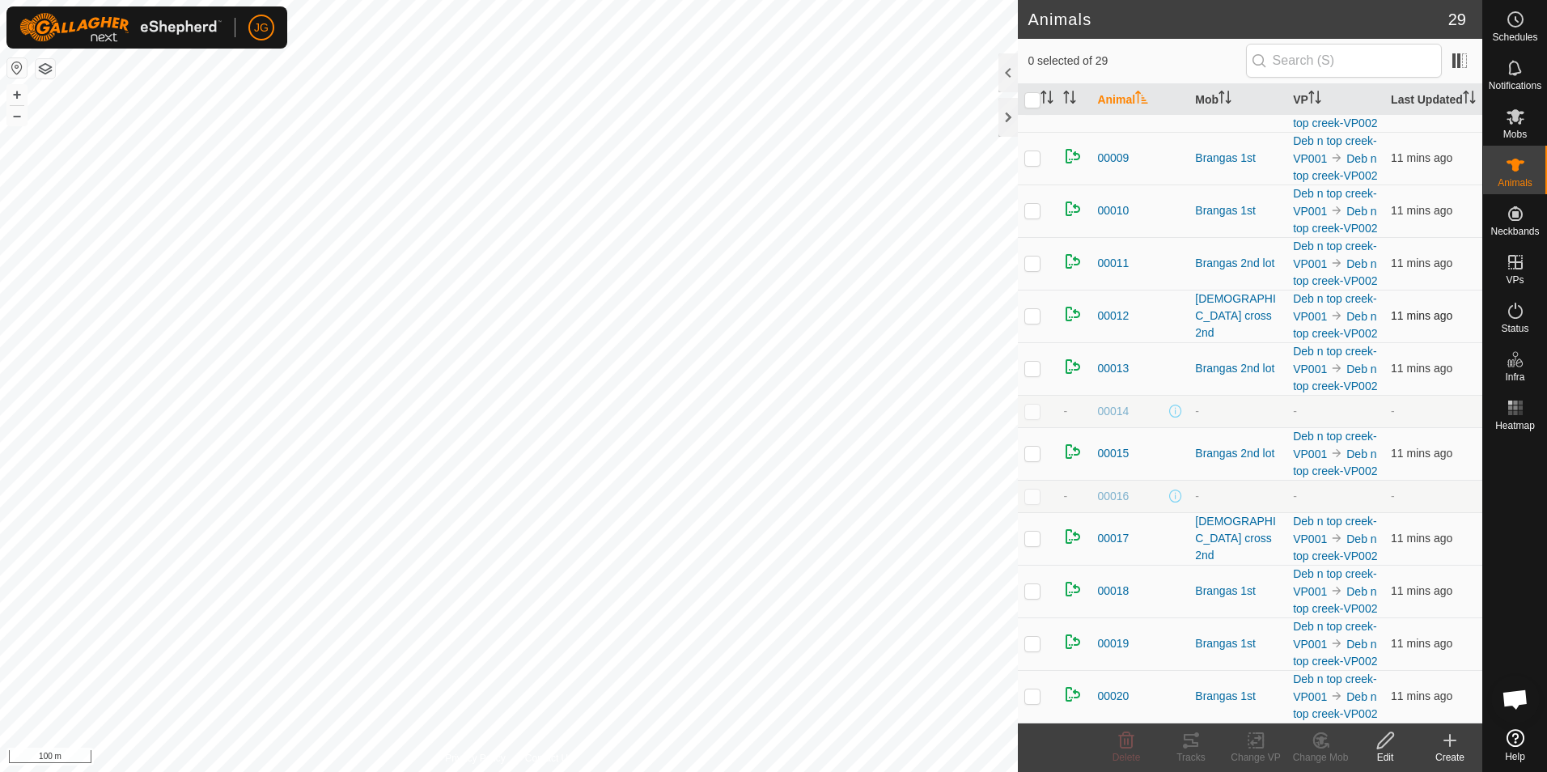
scroll to position [1052, 0]
click at [1118, 420] on span "00014" at bounding box center [1113, 411] width 32 height 17
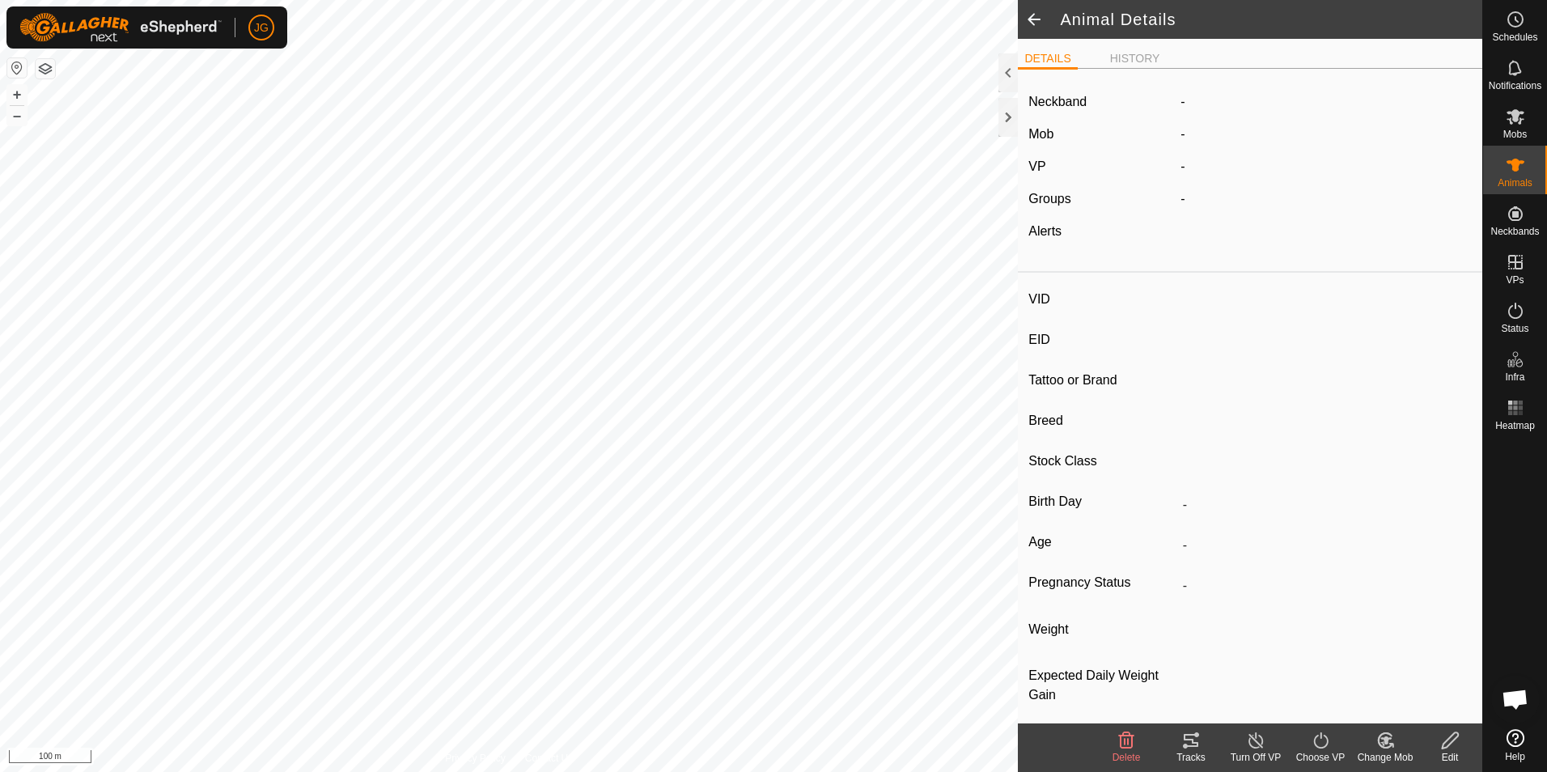
type input "00014"
type input "982123763377383"
type input "-"
type input "[DEMOGRAPHIC_DATA] cross"
type input "-"
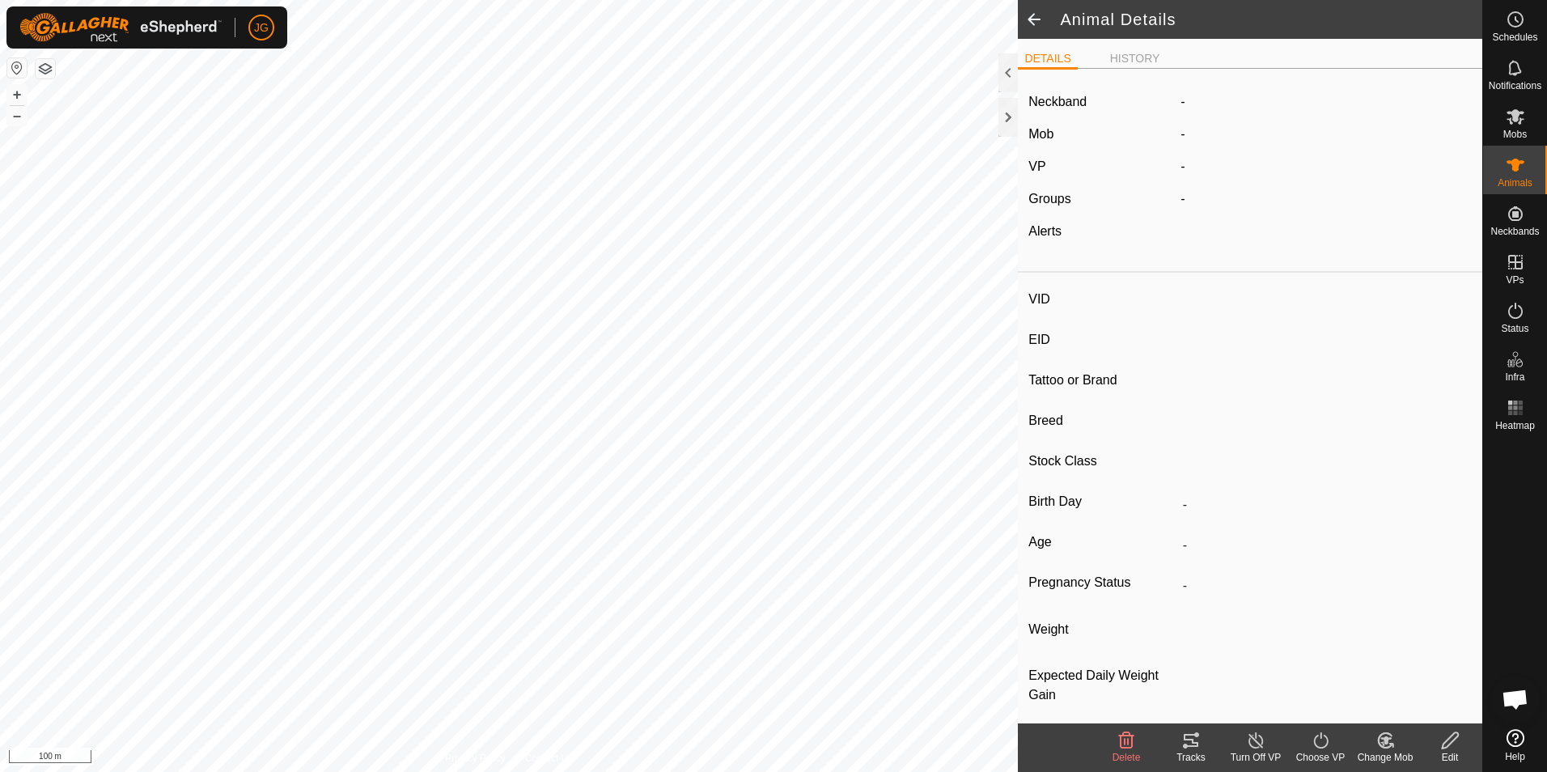
type input "12/2022"
type input "2 years 10 months"
type input "485 kg"
type input "-"
drag, startPoint x: 1285, startPoint y: 343, endPoint x: 1182, endPoint y: 342, distance: 103.6
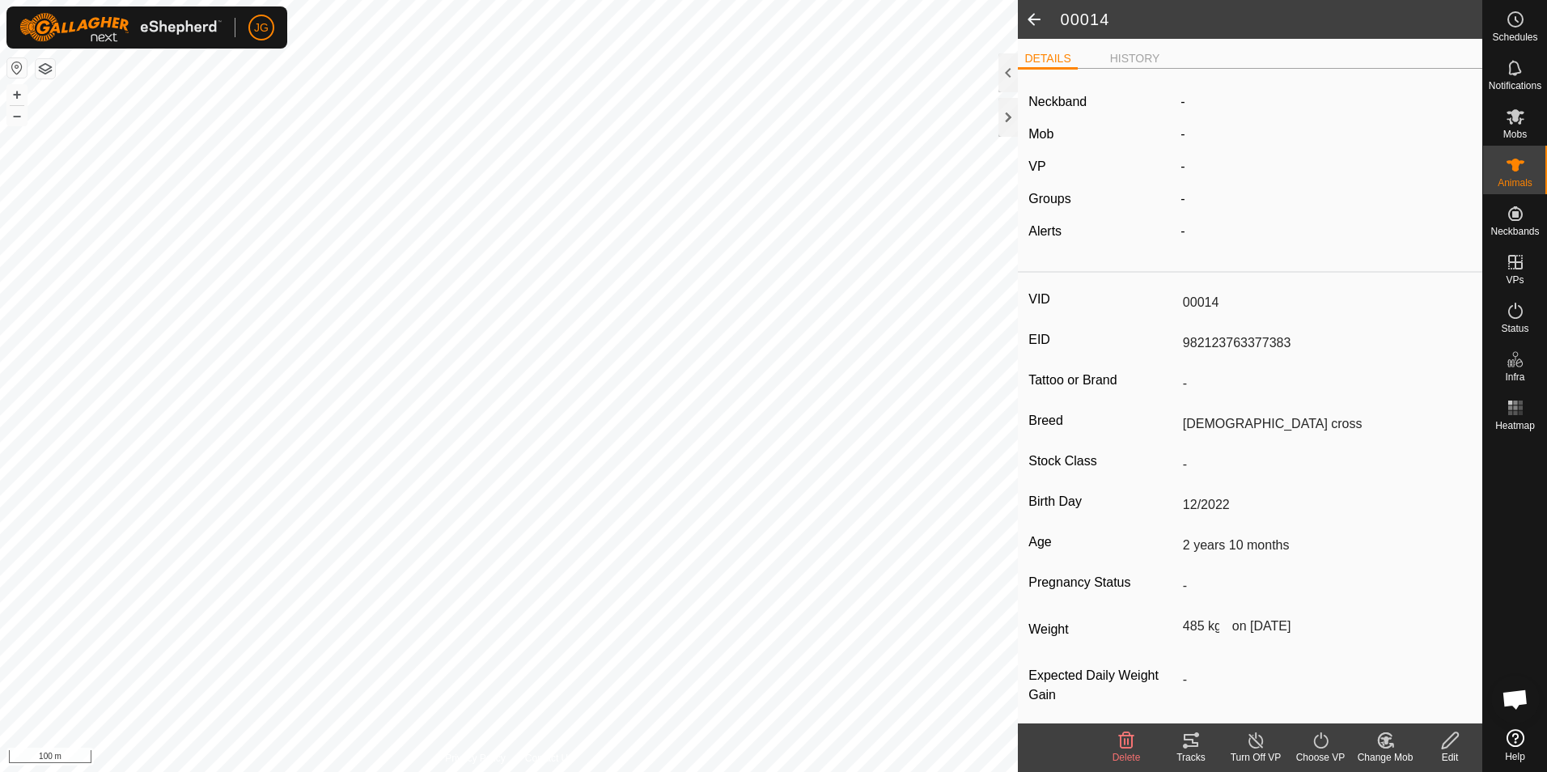
click at [1182, 342] on input "982123763377383" at bounding box center [1324, 343] width 295 height 28
drag, startPoint x: 1182, startPoint y: 342, endPoint x: 1191, endPoint y: 342, distance: 9.7
click at [1032, 23] on span at bounding box center [1034, 19] width 32 height 39
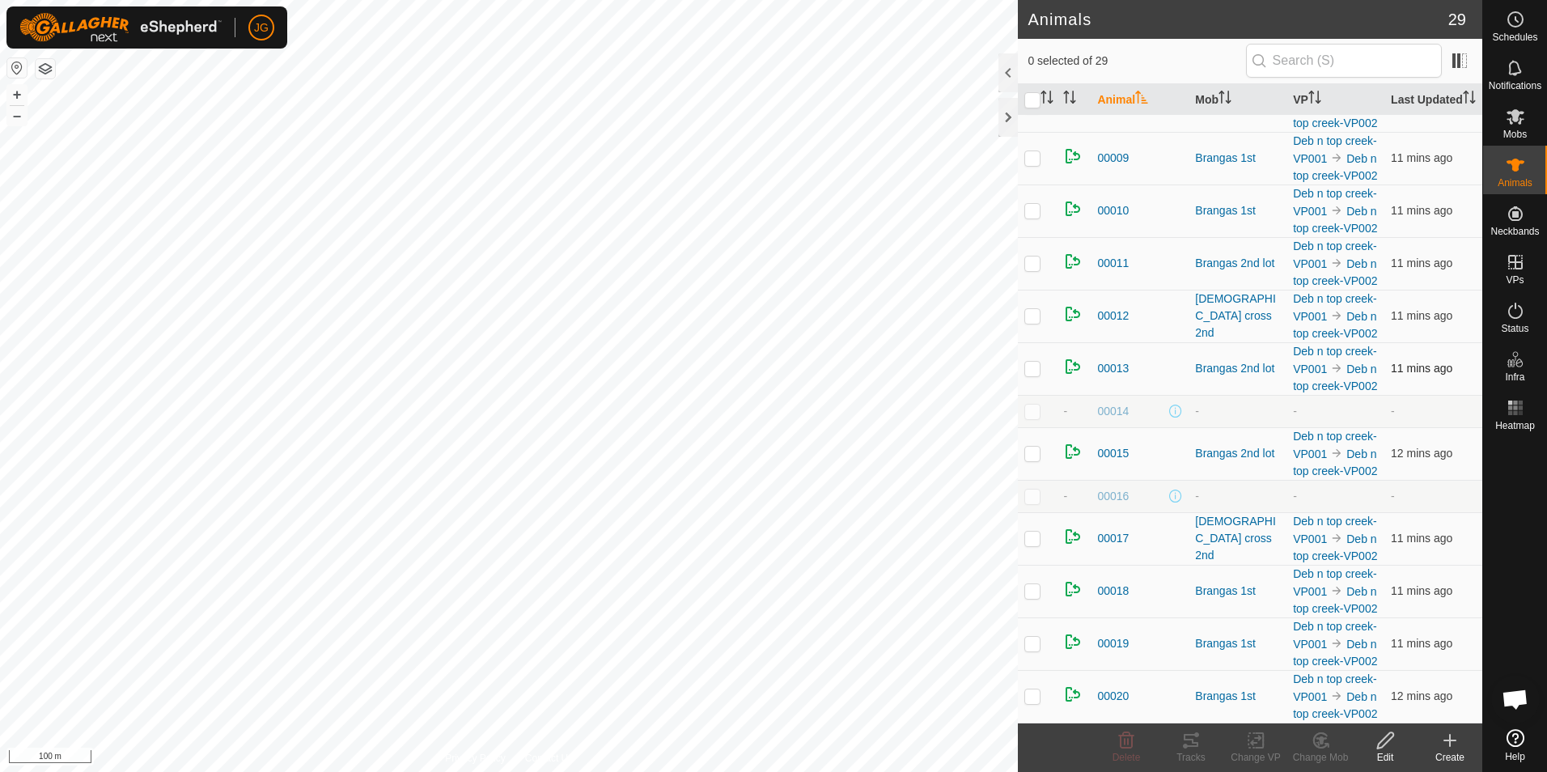
scroll to position [1204, 0]
click at [1117, 488] on span "00016" at bounding box center [1113, 496] width 32 height 17
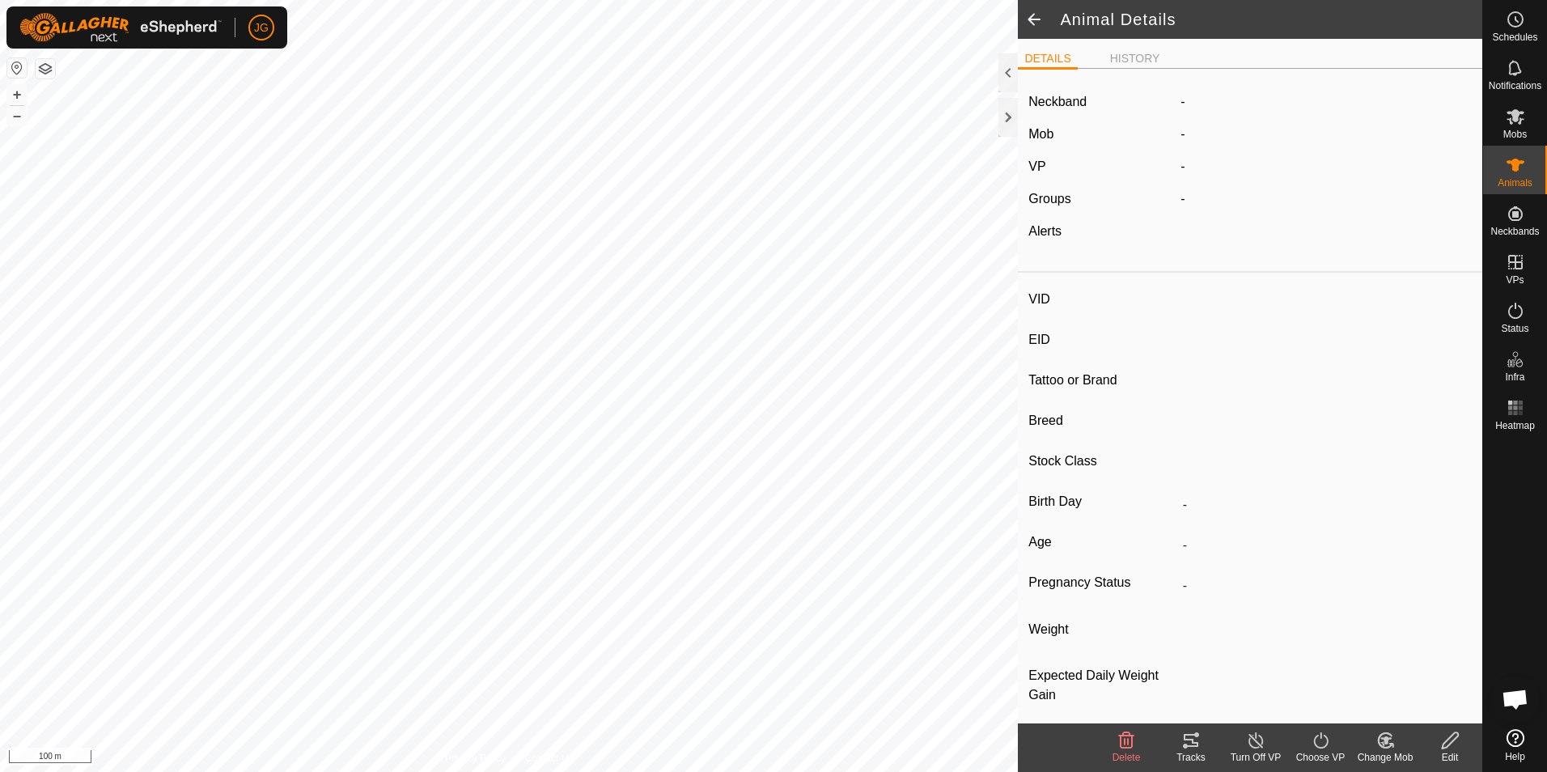
type input "00016"
type input "982123842346499"
type input "-"
type input "[PERSON_NAME]"
type input "-"
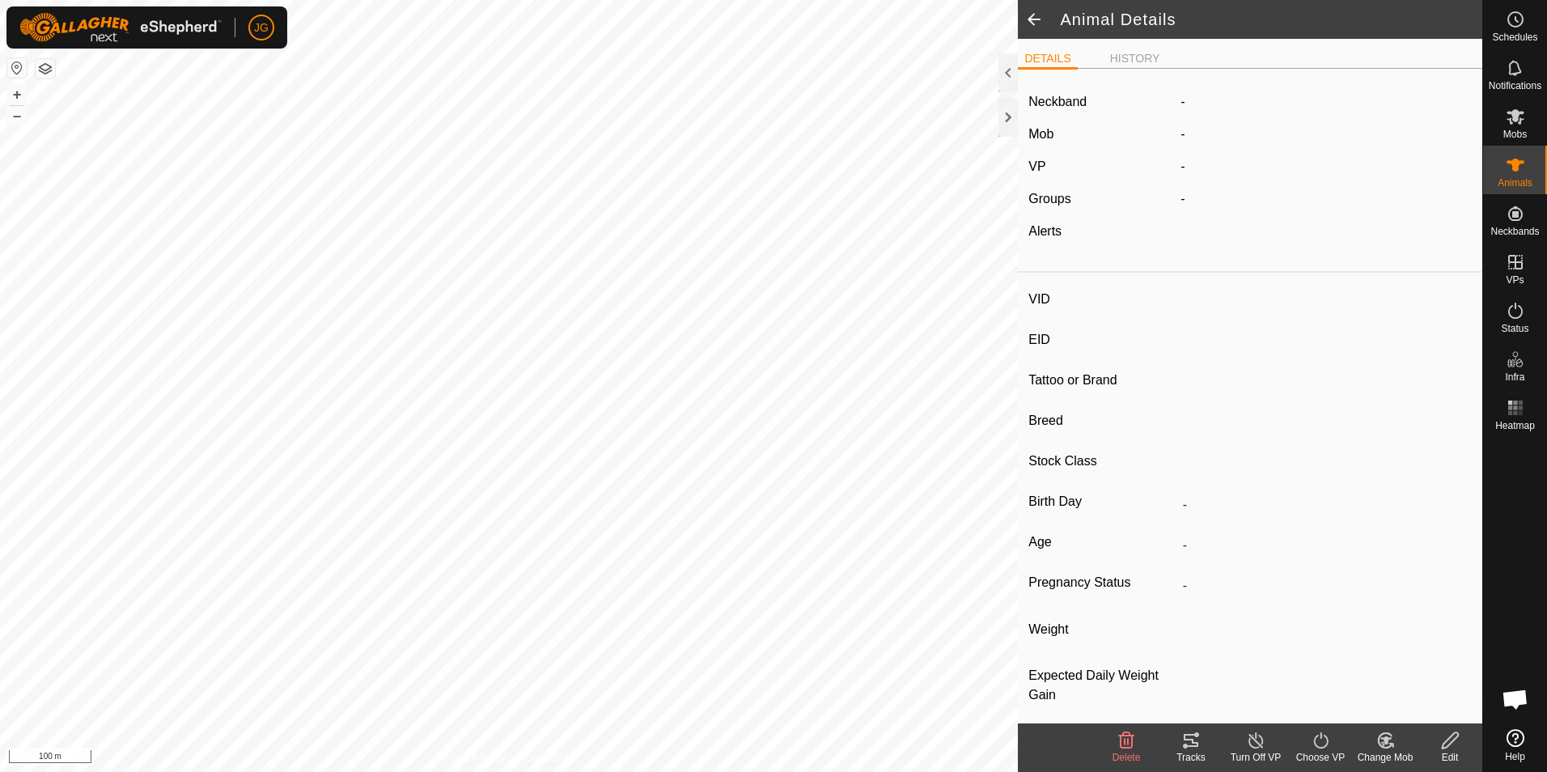
type input "12/2022"
type input "2 years 10 months"
type input "351 kg"
type input "-"
drag, startPoint x: 1288, startPoint y: 341, endPoint x: 1179, endPoint y: 341, distance: 108.4
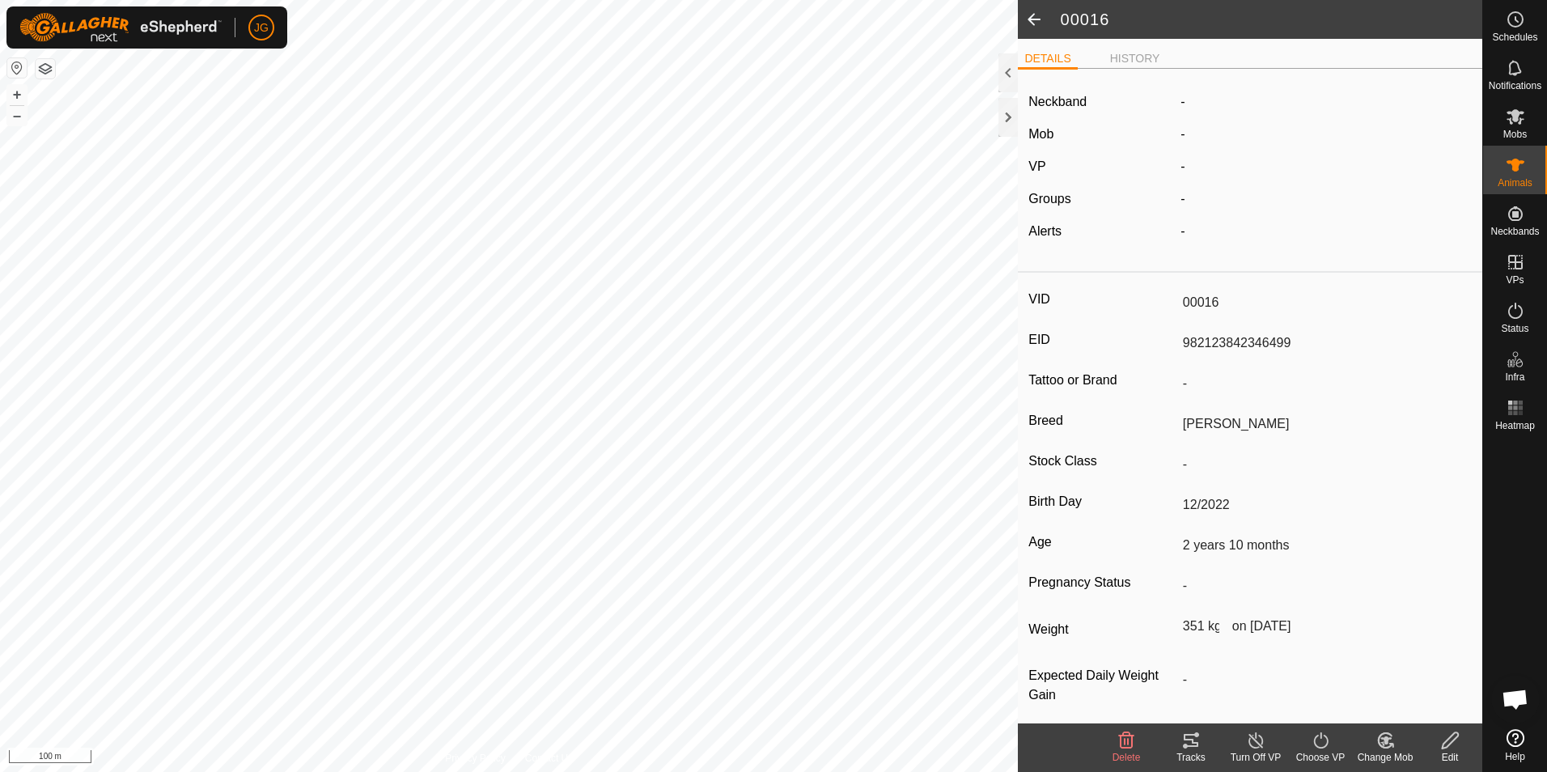
click at [1179, 341] on input "982123842346499" at bounding box center [1324, 343] width 295 height 28
drag, startPoint x: 1179, startPoint y: 341, endPoint x: 1190, endPoint y: 342, distance: 11.4
click at [1033, 17] on span at bounding box center [1034, 19] width 32 height 39
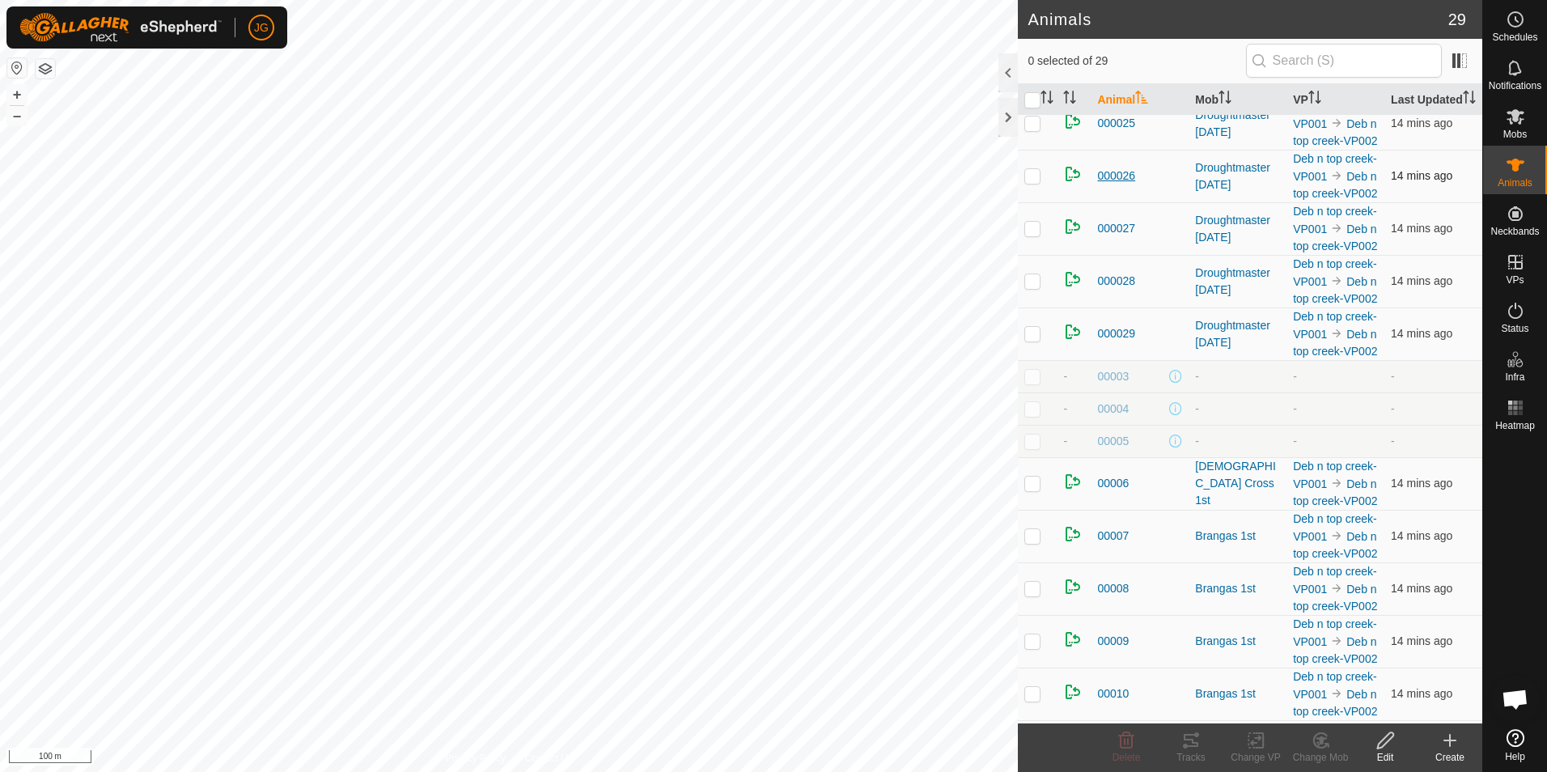
scroll to position [324, 0]
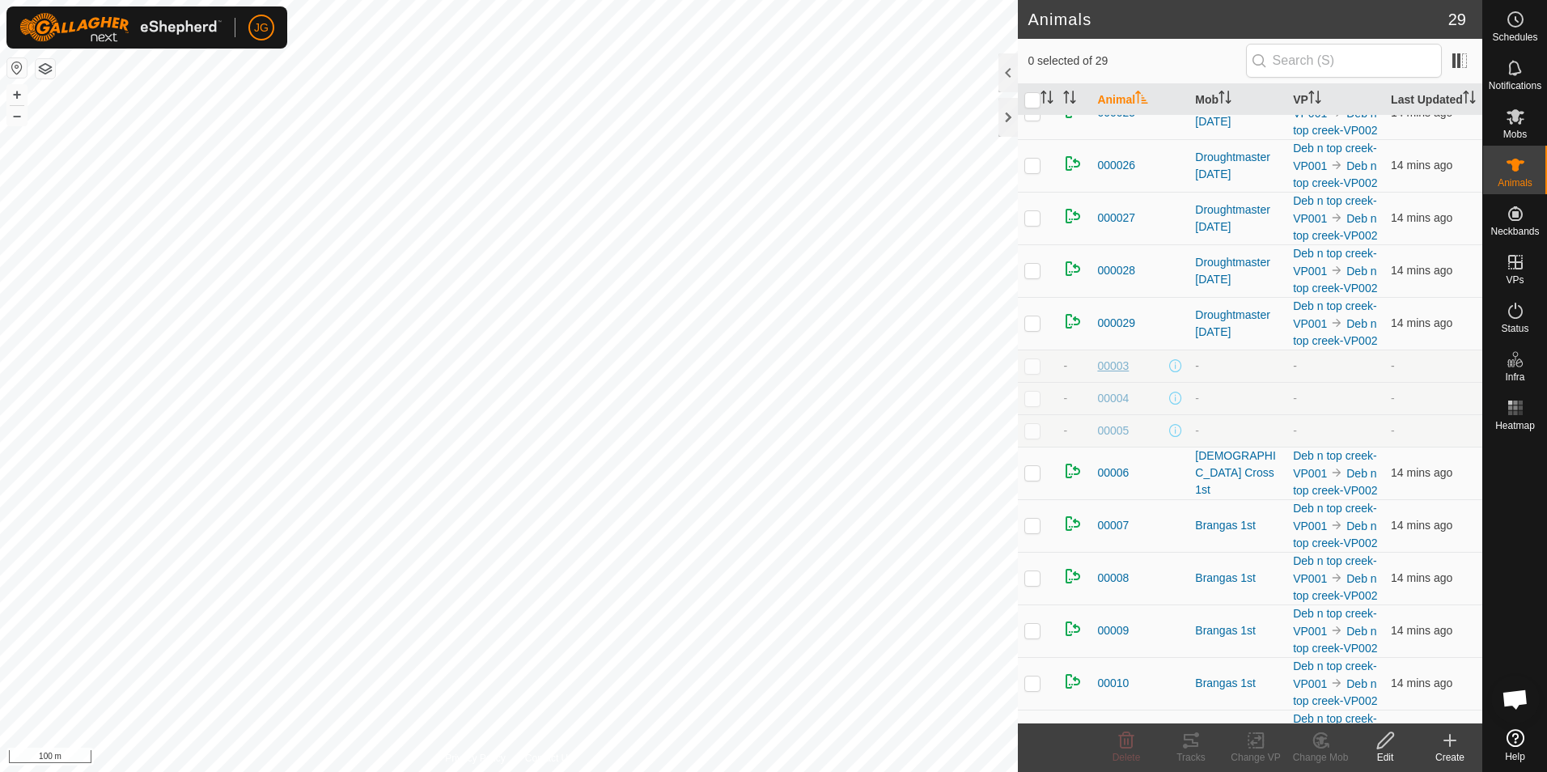
click at [1118, 375] on span "00003" at bounding box center [1113, 366] width 32 height 17
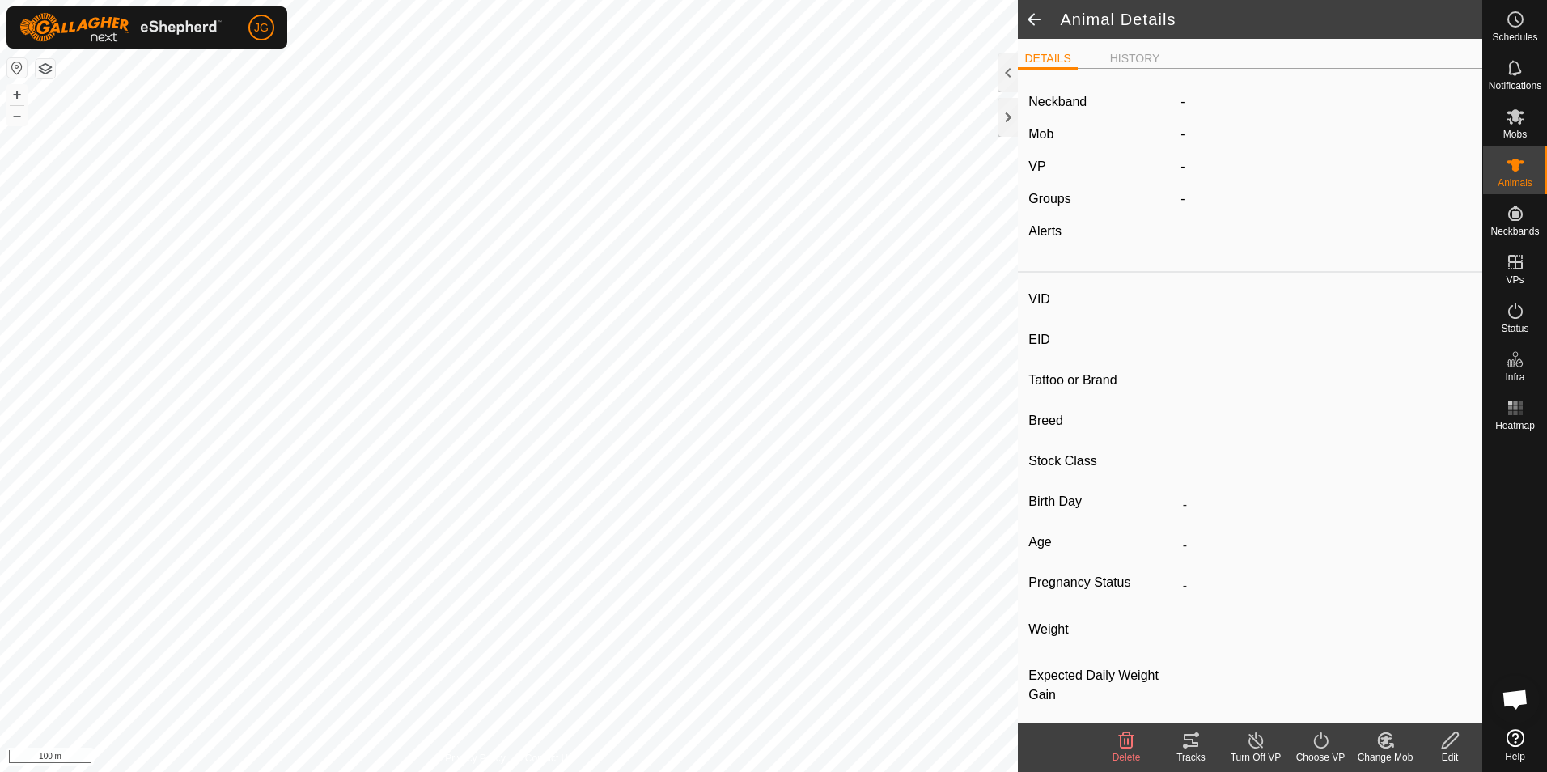
type input "00003"
type input "951000330069011"
type input "-"
type input "[DEMOGRAPHIC_DATA] cross"
type input "-"
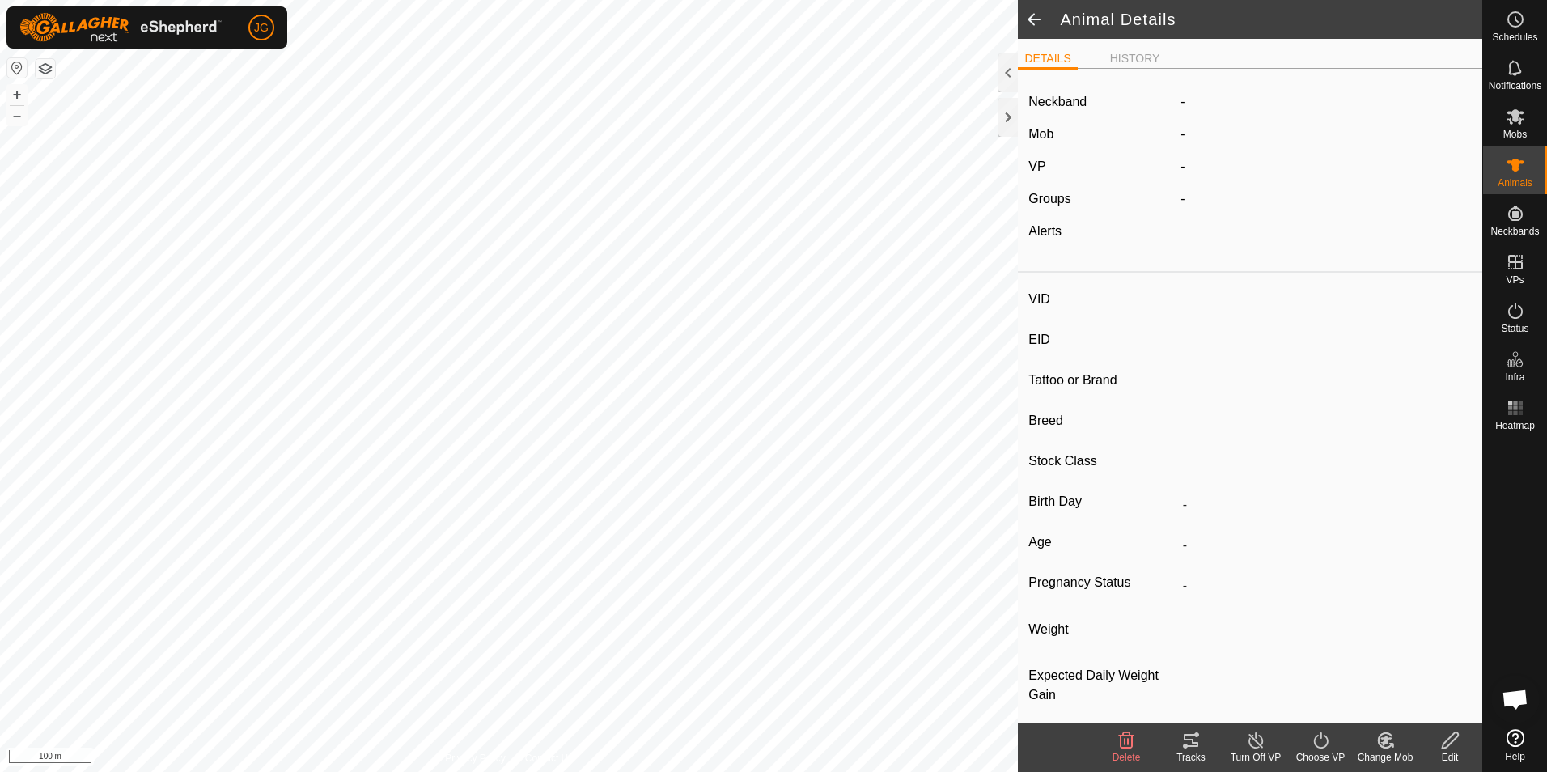
type input "12/2023"
type input "1 year 9 months"
type input "357 kg"
type input "-"
click at [1038, 22] on span at bounding box center [1034, 19] width 32 height 39
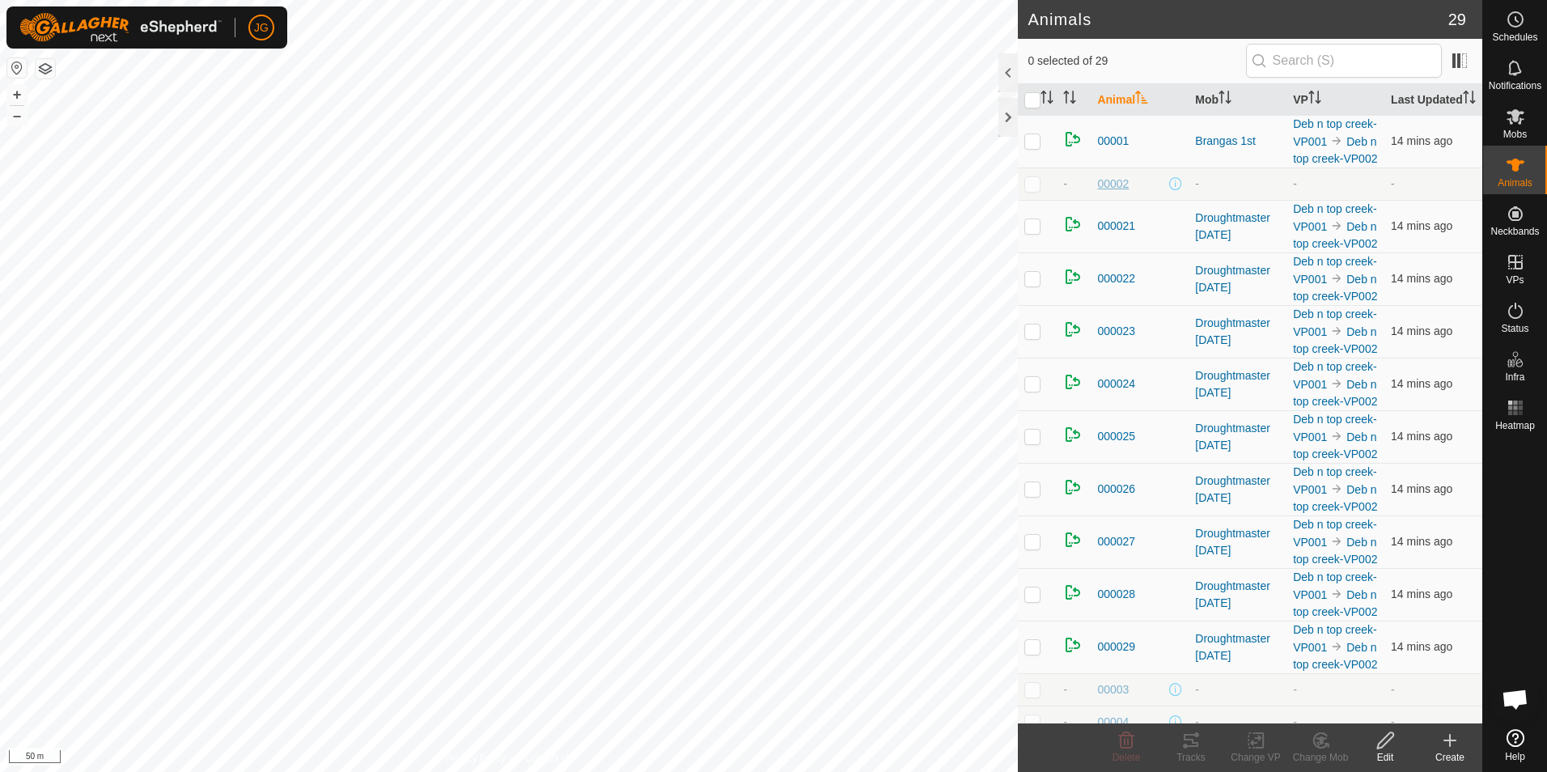
click at [1118, 193] on span "00002" at bounding box center [1113, 184] width 32 height 17
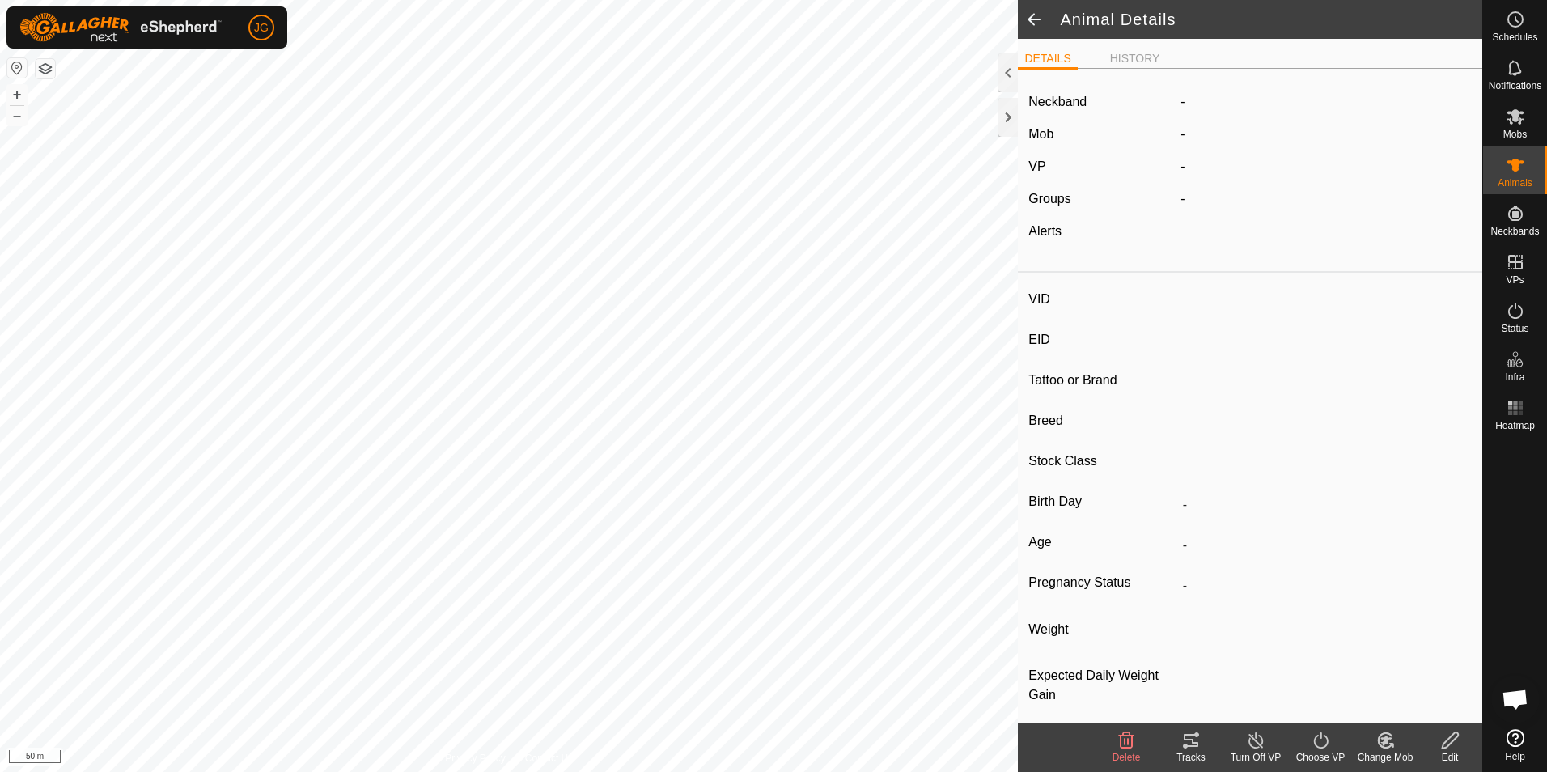
type input "00002"
type input "951000330068573"
type input "-"
type input "[DEMOGRAPHIC_DATA] Cross"
type input "-"
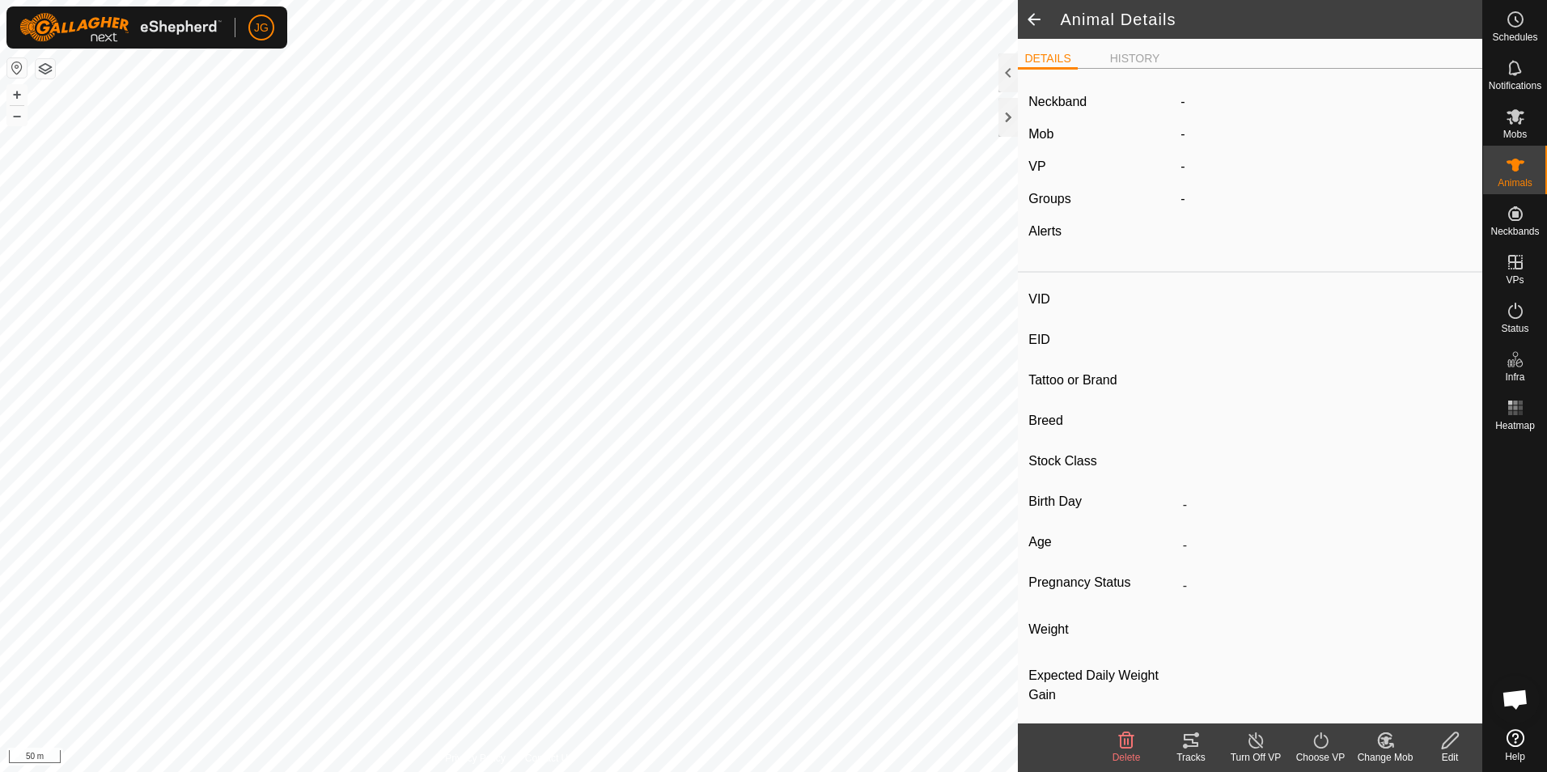
type input "12/2023"
type input "1 year 9 months"
type input "386 kg"
type input "-"
drag, startPoint x: 1292, startPoint y: 341, endPoint x: 1186, endPoint y: 335, distance: 106.2
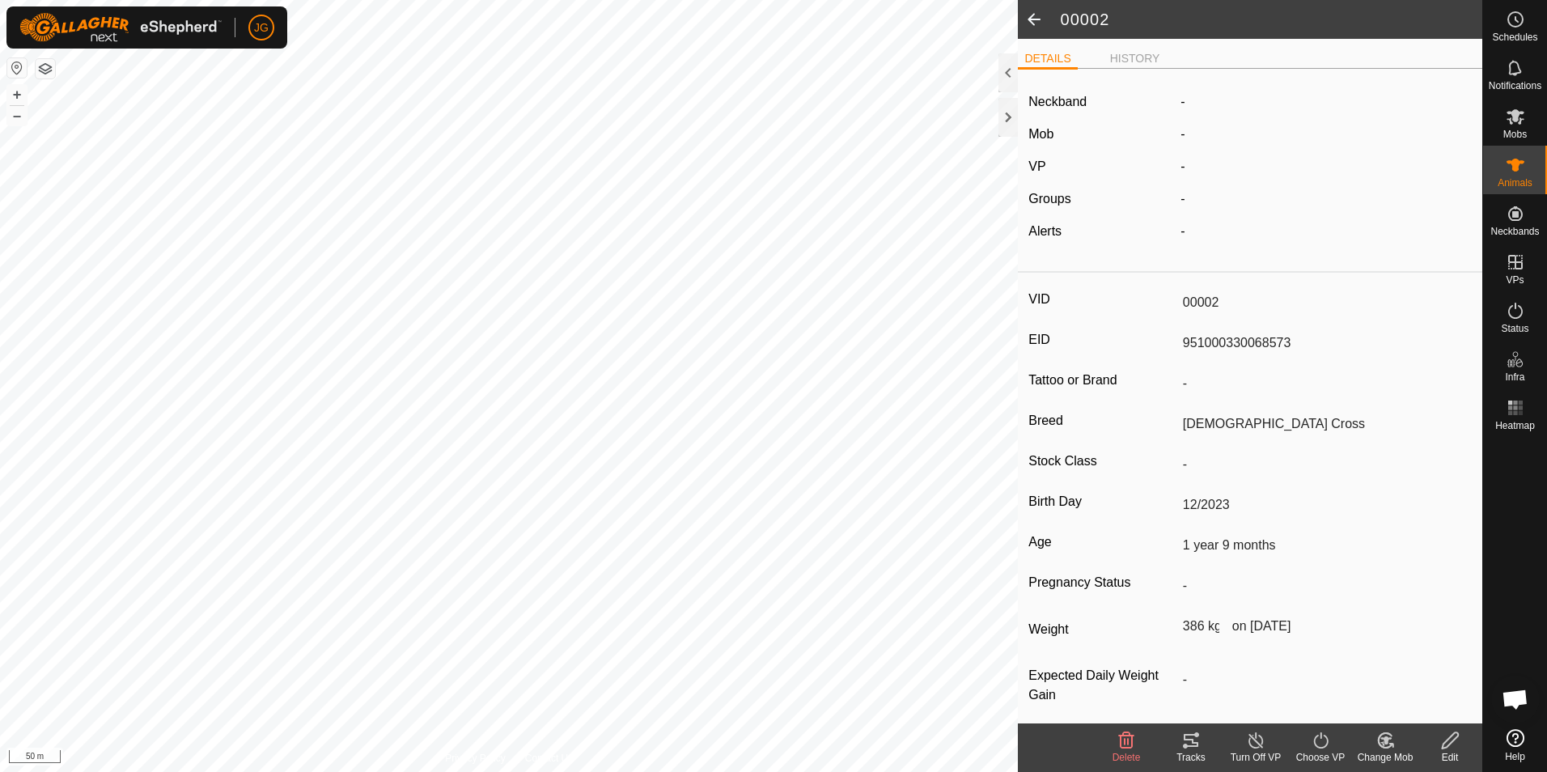
click at [1186, 335] on input "951000330068573" at bounding box center [1324, 343] width 295 height 28
drag, startPoint x: 1186, startPoint y: 335, endPoint x: 1276, endPoint y: 335, distance: 90.6
click at [1276, 335] on input "951000330068573" at bounding box center [1324, 343] width 295 height 28
click at [1285, 341] on input "951000330068573" at bounding box center [1324, 343] width 295 height 28
drag, startPoint x: 1176, startPoint y: 344, endPoint x: 1283, endPoint y: 338, distance: 107.8
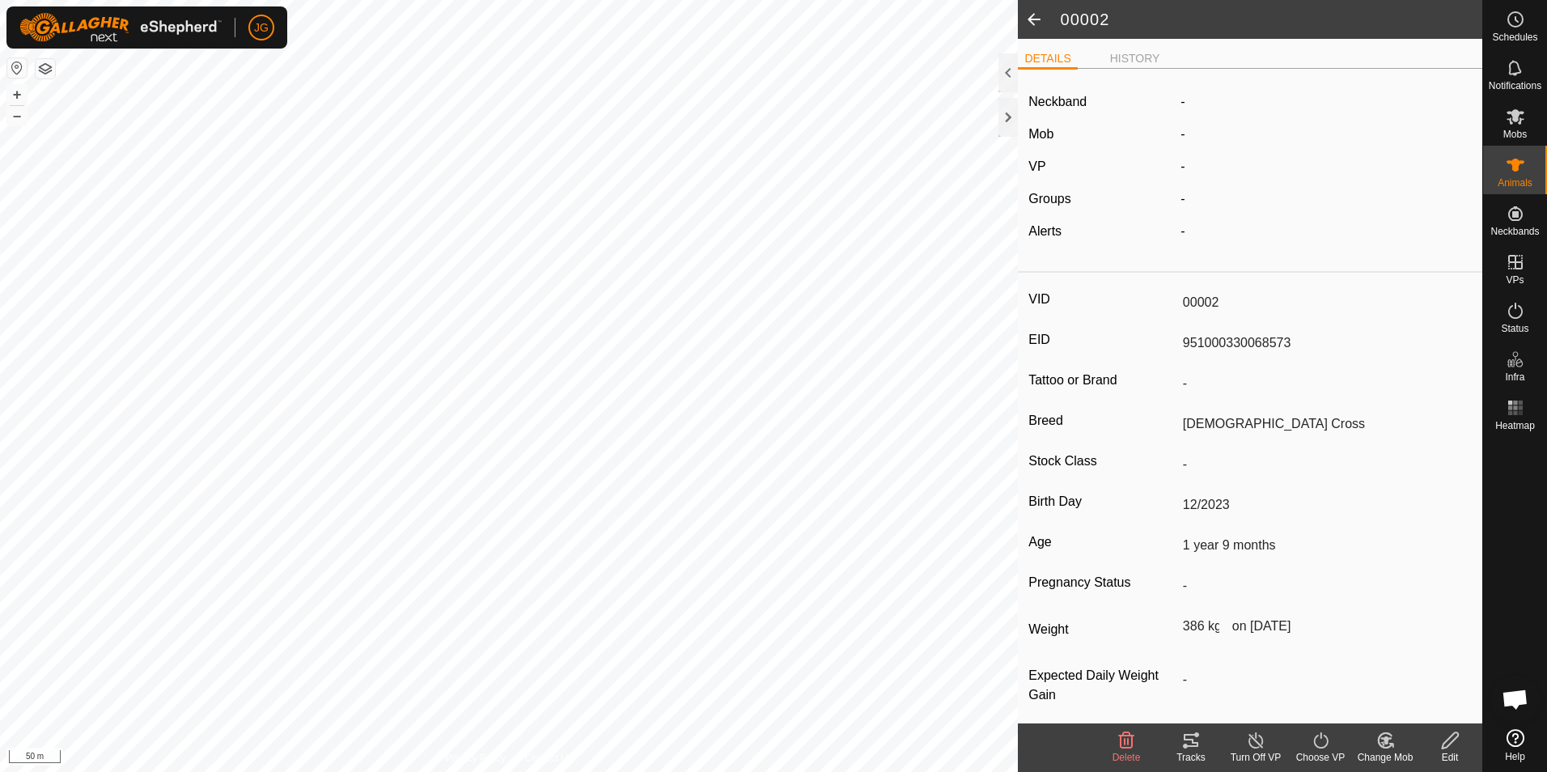
click at [1284, 338] on input "951000330068573" at bounding box center [1324, 343] width 295 height 28
drag, startPoint x: 1283, startPoint y: 338, endPoint x: 1254, endPoint y: 342, distance: 30.2
click at [1036, 20] on span at bounding box center [1034, 19] width 32 height 39
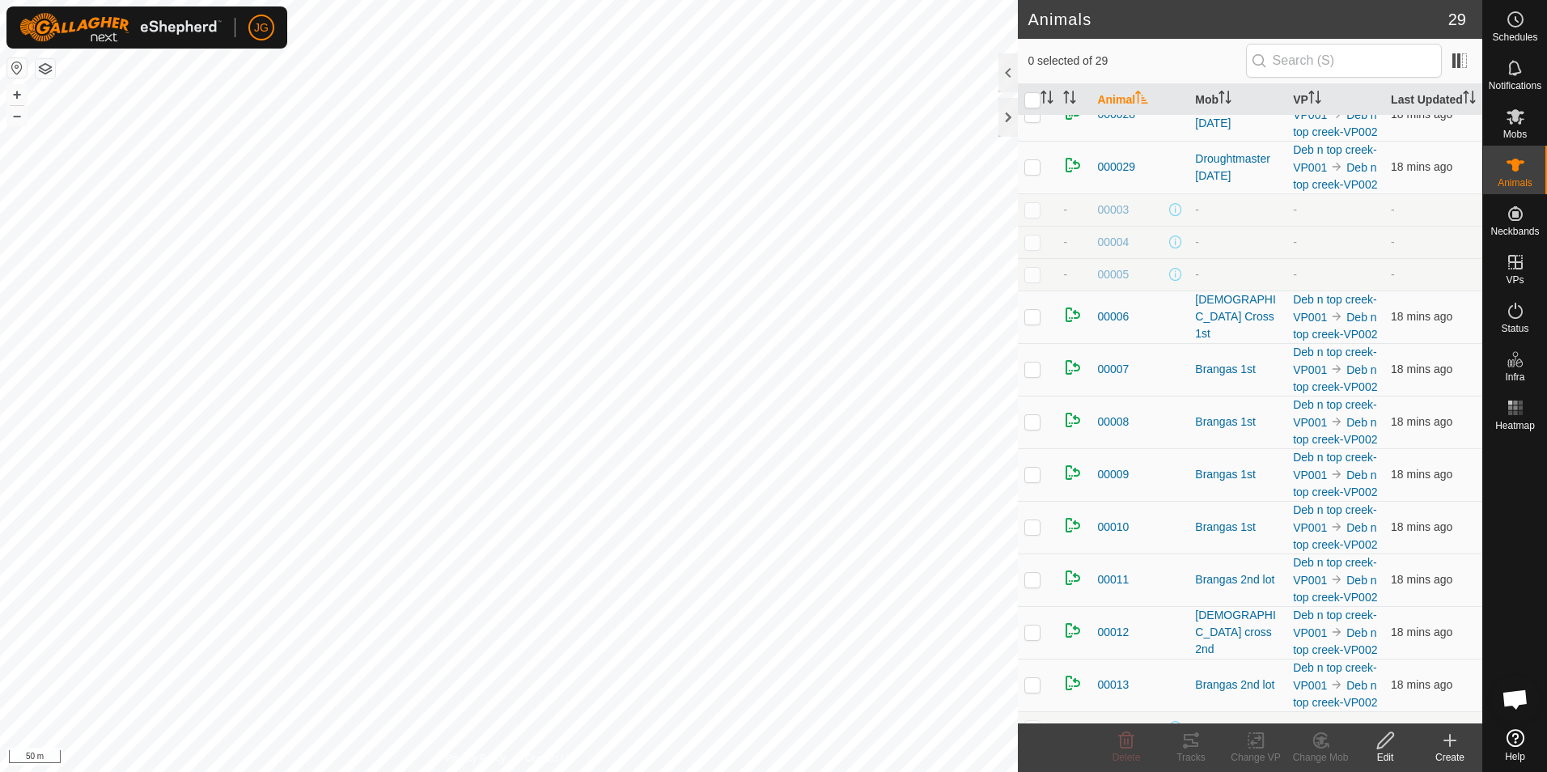
scroll to position [486, 0]
